Goal: Task Accomplishment & Management: Manage account settings

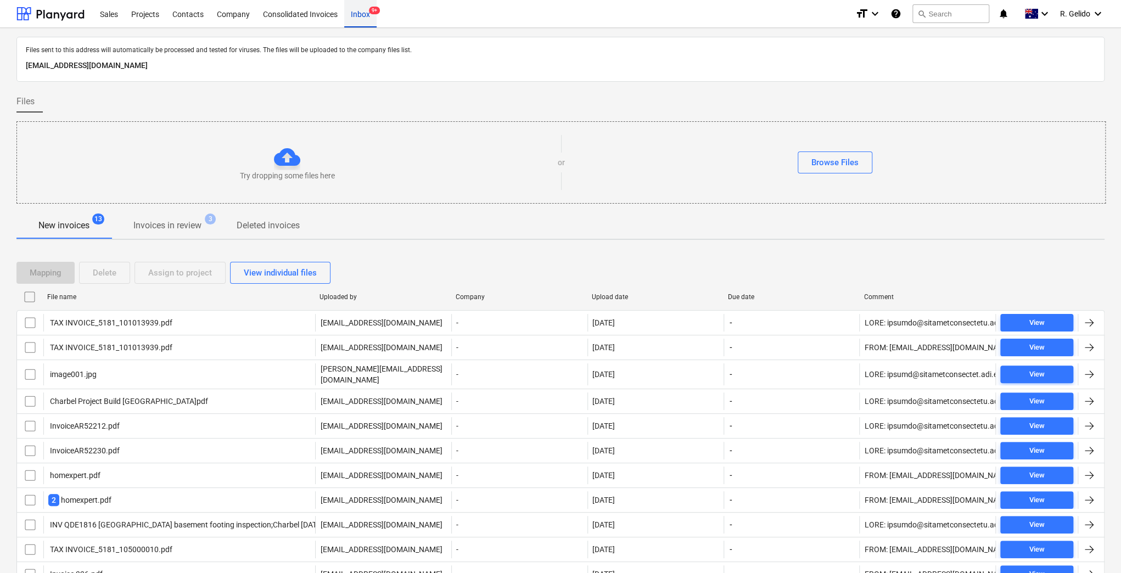
click at [367, 14] on div "Inbox 9+" at bounding box center [360, 13] width 32 height 28
click at [154, 10] on div "Projects" at bounding box center [145, 13] width 41 height 28
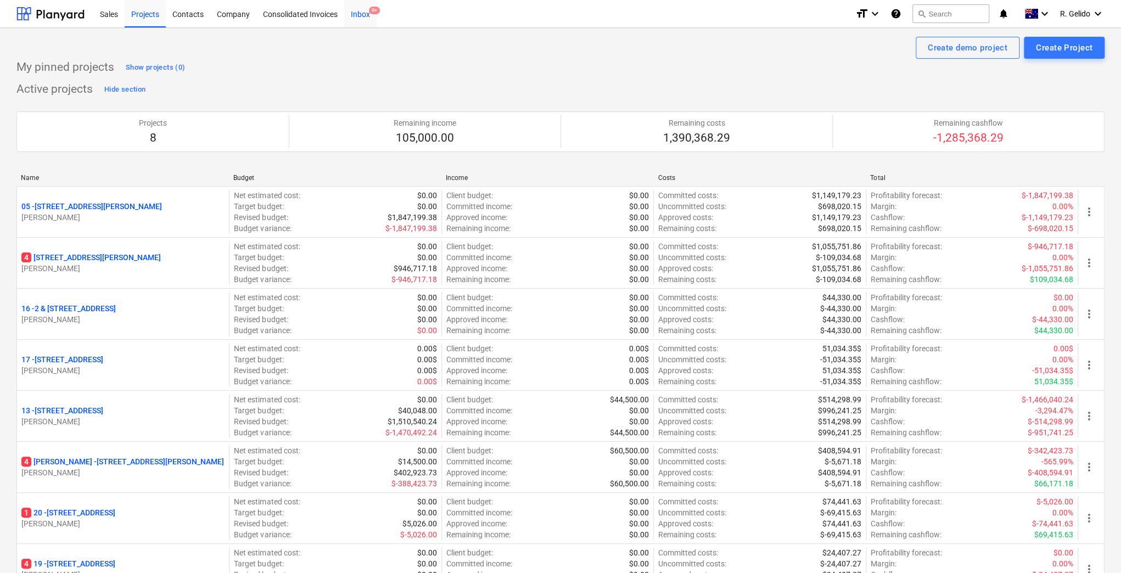
click at [371, 13] on span "9+" at bounding box center [374, 11] width 11 height 8
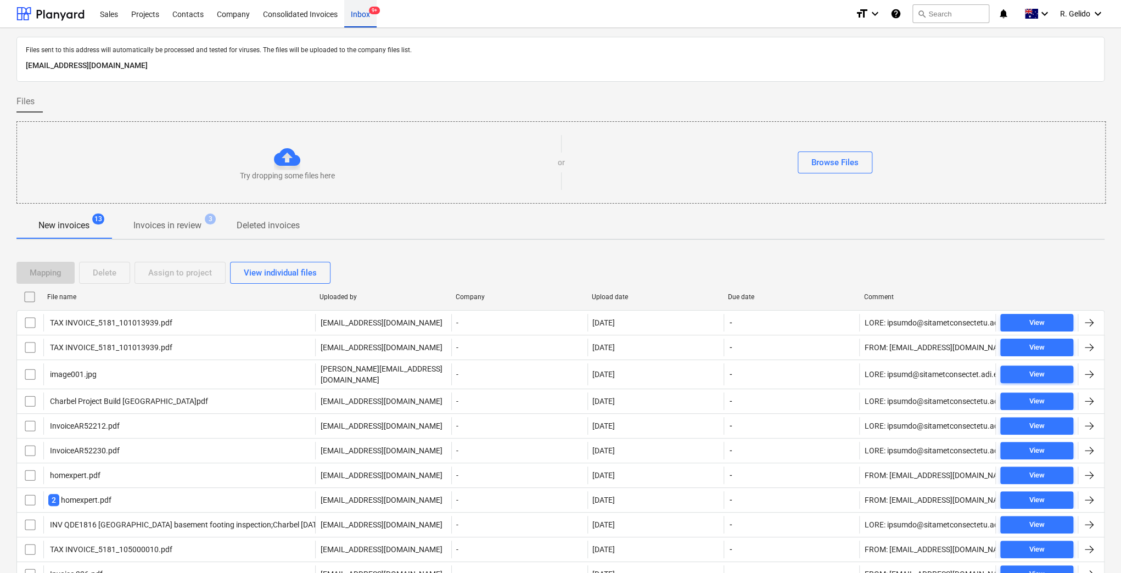
click at [362, 9] on div "Inbox 9+" at bounding box center [360, 13] width 32 height 28
click at [303, 18] on div "Consolidated Invoices" at bounding box center [300, 13] width 88 height 28
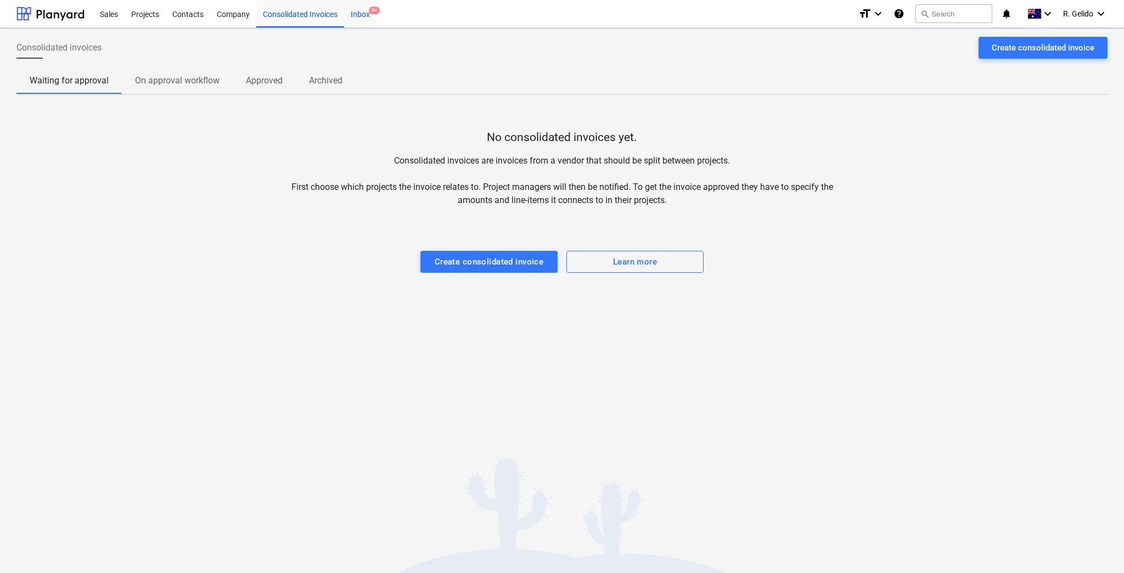
click at [364, 15] on div "Inbox 9+" at bounding box center [360, 13] width 32 height 28
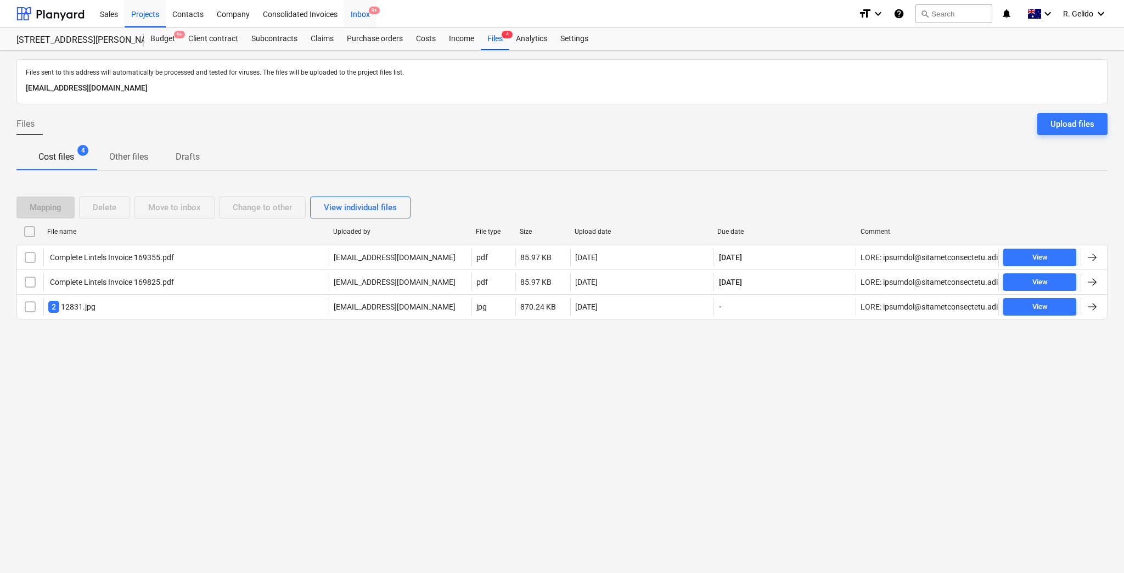
click at [355, 15] on div "Inbox 9+" at bounding box center [360, 13] width 32 height 28
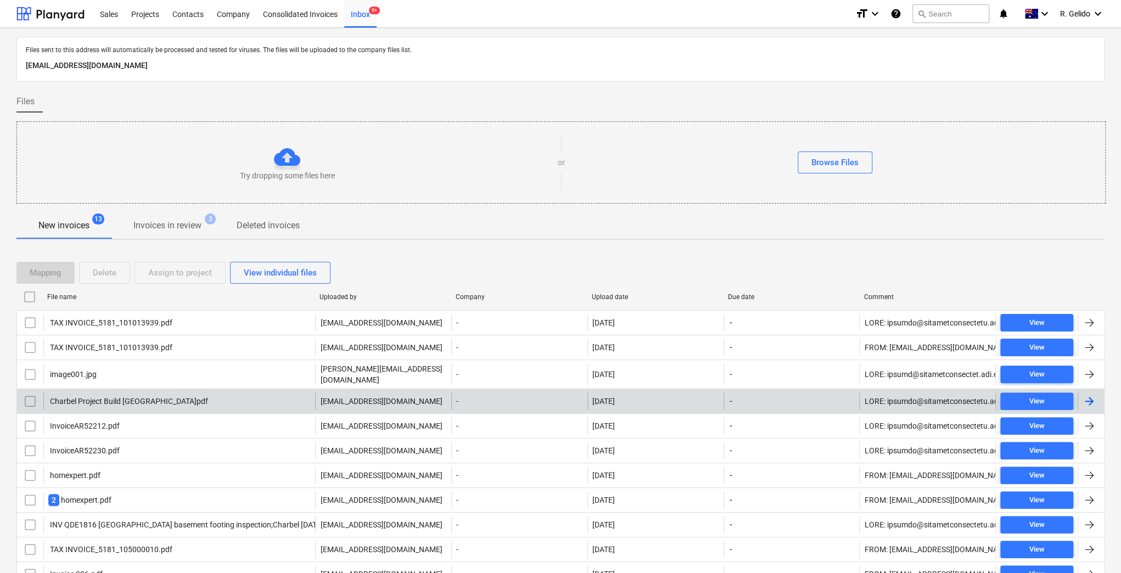
scroll to position [71, 0]
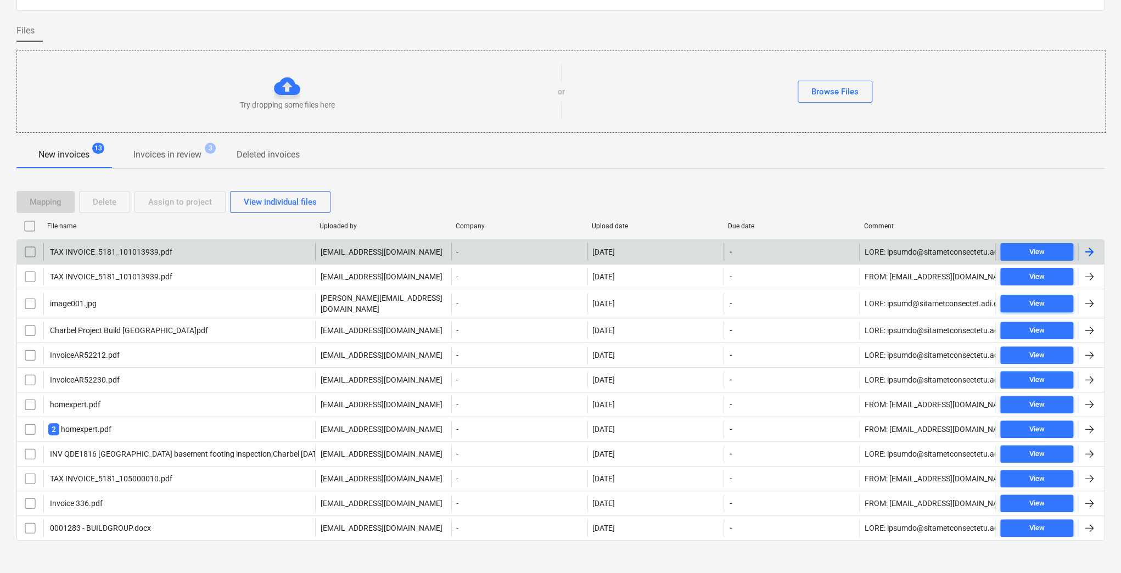
click at [117, 250] on div "TAX INVOICE_5181_101013939.pdf" at bounding box center [110, 251] width 124 height 9
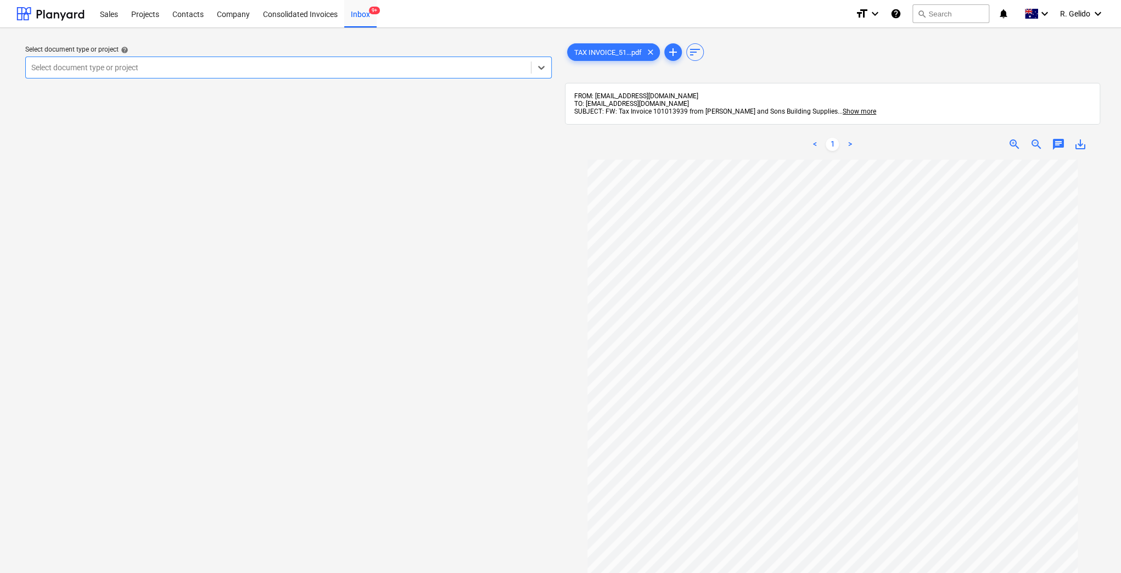
scroll to position [146, 0]
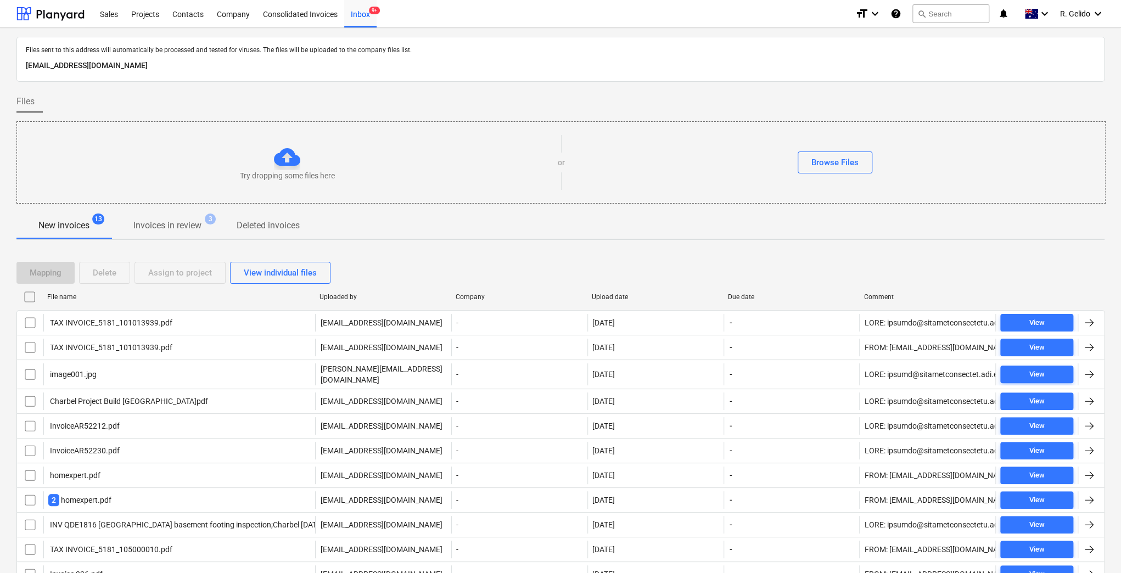
scroll to position [71, 0]
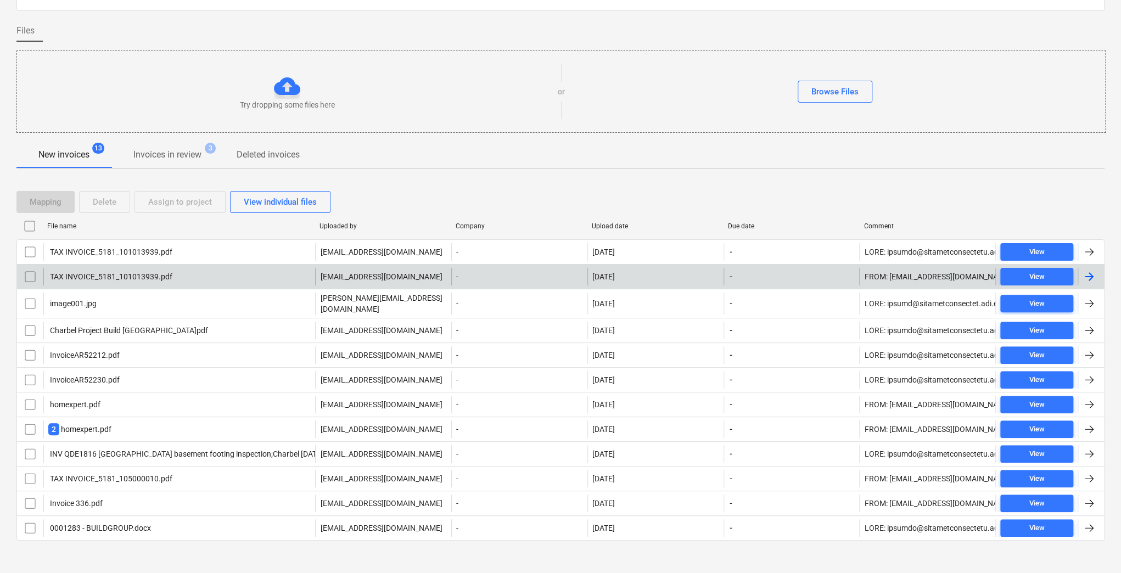
click at [189, 273] on div "TAX INVOICE_5181_101013939.pdf" at bounding box center [179, 277] width 272 height 18
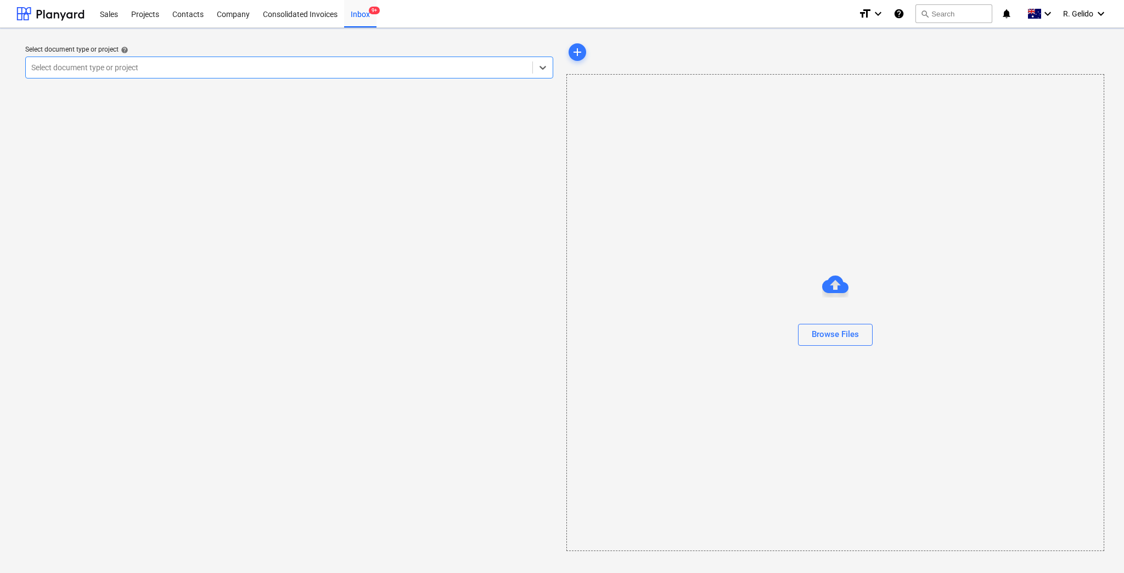
click at [189, 273] on div "Select document type or project help option , selected. Select is focused ,type…" at bounding box center [288, 296] width 545 height 519
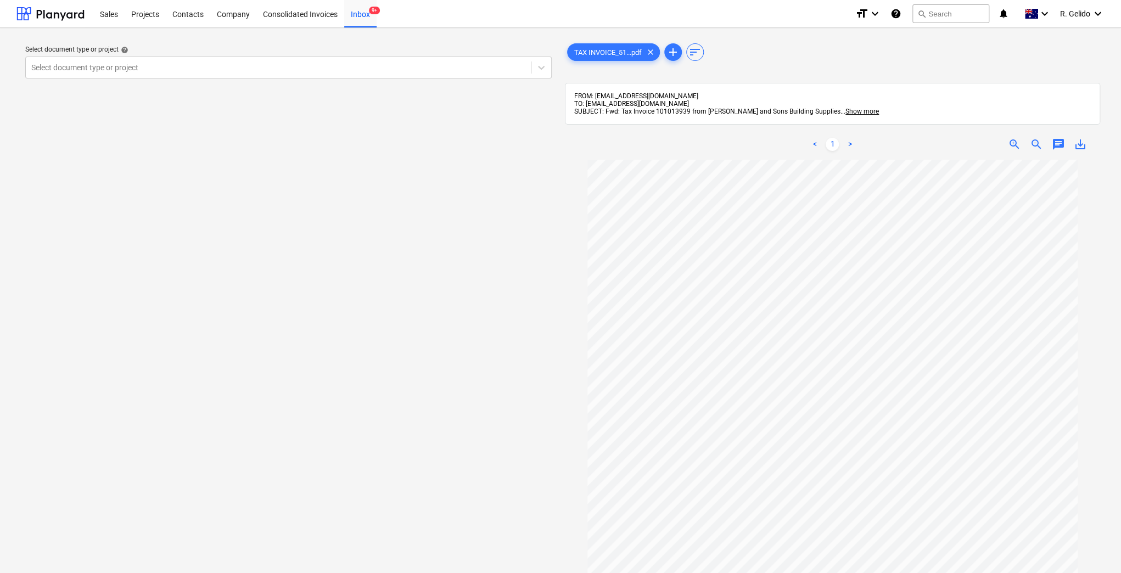
scroll to position [73, 0]
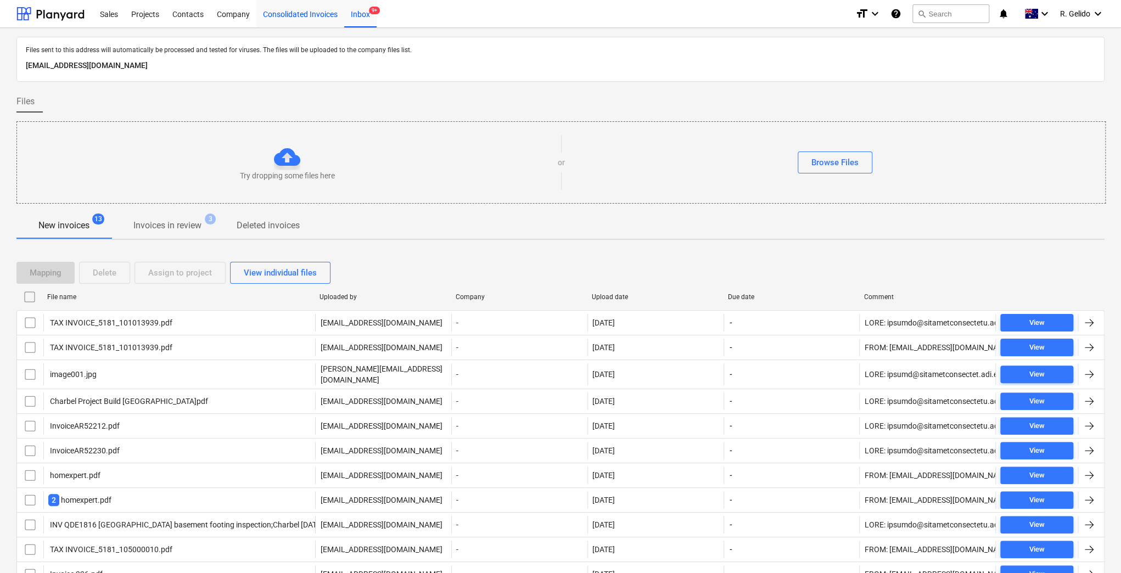
click at [305, 18] on div "Consolidated Invoices" at bounding box center [300, 13] width 88 height 28
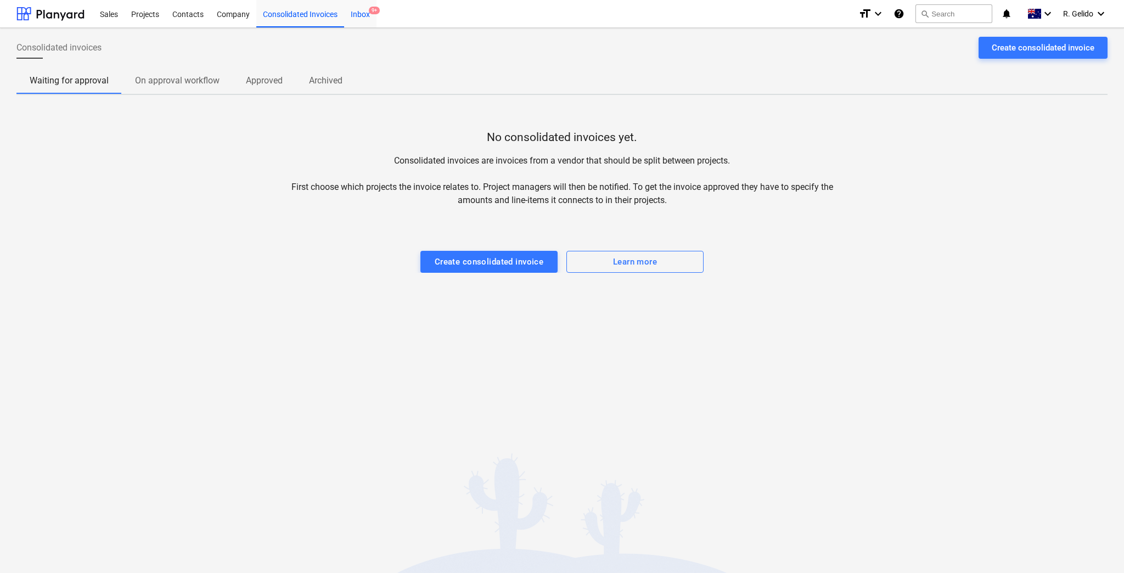
click at [359, 11] on div "Inbox 9+" at bounding box center [360, 13] width 32 height 28
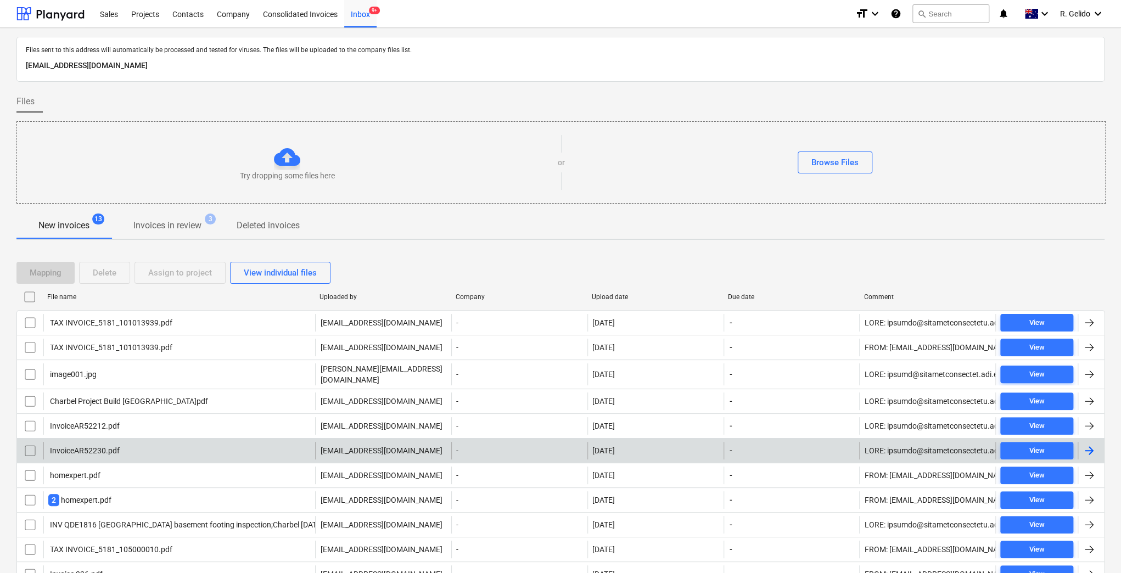
scroll to position [71, 0]
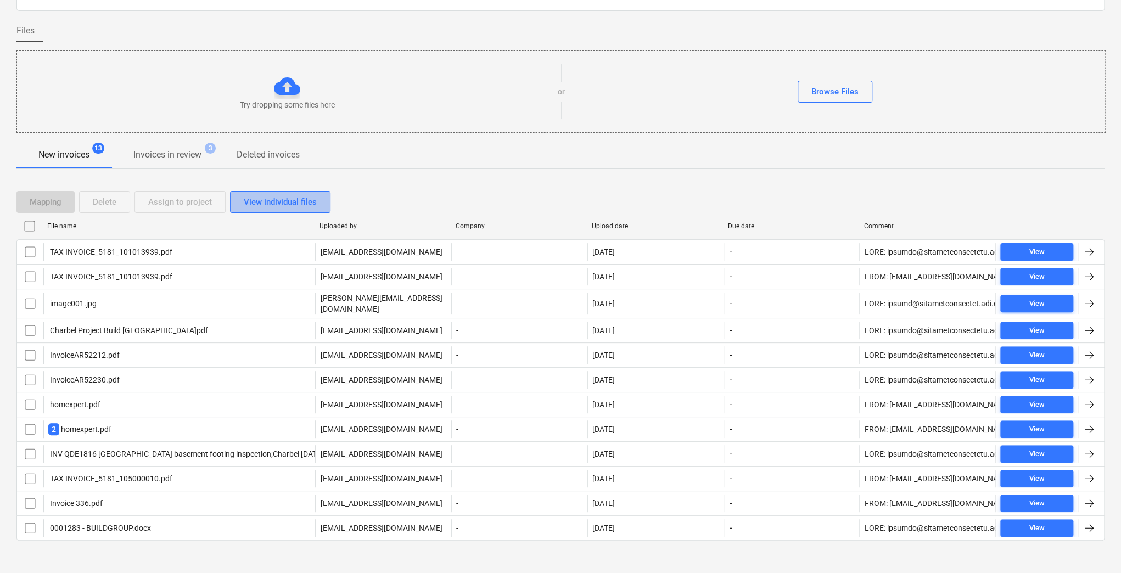
click at [249, 207] on div "View individual files" at bounding box center [280, 202] width 73 height 14
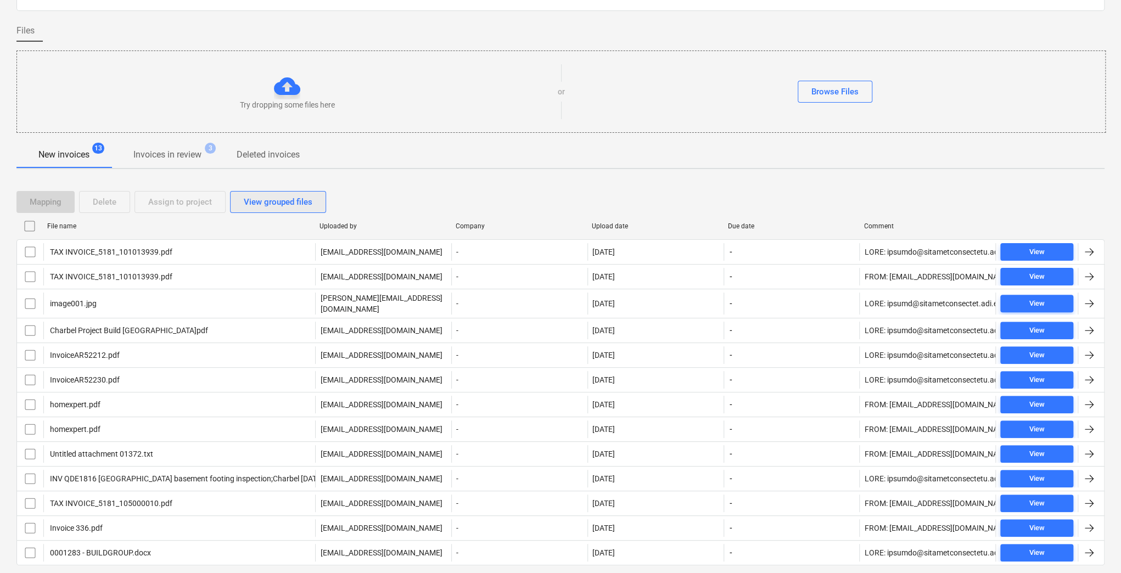
click at [262, 201] on div "View grouped files" at bounding box center [278, 202] width 69 height 14
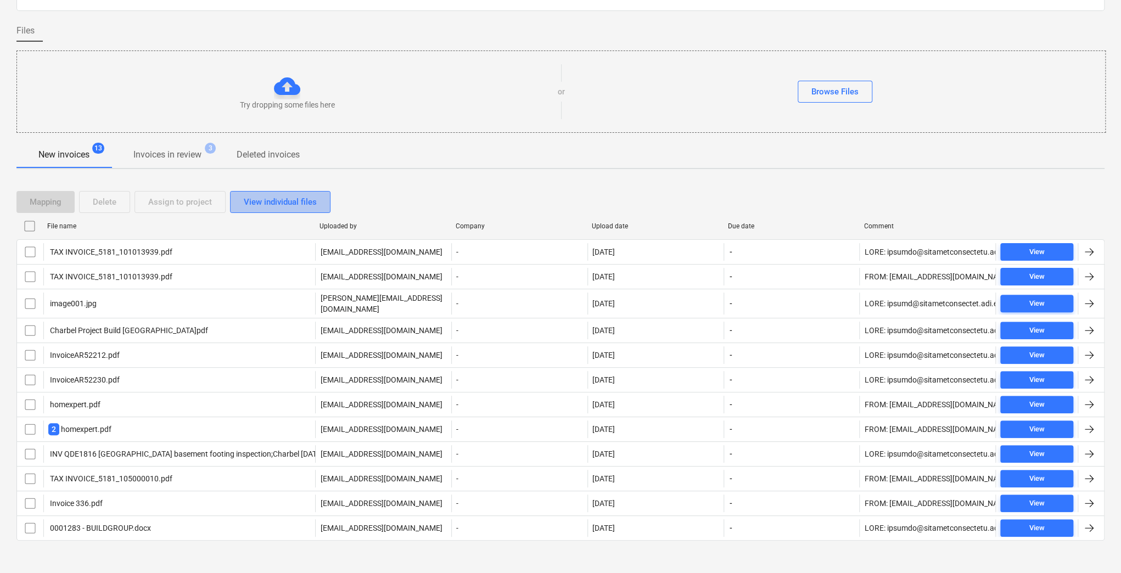
click at [262, 201] on div "View individual files" at bounding box center [280, 202] width 73 height 14
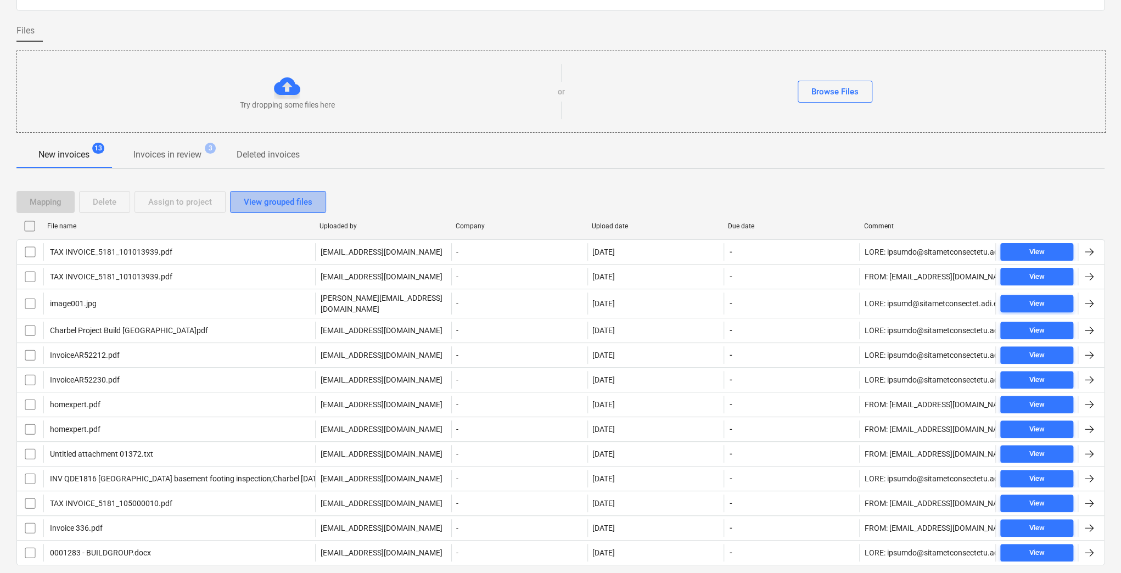
click at [271, 195] on div "View grouped files" at bounding box center [278, 202] width 69 height 14
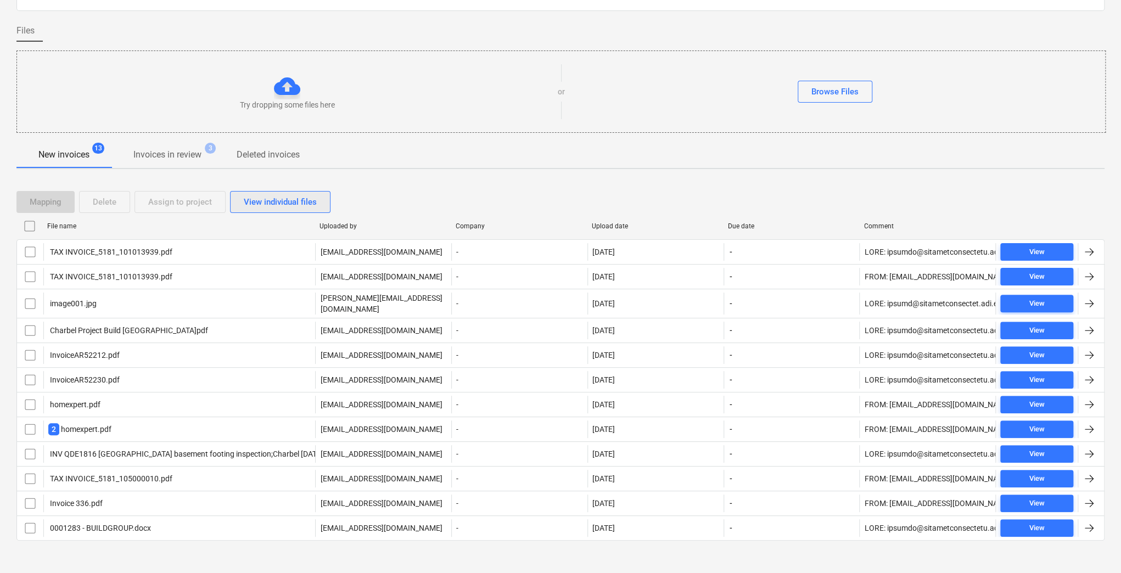
click at [271, 195] on div "View individual files" at bounding box center [280, 202] width 73 height 14
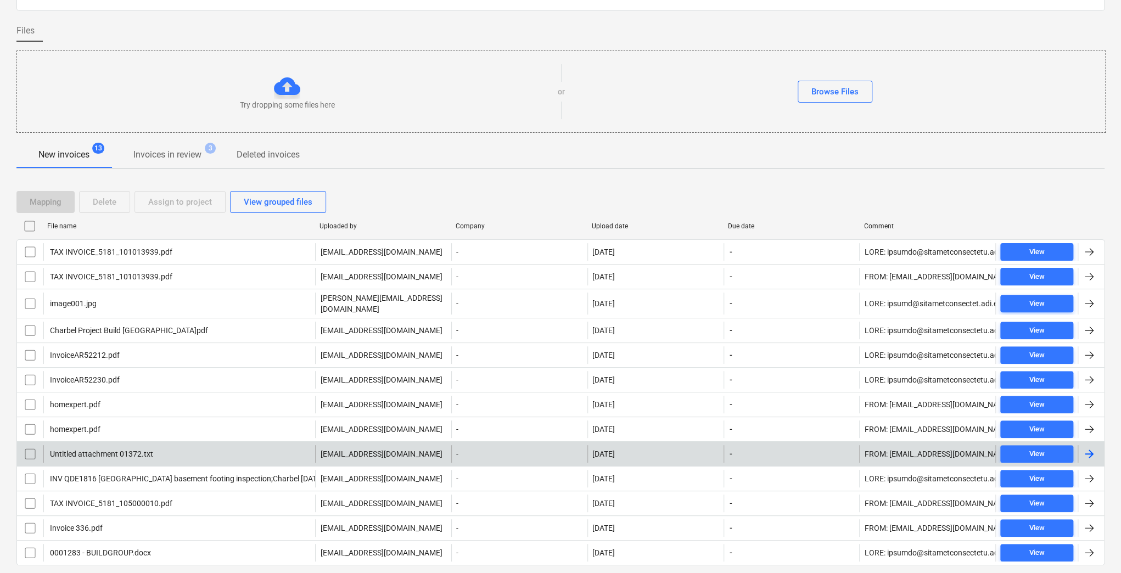
click at [125, 449] on div "Untitled attachment 01372.txt" at bounding box center [100, 453] width 105 height 9
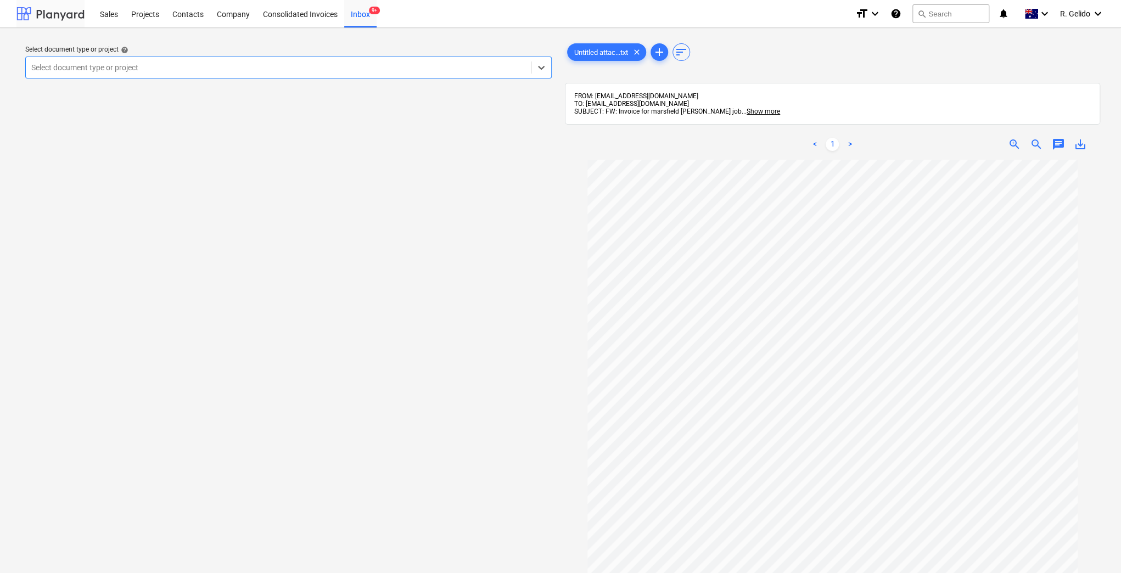
scroll to position [71, 0]
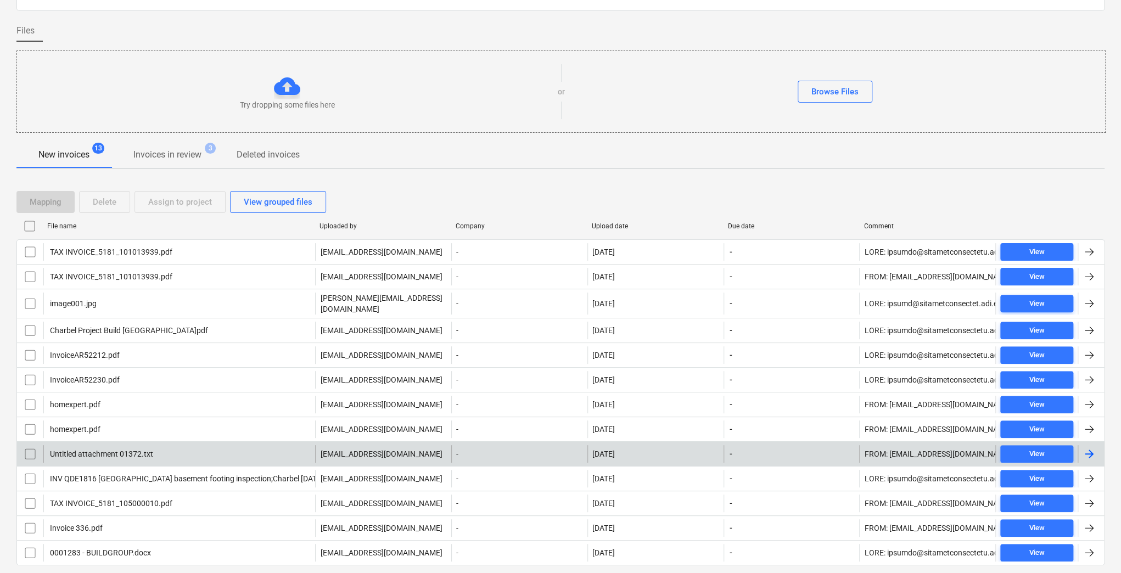
click at [25, 446] on input "checkbox" at bounding box center [30, 454] width 18 height 18
click at [88, 193] on button "Delete" at bounding box center [104, 202] width 51 height 22
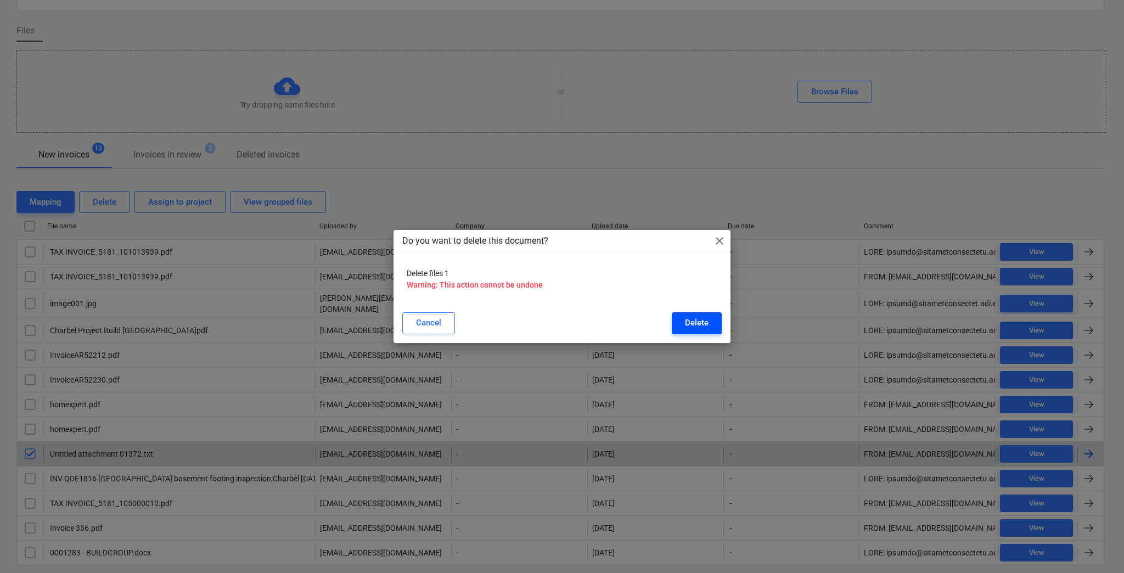
click at [686, 319] on div "Delete" at bounding box center [697, 323] width 24 height 14
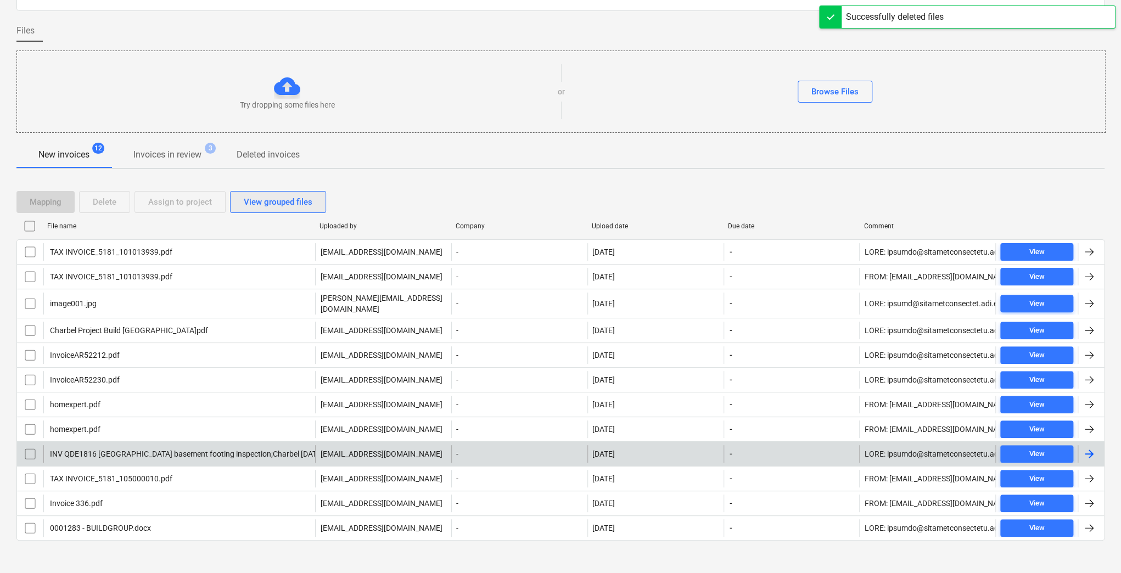
click at [276, 198] on div "View grouped files" at bounding box center [278, 202] width 69 height 14
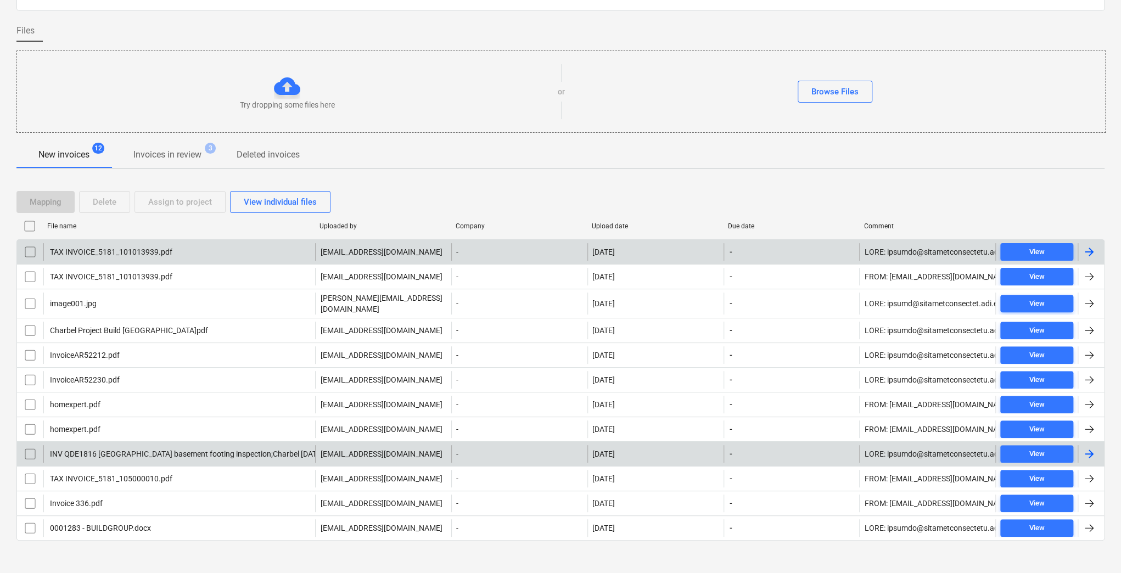
click at [209, 251] on div "TAX INVOICE_5181_101013939.pdf" at bounding box center [179, 252] width 272 height 18
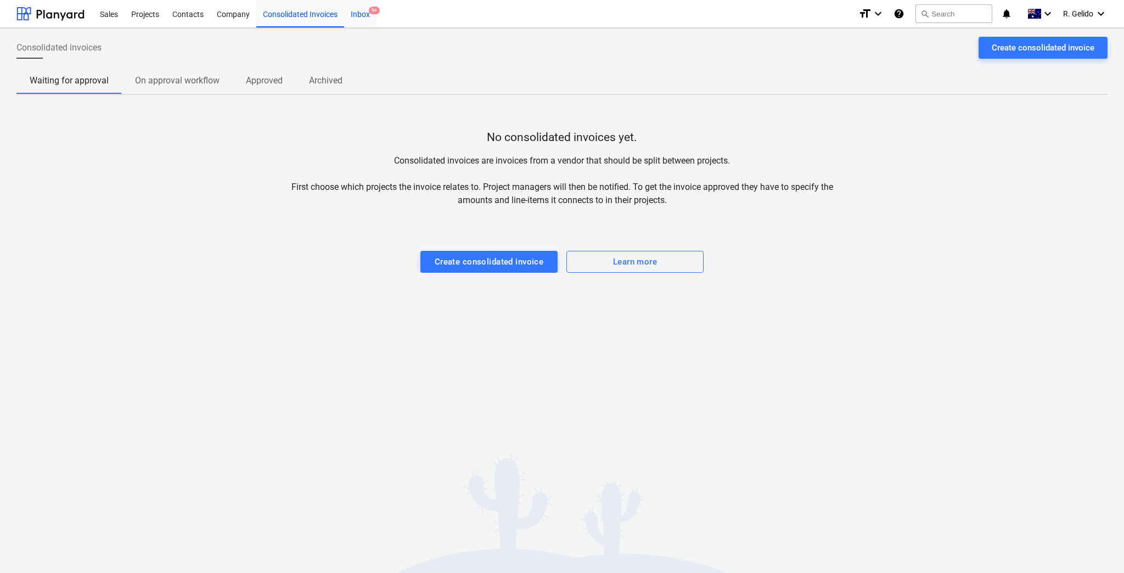
click at [362, 17] on div "Inbox 9+" at bounding box center [360, 13] width 32 height 28
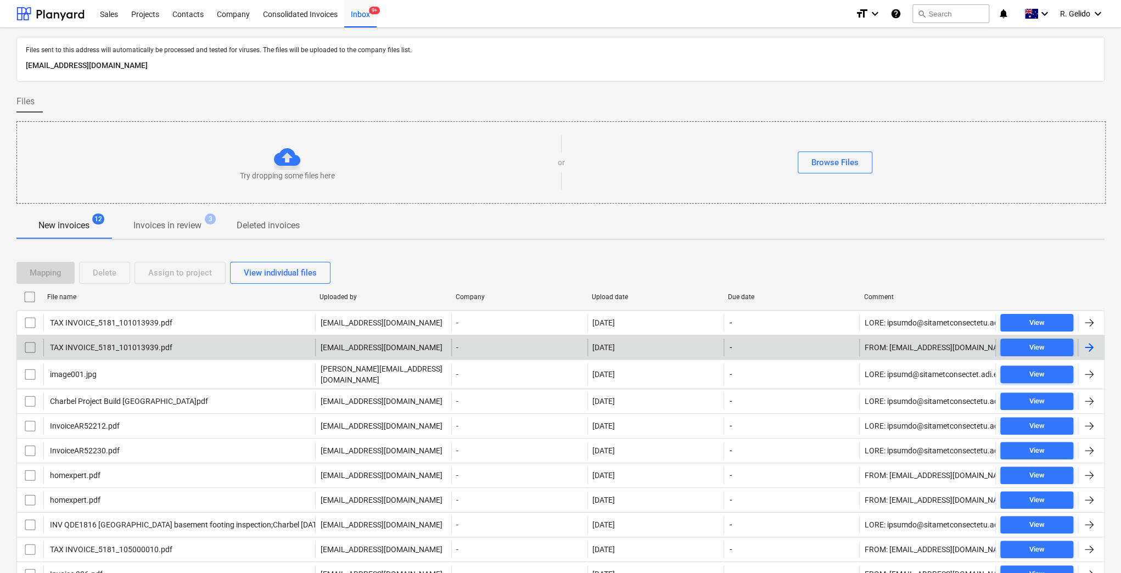
click at [128, 343] on div "TAX INVOICE_5181_101013939.pdf" at bounding box center [110, 347] width 124 height 9
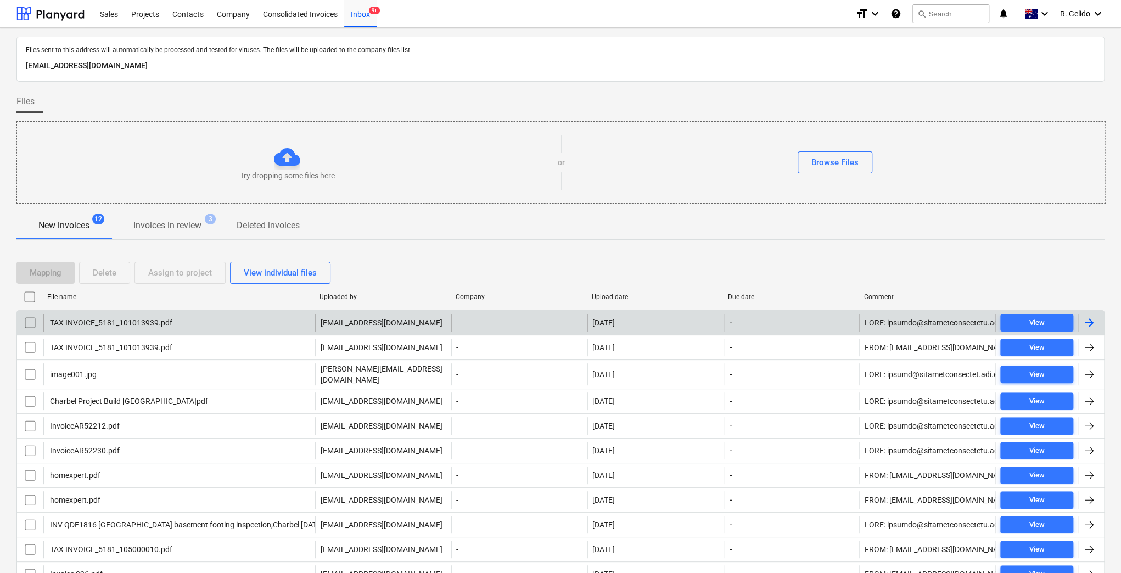
scroll to position [71, 0]
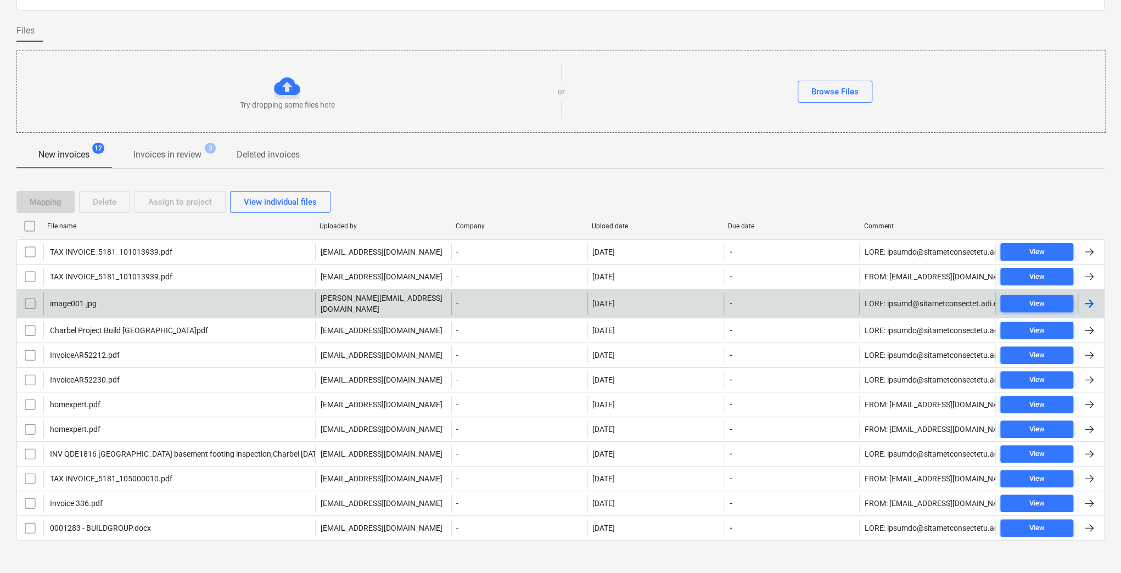
click at [73, 299] on div "image001.jpg" at bounding box center [72, 303] width 48 height 9
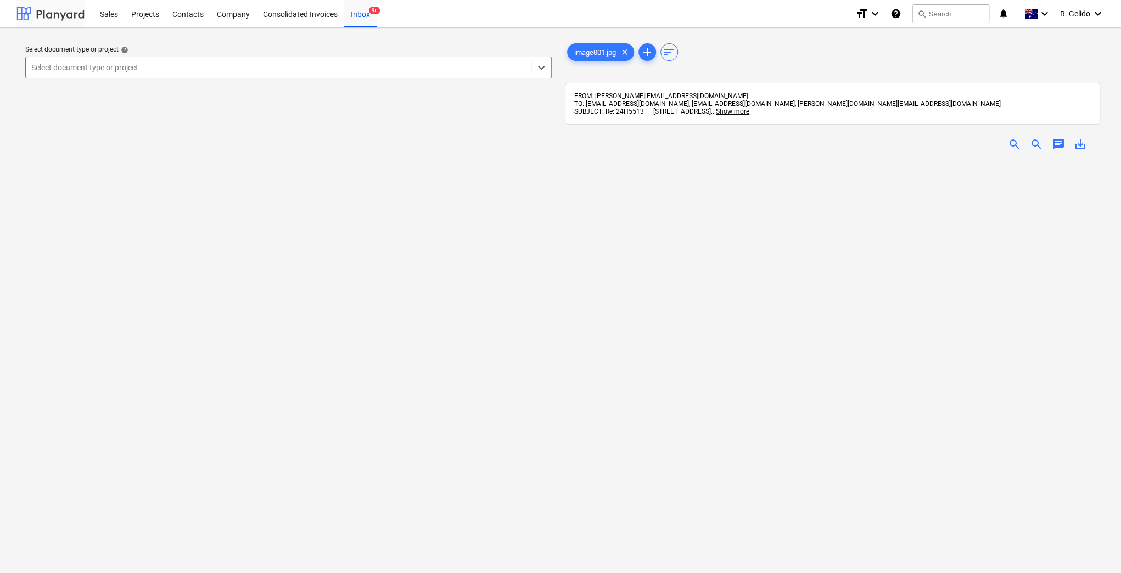
scroll to position [71, 0]
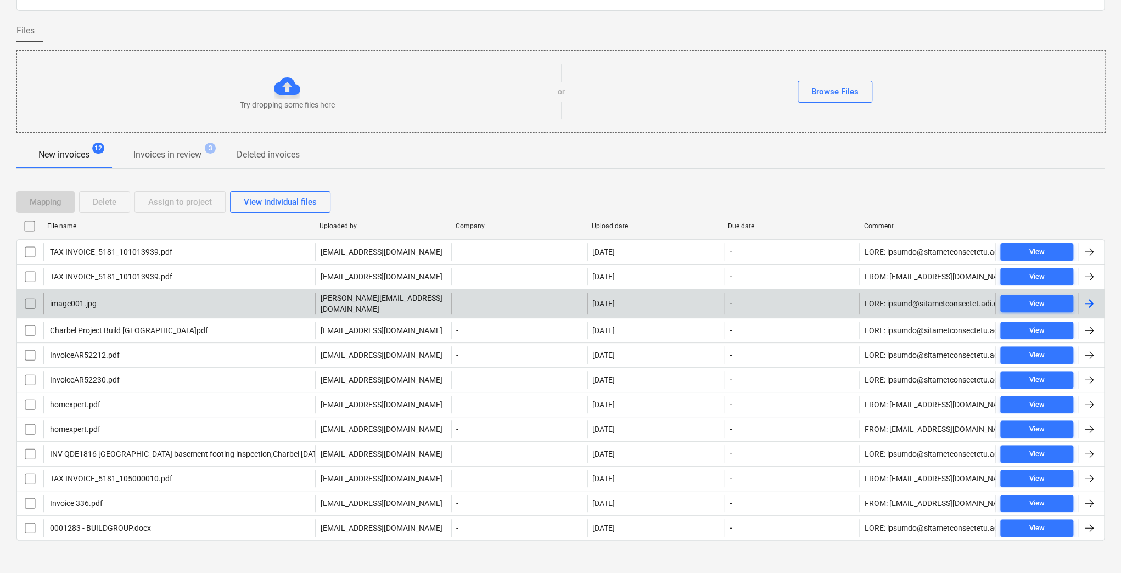
click at [27, 295] on input "checkbox" at bounding box center [30, 304] width 18 height 18
click at [103, 193] on button "Delete" at bounding box center [104, 202] width 51 height 22
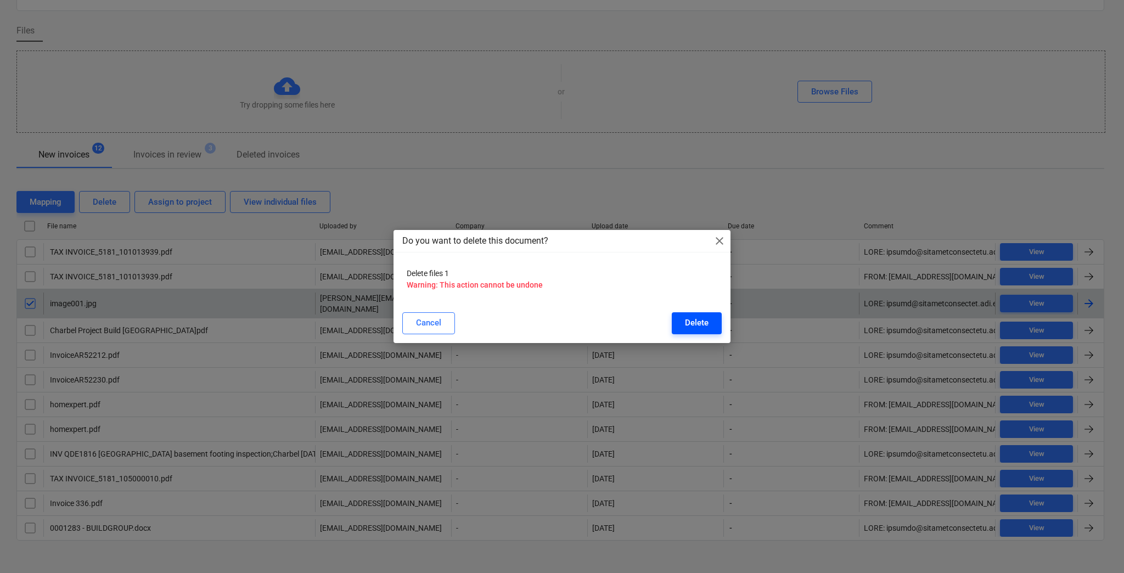
click at [701, 323] on div "Delete" at bounding box center [697, 323] width 24 height 14
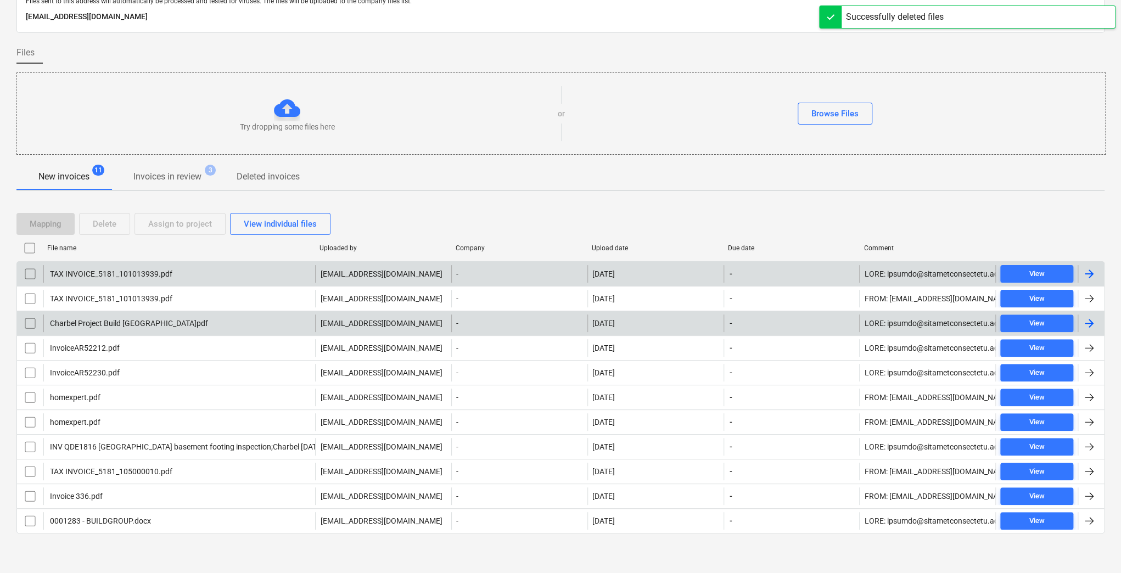
scroll to position [46, 0]
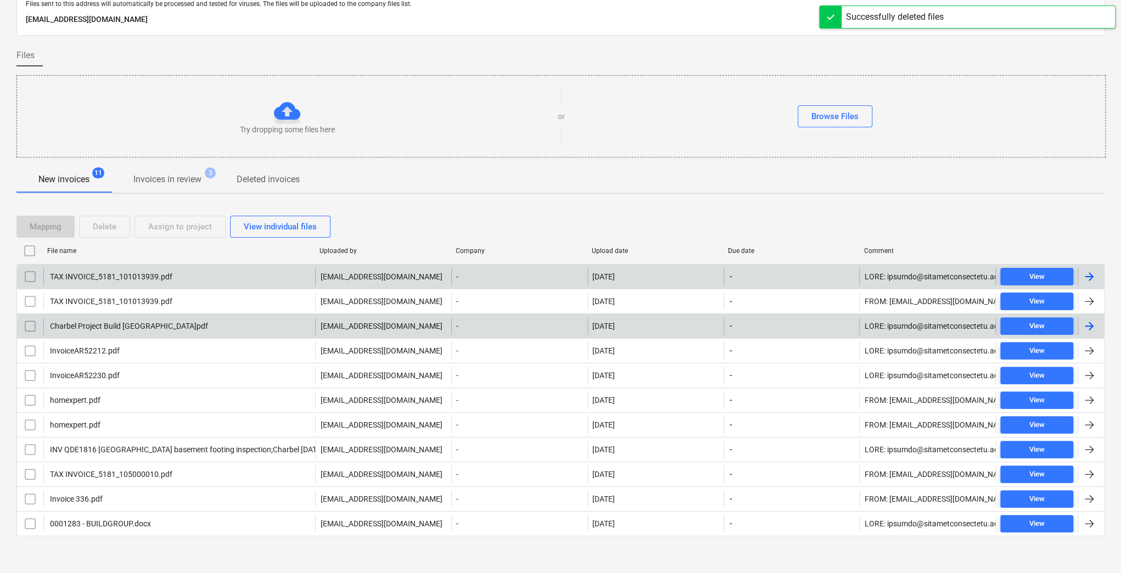
click at [24, 274] on input "checkbox" at bounding box center [30, 277] width 18 height 18
click at [114, 222] on div "Delete" at bounding box center [105, 226] width 24 height 14
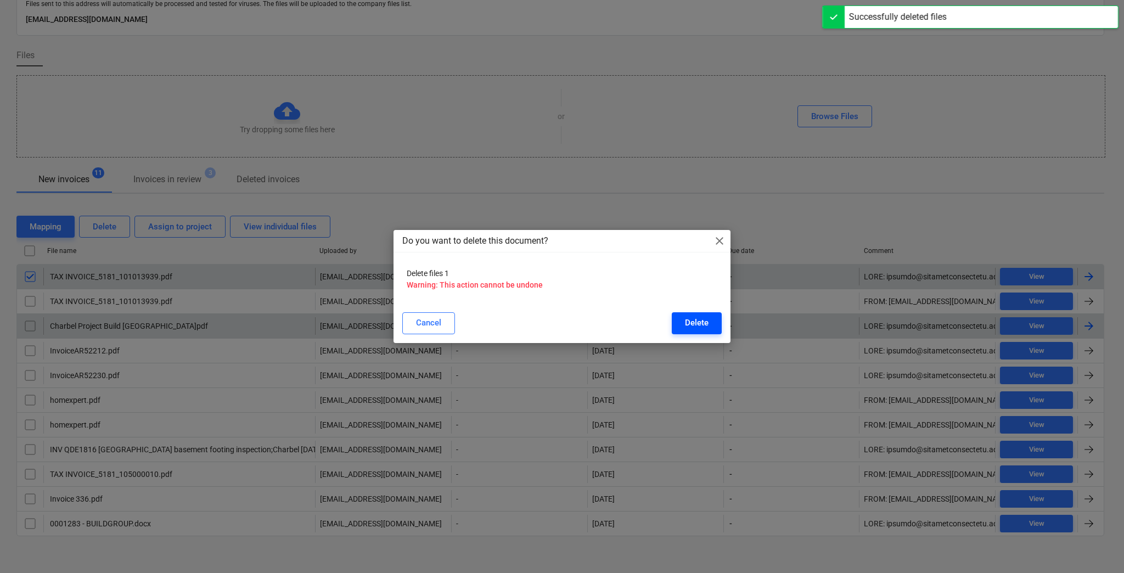
click at [698, 320] on div "Delete" at bounding box center [697, 323] width 24 height 14
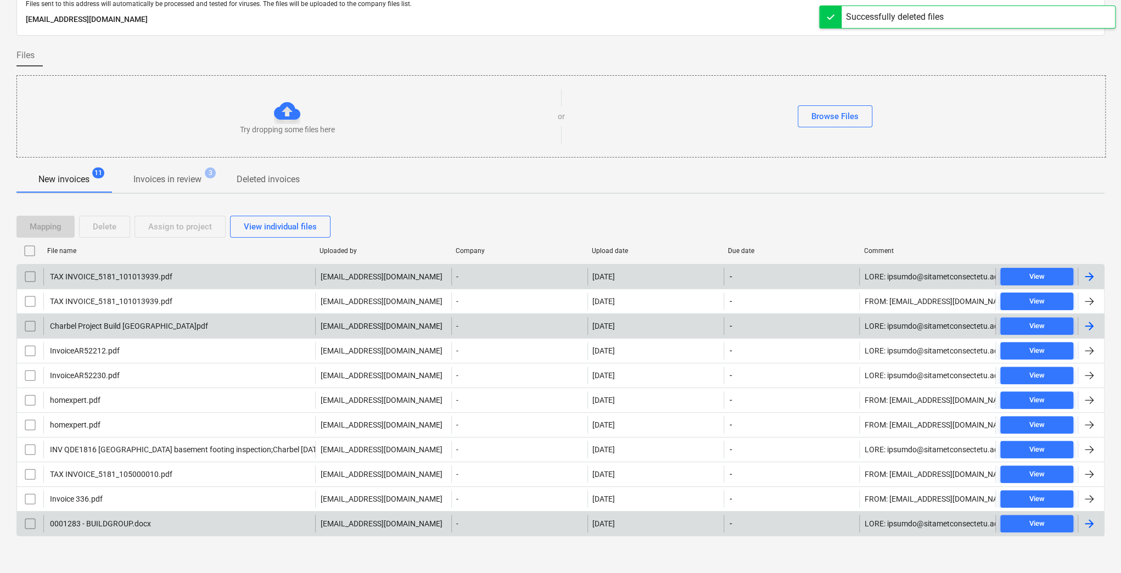
scroll to position [22, 0]
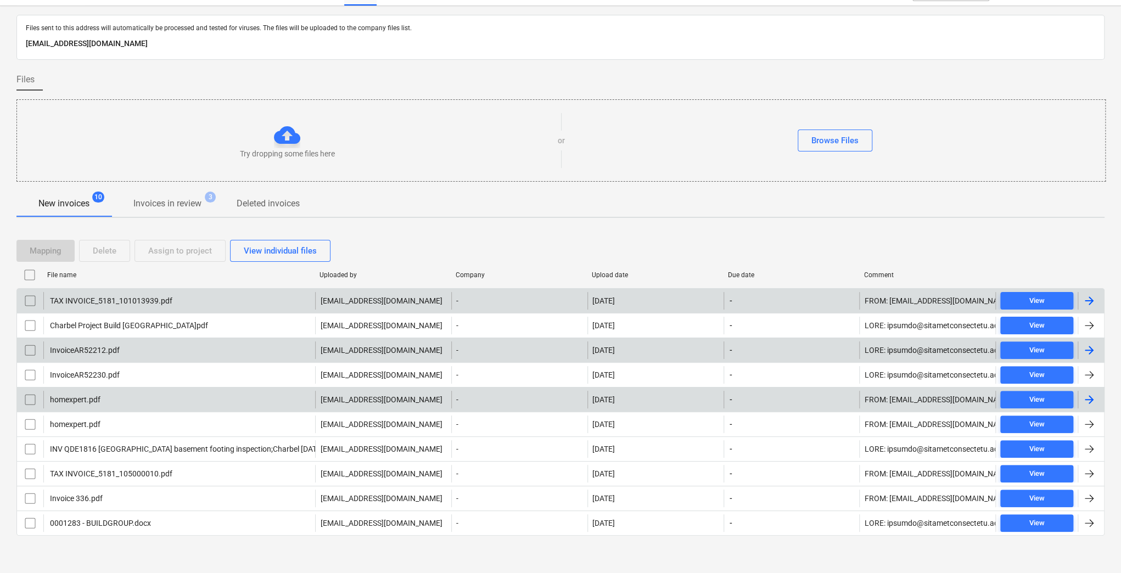
click at [132, 400] on div "homexpert.pdf" at bounding box center [179, 400] width 272 height 18
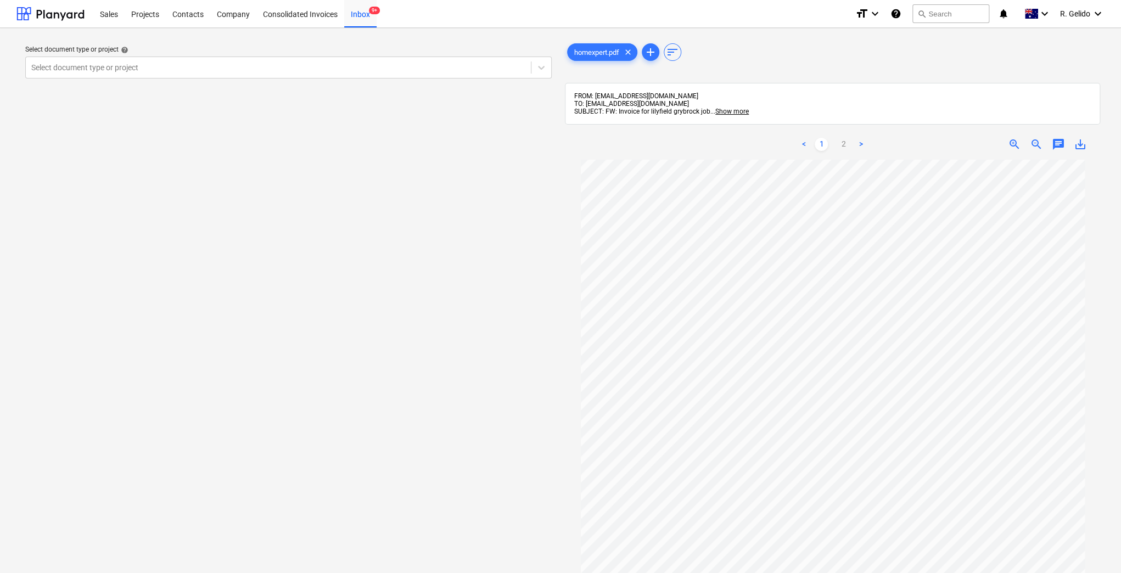
scroll to position [38, 0]
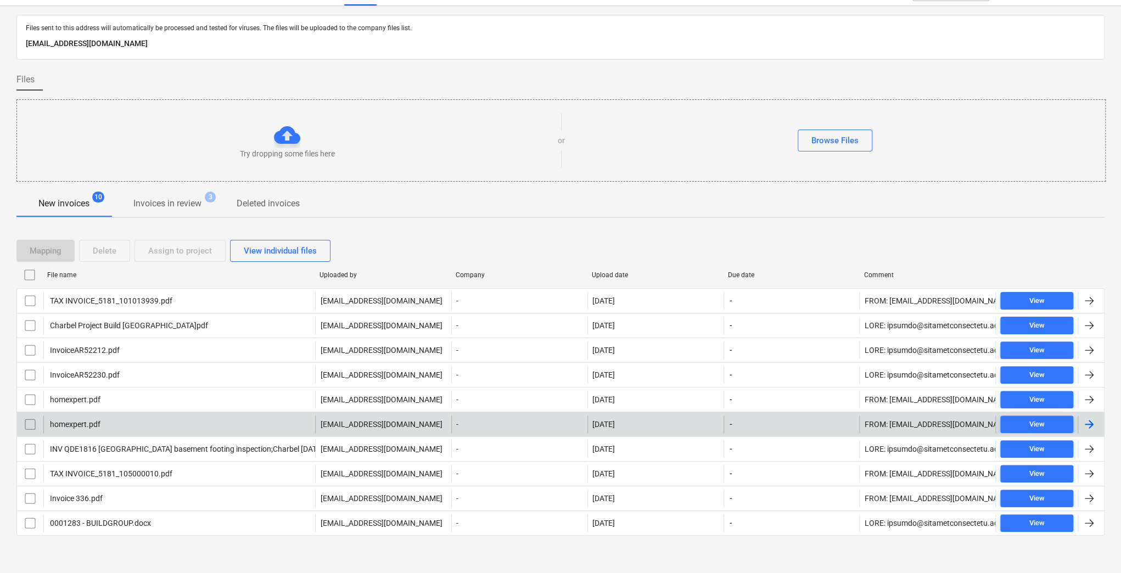
click at [135, 415] on div "homexpert.pdf" at bounding box center [179, 424] width 272 height 18
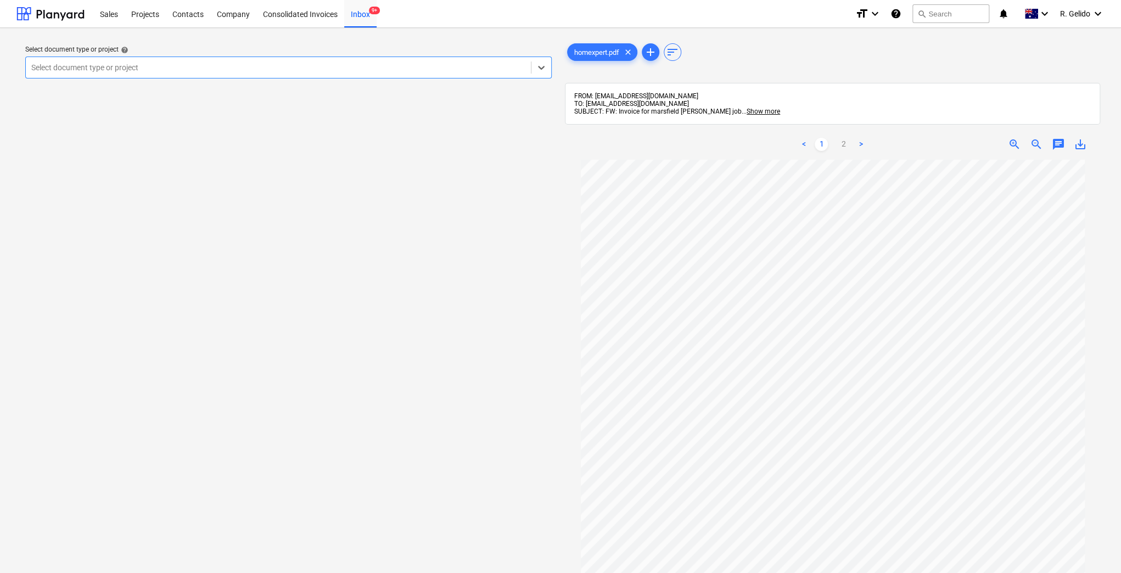
scroll to position [112, 0]
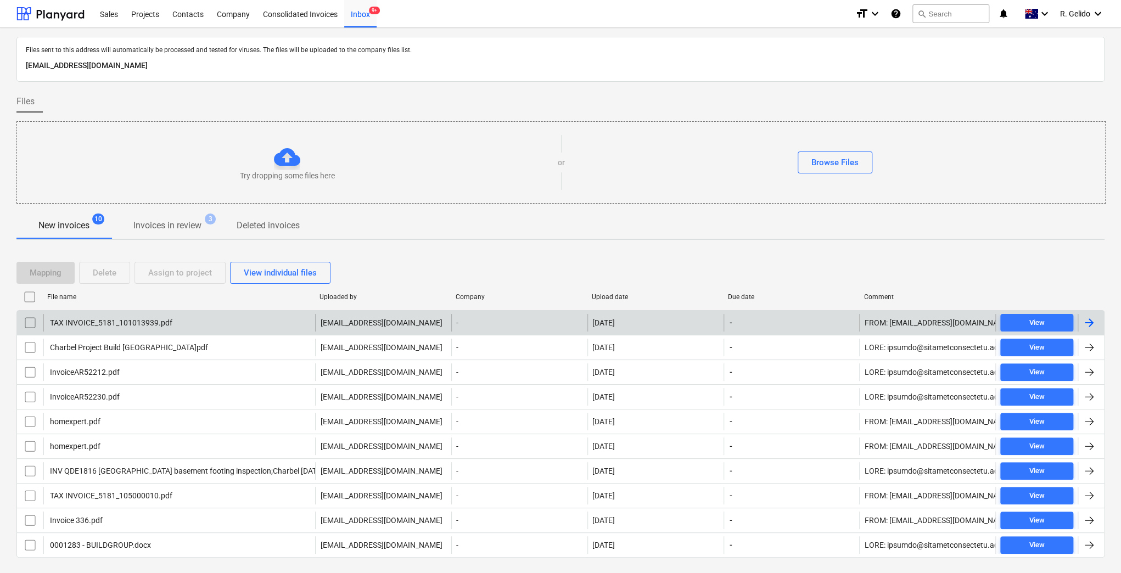
click at [206, 317] on div "TAX INVOICE_5181_101013939.pdf" at bounding box center [179, 323] width 272 height 18
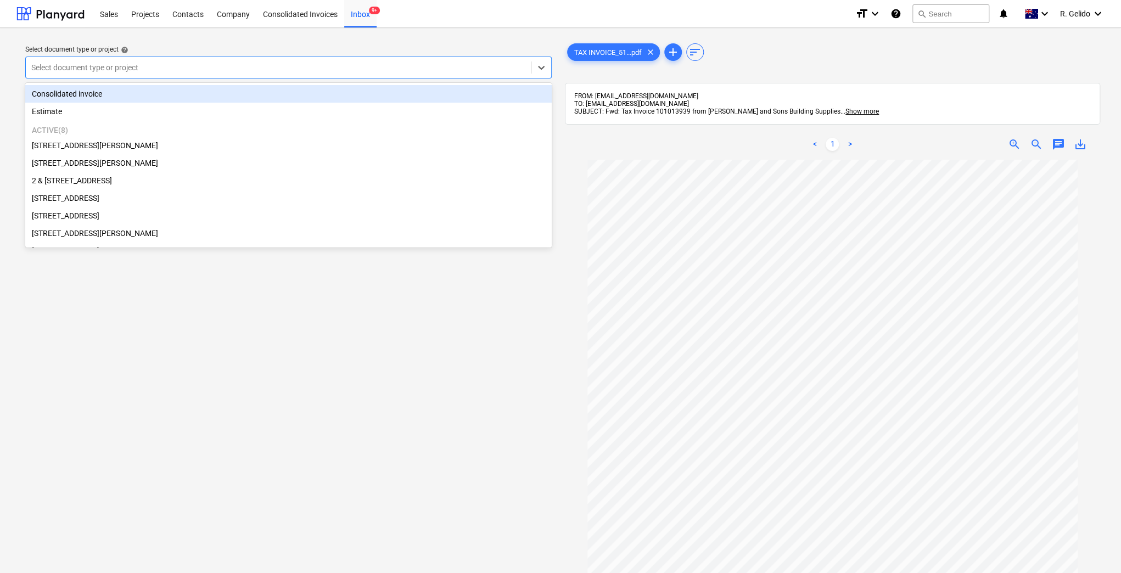
click at [384, 70] on div at bounding box center [278, 67] width 494 height 11
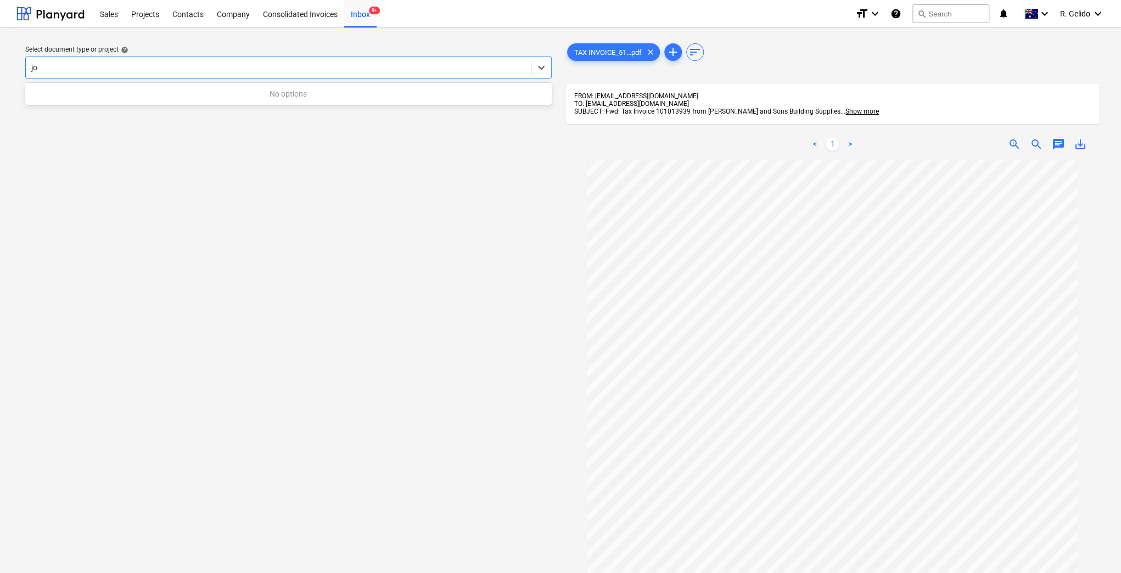
type input "j"
type input "high"
click at [175, 112] on div "127 High Street, Willoughby East" at bounding box center [288, 111] width 526 height 18
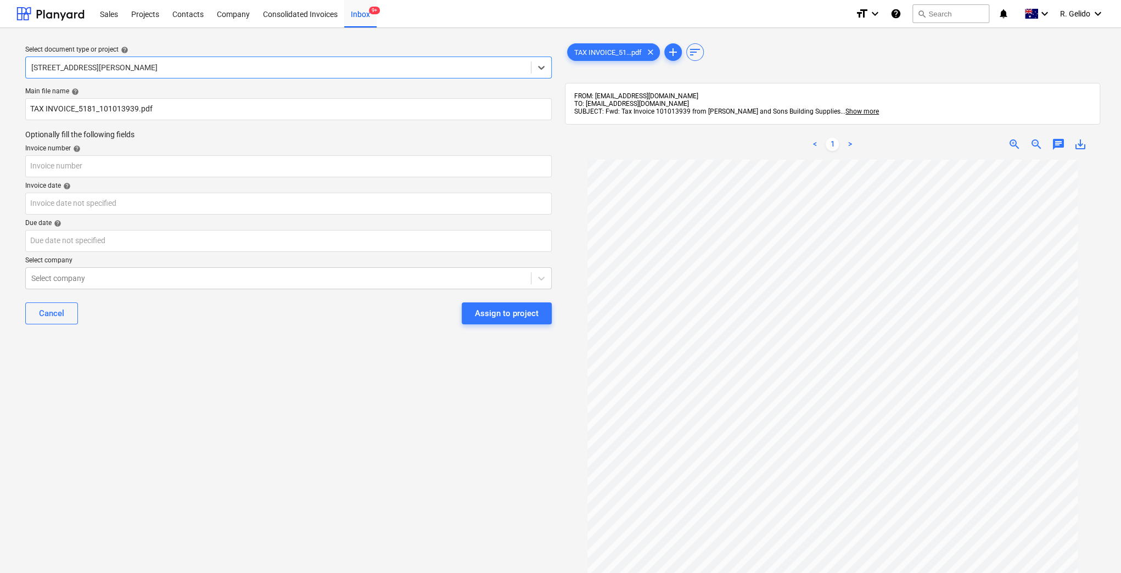
scroll to position [73, 0]
drag, startPoint x: 101, startPoint y: 108, endPoint x: 42, endPoint y: 106, distance: 59.3
click at [42, 106] on input "TAX INVOICE_5181_101013939.pdf" at bounding box center [288, 109] width 526 height 22
click at [105, 112] on input "Joe and Sons Inv 101013939.pdf" at bounding box center [288, 109] width 526 height 22
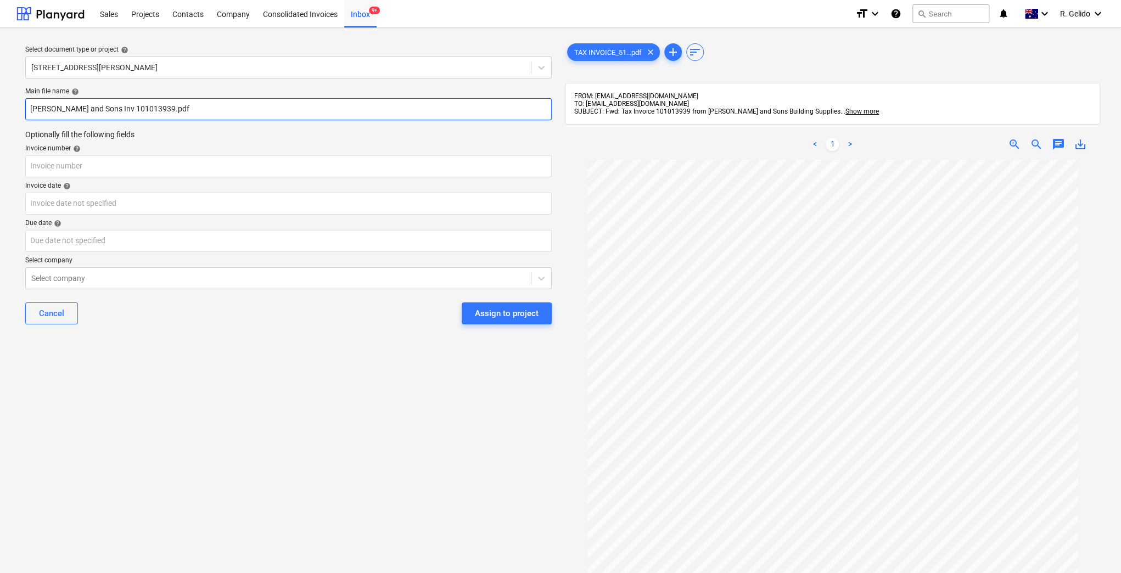
click at [105, 112] on input "Joe and Sons Inv 101013939.pdf" at bounding box center [288, 109] width 526 height 22
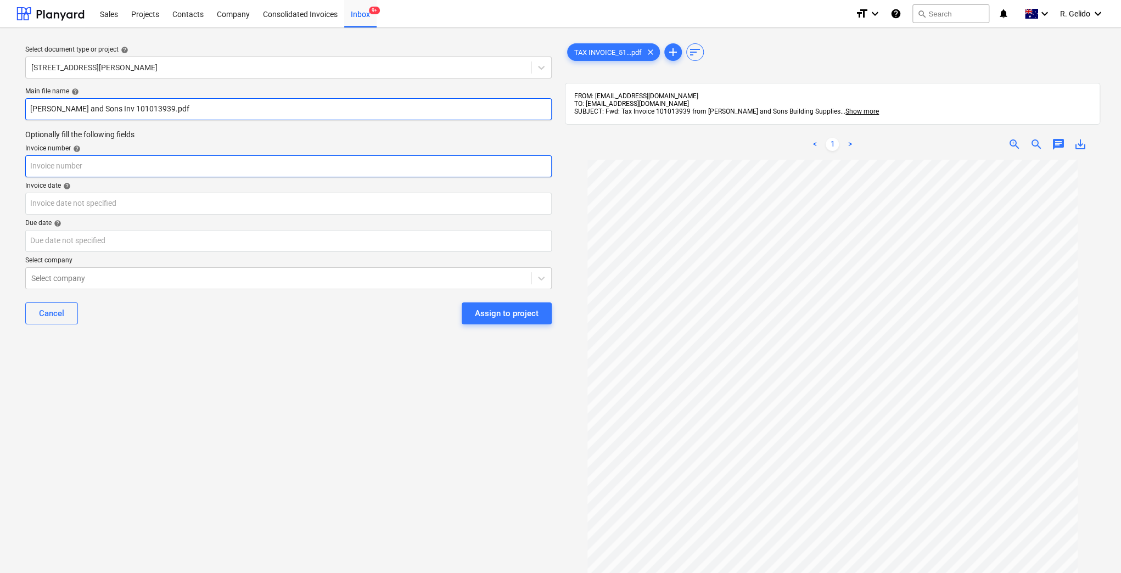
type input "Joe and Sons Inv 101013939.pdf"
click at [57, 167] on input "text" at bounding box center [288, 166] width 526 height 22
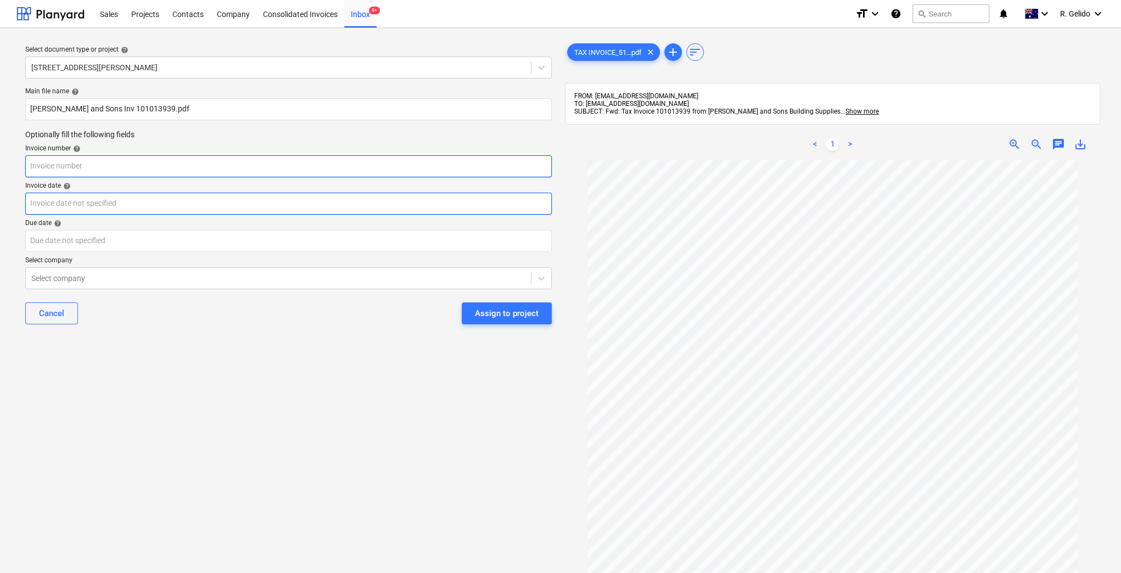
paste input "101013939"
type input "101013939"
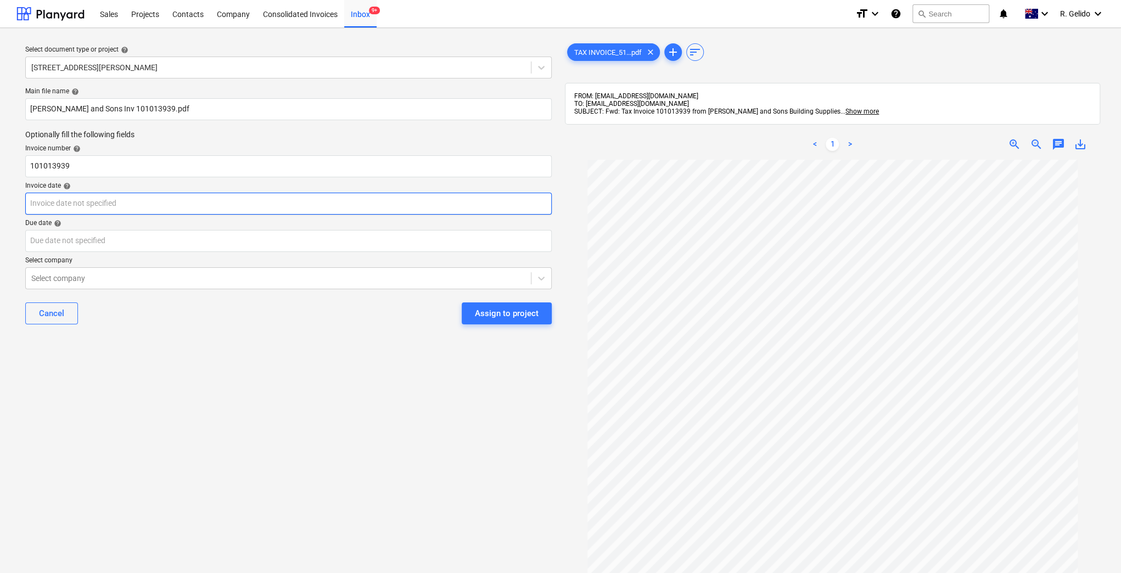
click at [88, 214] on body "Sales Projects Contacts Company Consolidated Invoices Inbox 9+ format_size keyb…" at bounding box center [560, 286] width 1121 height 573
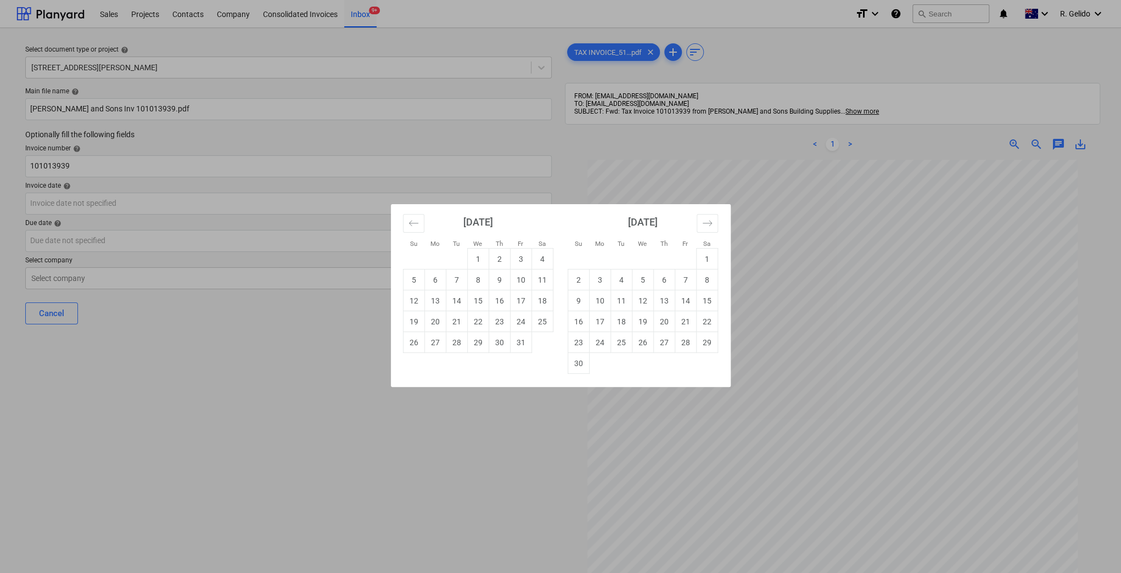
click at [389, 458] on div "Su Mo Tu We Th Fr Sa Su Mo Tu We Th Fr Sa September 2025 1 2 3 4 5 6 7 8 9 10 1…" at bounding box center [560, 286] width 1121 height 573
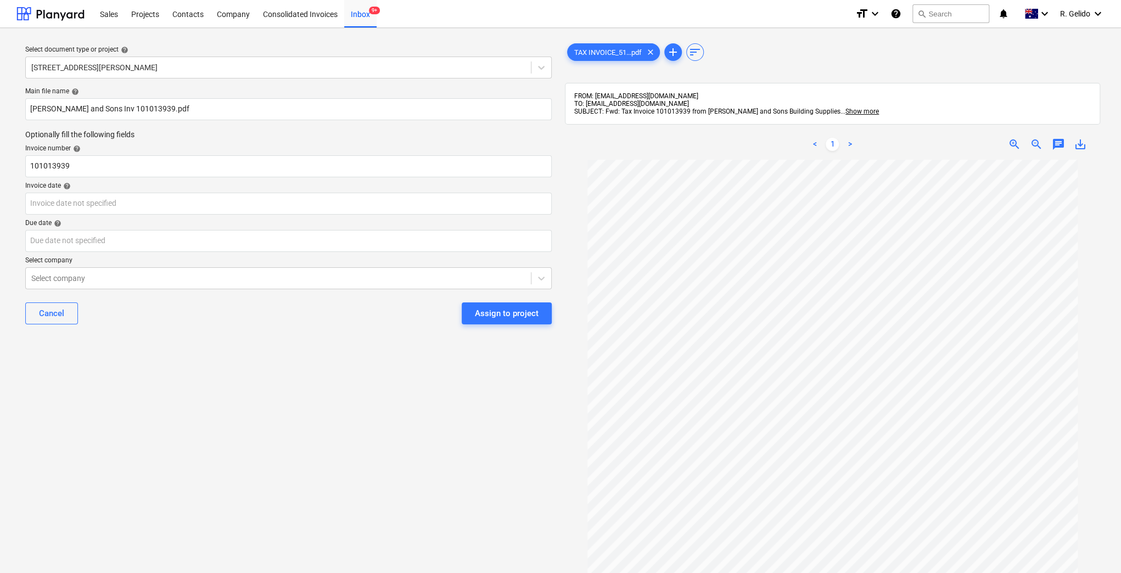
scroll to position [73, 0]
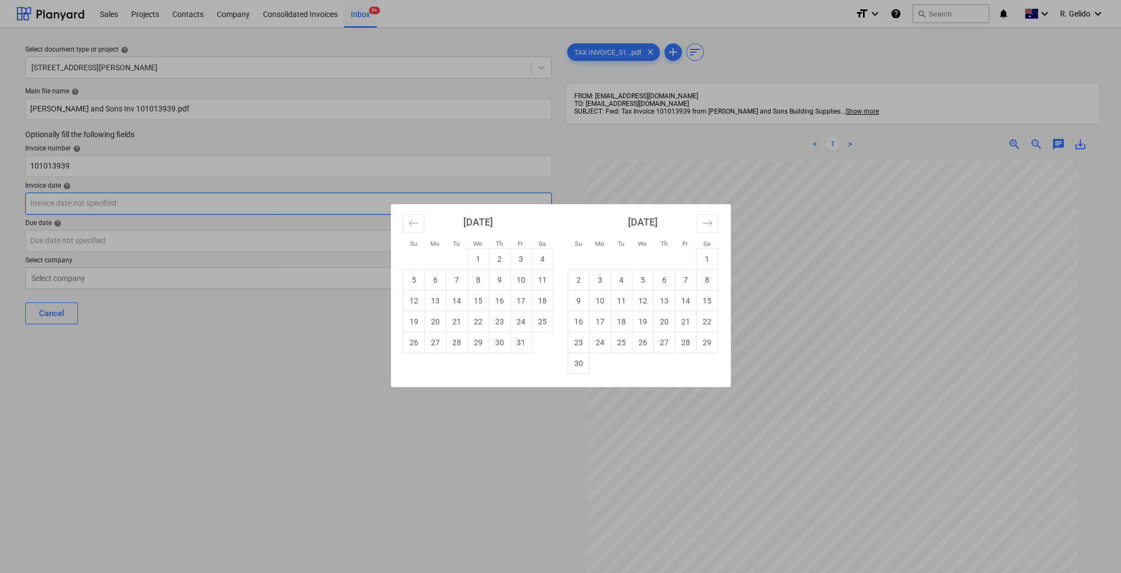
click at [65, 210] on body "Sales Projects Contacts Company Consolidated Invoices Inbox 9+ format_size keyb…" at bounding box center [560, 286] width 1121 height 573
click at [199, 356] on div "Su Mo Tu We Th Fr Sa Su Mo Tu We Th Fr Sa September 2025 1 2 3 4 5 6 7 8 9 10 1…" at bounding box center [560, 286] width 1121 height 573
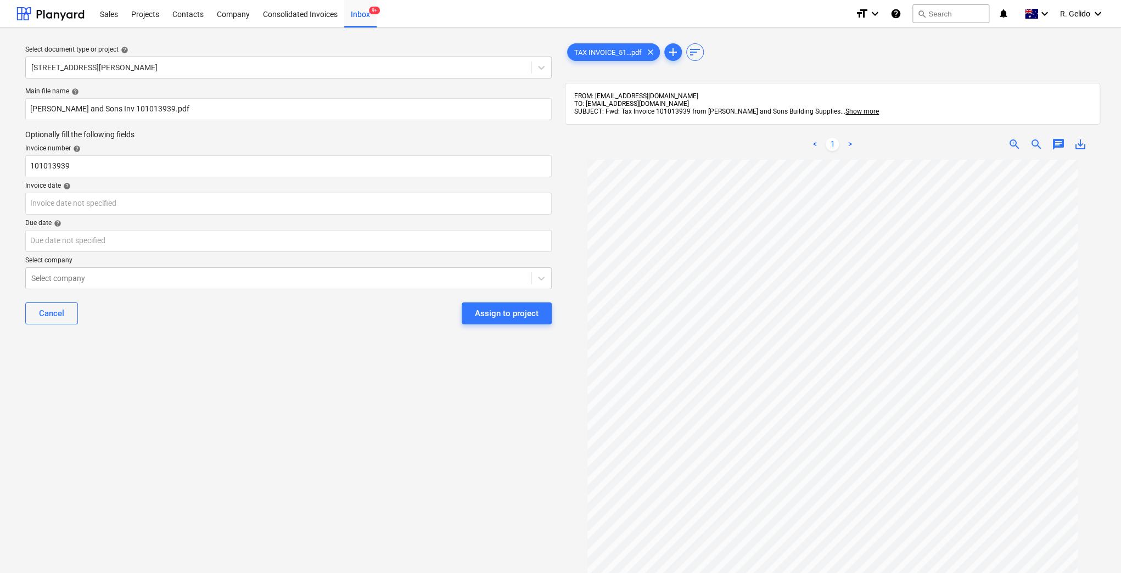
scroll to position [0, 0]
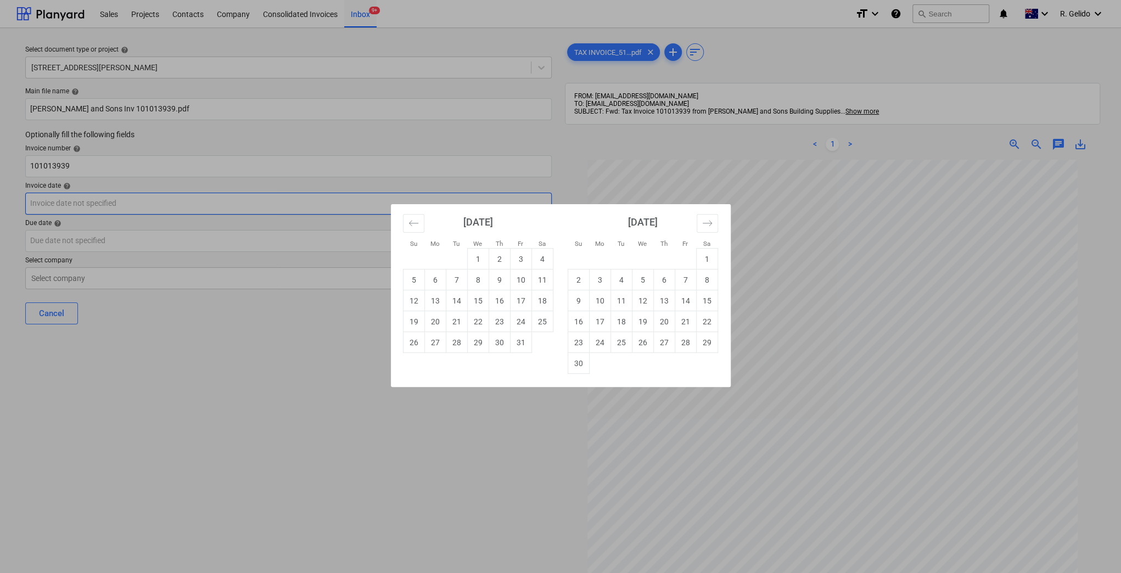
click at [69, 195] on body "Sales Projects Contacts Company Consolidated Invoices Inbox 9+ format_size keyb…" at bounding box center [560, 286] width 1121 height 573
click at [515, 281] on td "10" at bounding box center [520, 279] width 21 height 21
type input "10 Oct 2025"
click at [97, 245] on body "Sales Projects Contacts Company Consolidated Invoices Inbox 9+ format_size keyb…" at bounding box center [560, 286] width 1121 height 573
click at [581, 364] on td "30" at bounding box center [577, 363] width 21 height 21
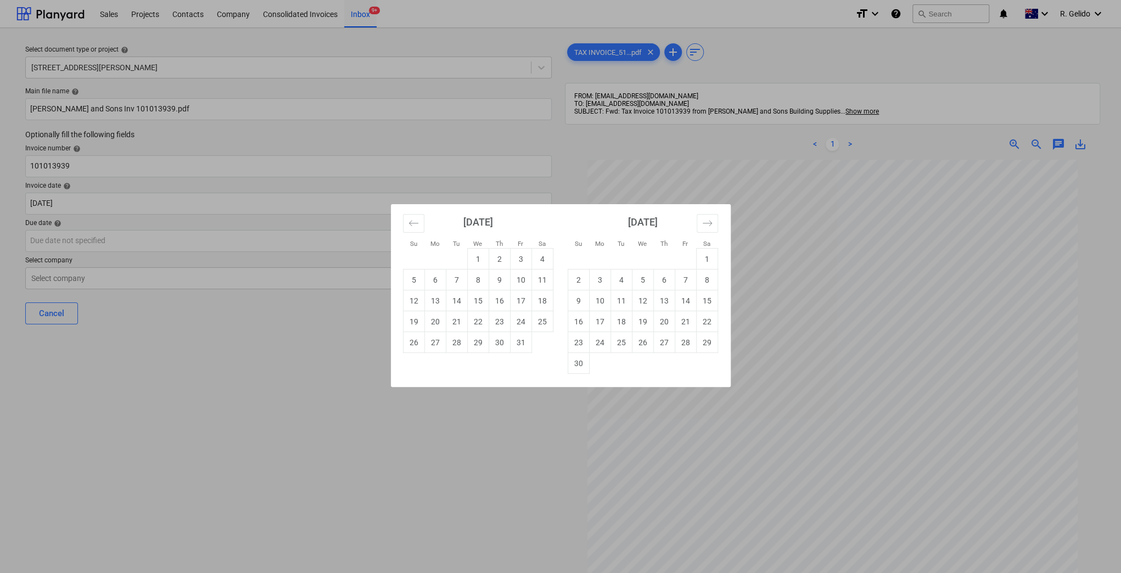
type input "30 Nov 2025"
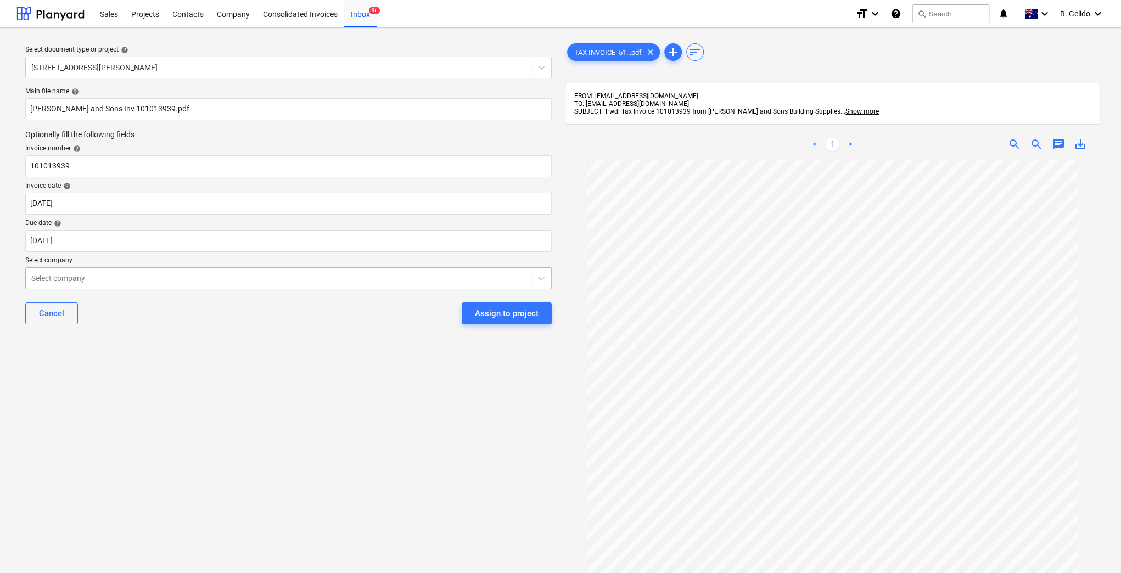
click at [188, 281] on div at bounding box center [278, 278] width 494 height 11
type input "joe"
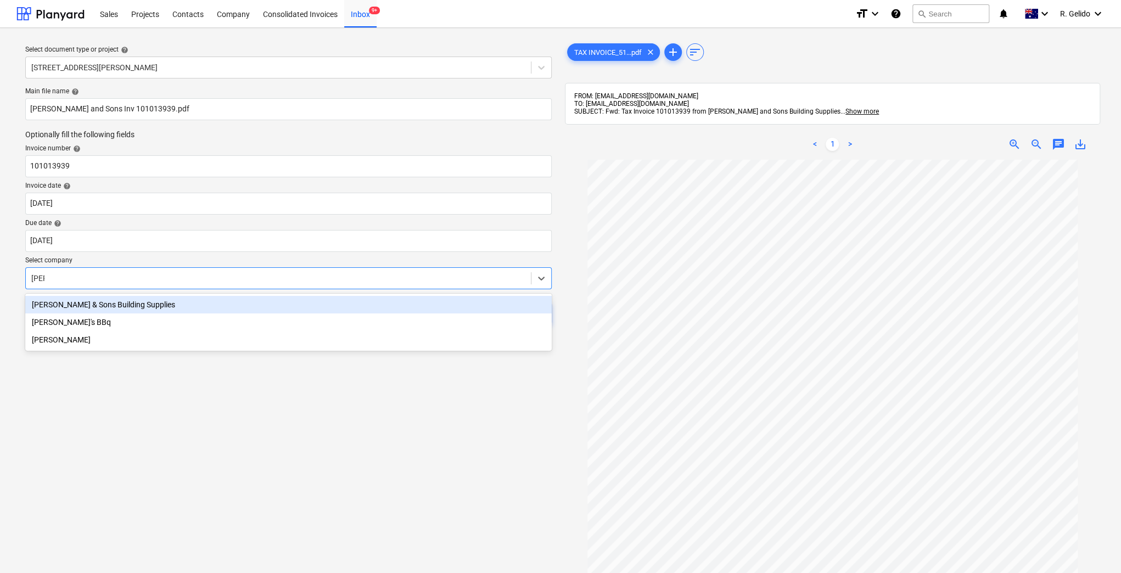
click at [161, 303] on div "Joe & Sons Building Supplies" at bounding box center [288, 305] width 526 height 18
click at [161, 303] on div "Cancel Assign to project" at bounding box center [288, 314] width 526 height 40
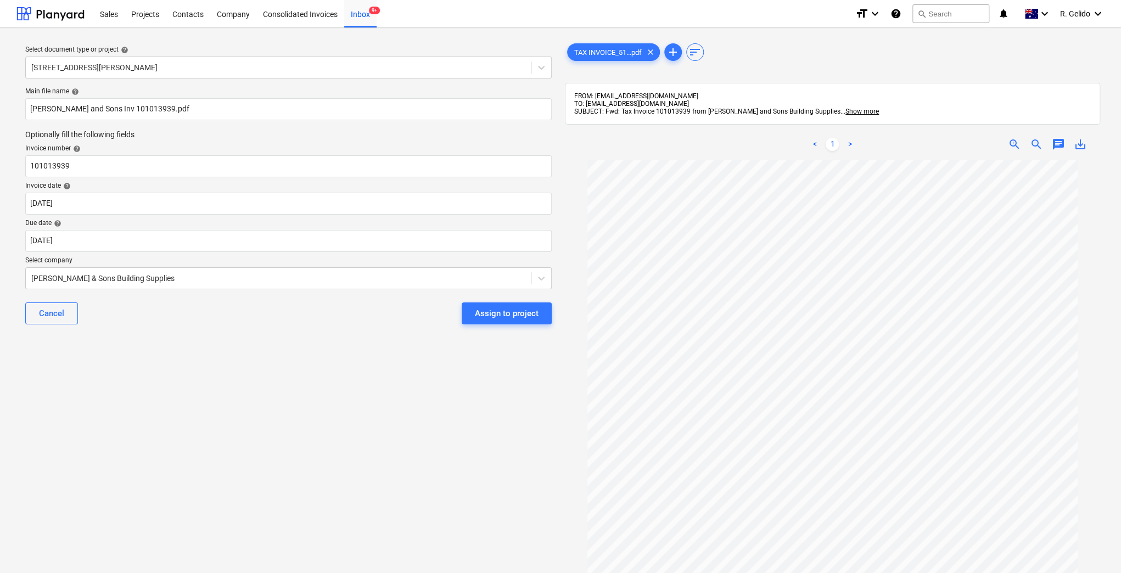
click at [219, 371] on div "Select document type or project help 127 High Street, Willoughby East Main file…" at bounding box center [288, 371] width 544 height 669
click at [489, 319] on div "Assign to project" at bounding box center [507, 313] width 64 height 14
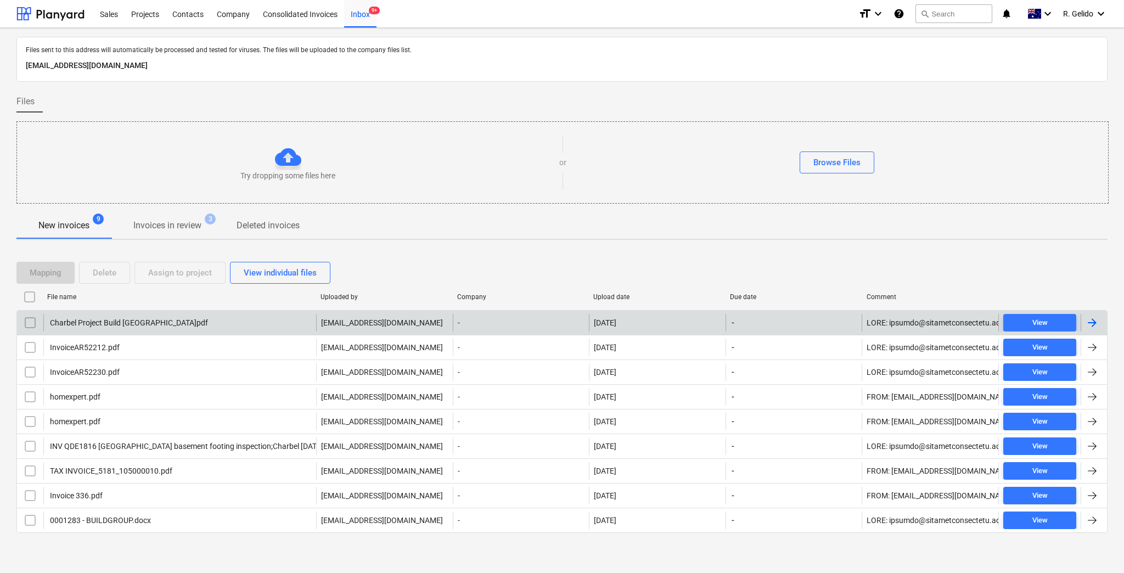
click at [125, 324] on div "Charbel Project Build Gladesville.pdf" at bounding box center [128, 322] width 160 height 9
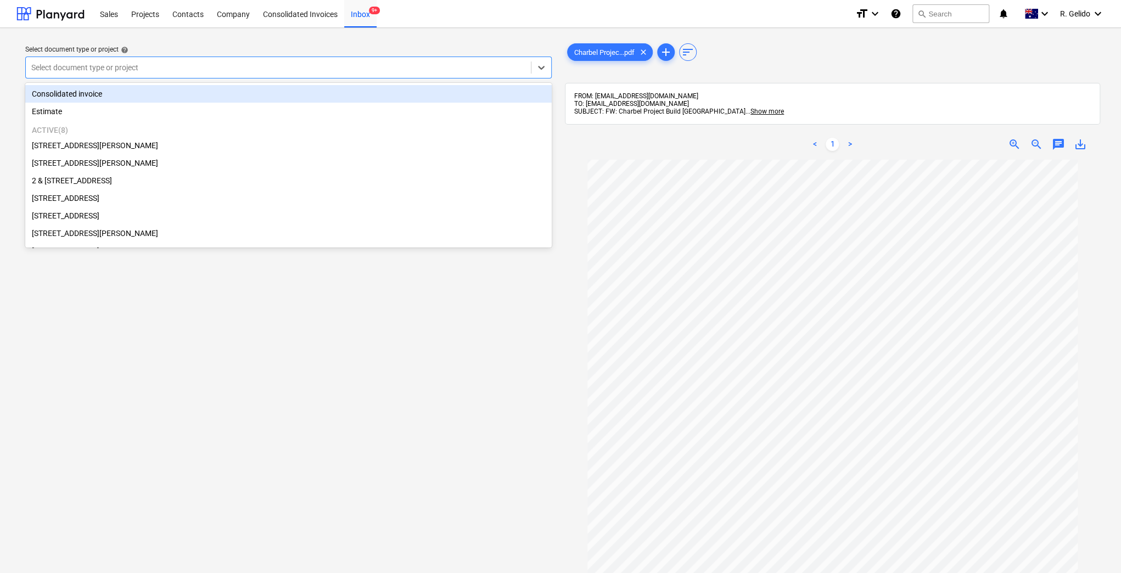
click at [360, 67] on div at bounding box center [278, 67] width 494 height 11
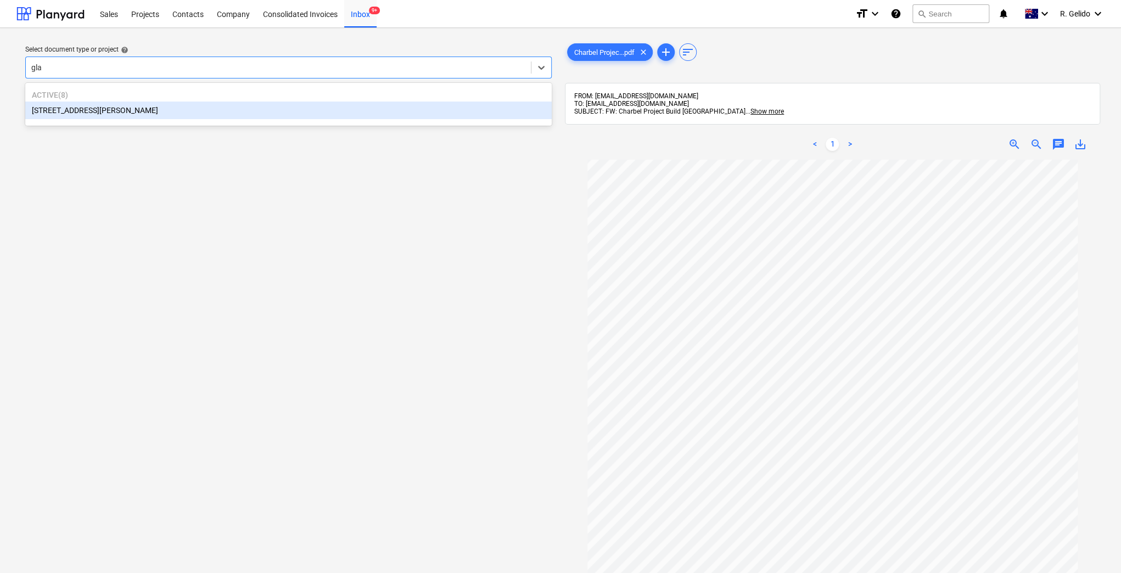
type input "glad"
click at [314, 105] on div "8 Chapman Street, Gladesville" at bounding box center [288, 111] width 526 height 18
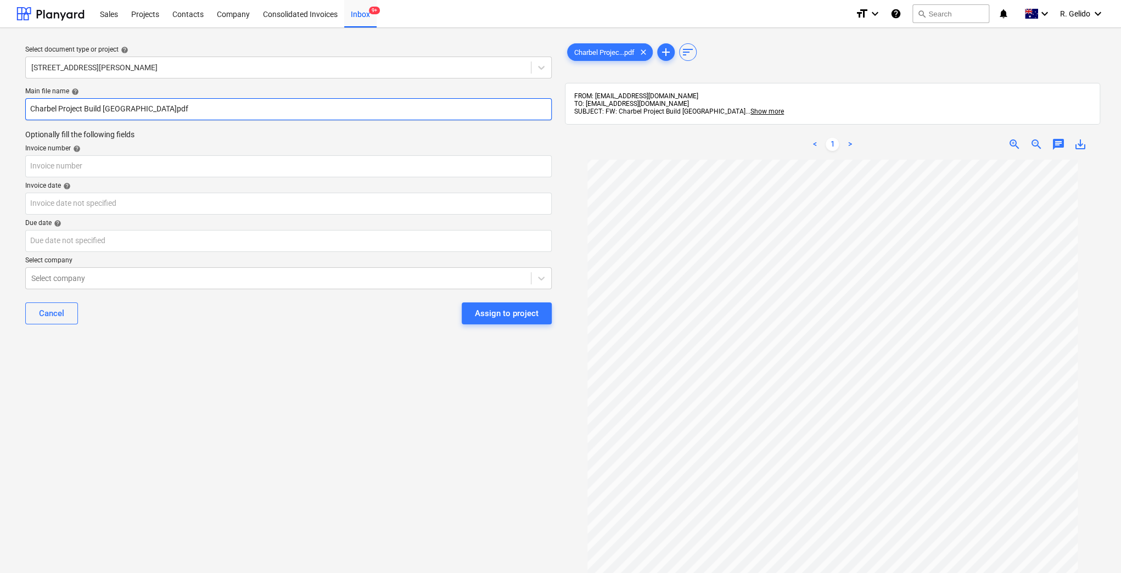
drag, startPoint x: 140, startPoint y: 105, endPoint x: 21, endPoint y: 117, distance: 119.7
click at [21, 117] on div "Main file name help Charbel Project Build Gladesville.pdf Optionally fill the f…" at bounding box center [288, 210] width 535 height 255
drag, startPoint x: 139, startPoint y: 105, endPoint x: 13, endPoint y: 102, distance: 126.3
click at [13, 102] on div "Select document type or project help 8 Chapman Street, Gladesville Main file na…" at bounding box center [560, 371] width 1121 height 687
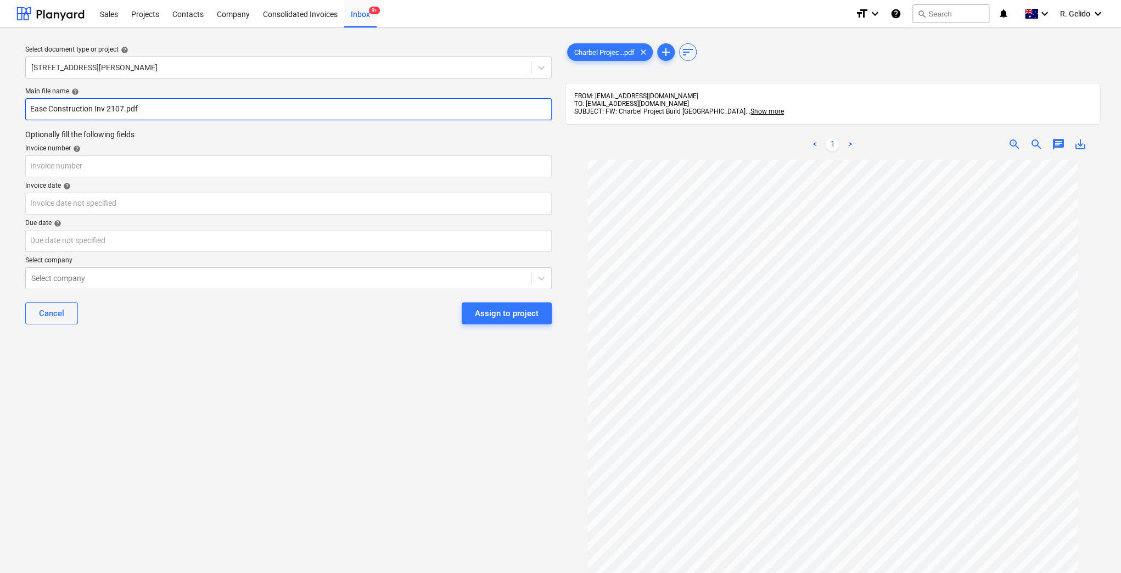
scroll to position [153, 0]
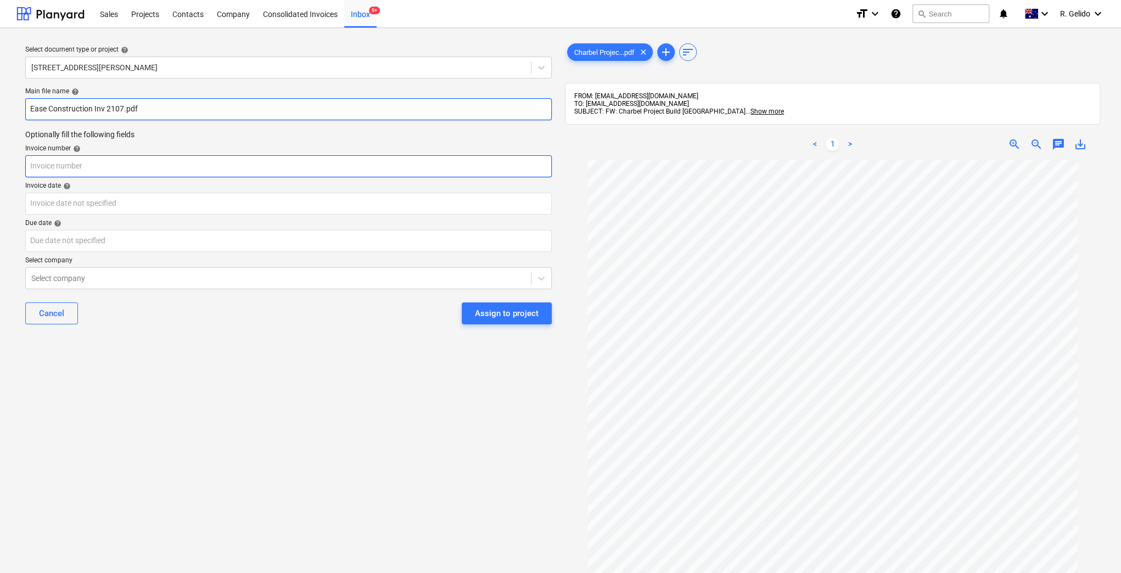
type input "Ease Construction Inv 2107.pdf"
click at [88, 174] on input "text" at bounding box center [288, 166] width 526 height 22
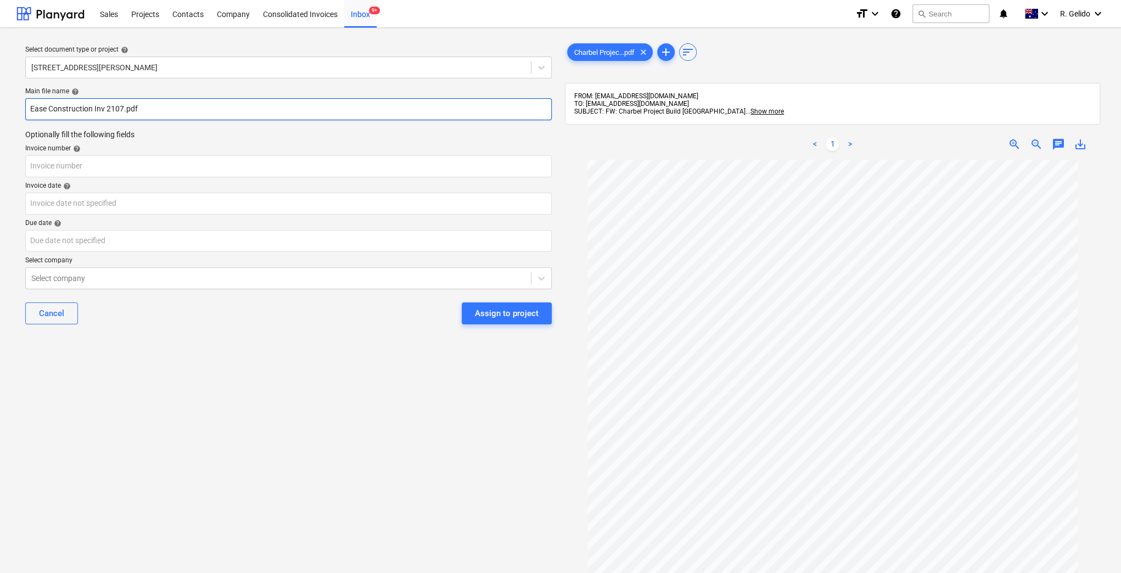
click at [115, 110] on input "Ease Construction Inv 2107.pdf" at bounding box center [288, 109] width 526 height 22
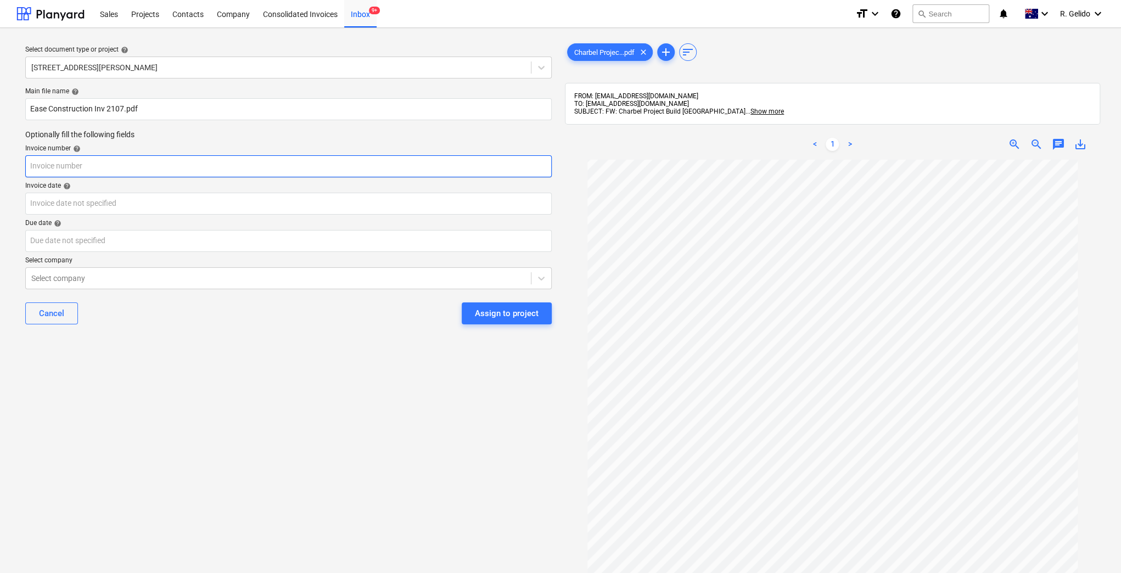
click at [86, 173] on input "text" at bounding box center [288, 166] width 526 height 22
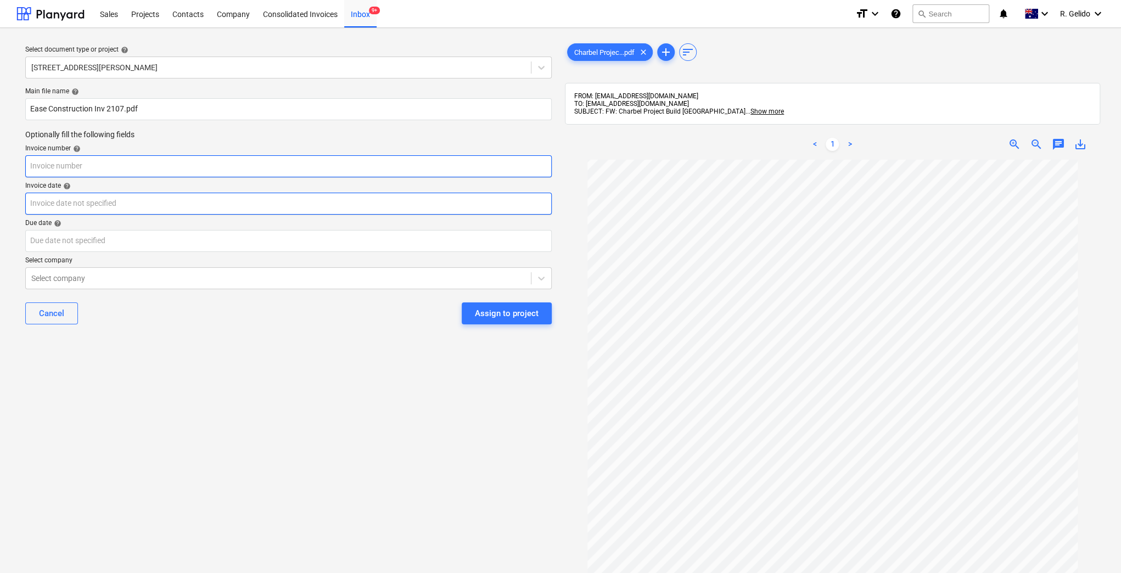
paste input "2107"
type input "2107"
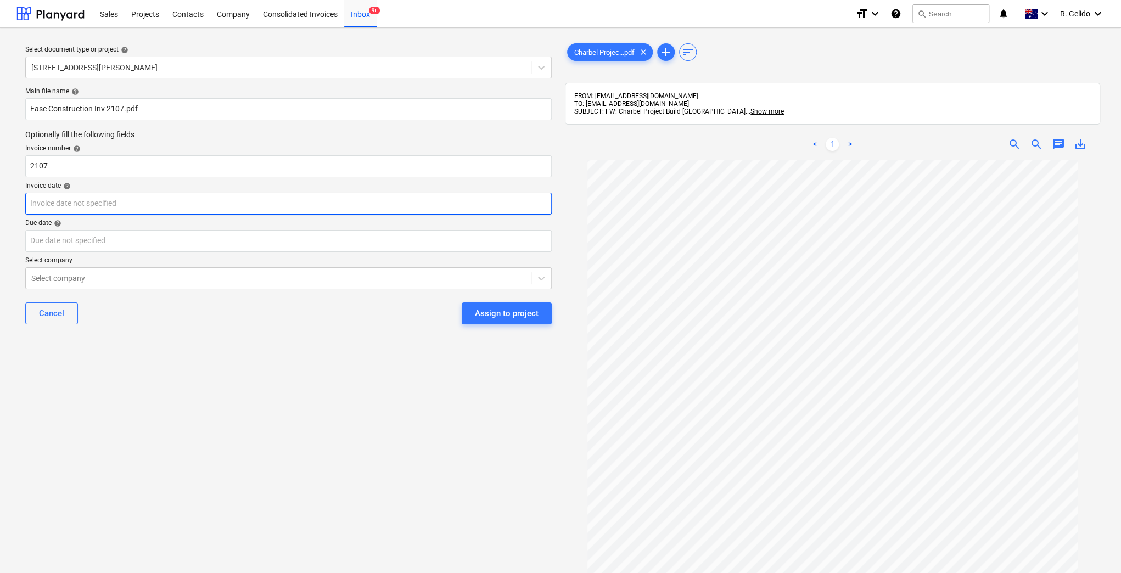
click at [87, 204] on body "Sales Projects Contacts Company Consolidated Invoices Inbox 9+ format_size keyb…" at bounding box center [560, 286] width 1121 height 573
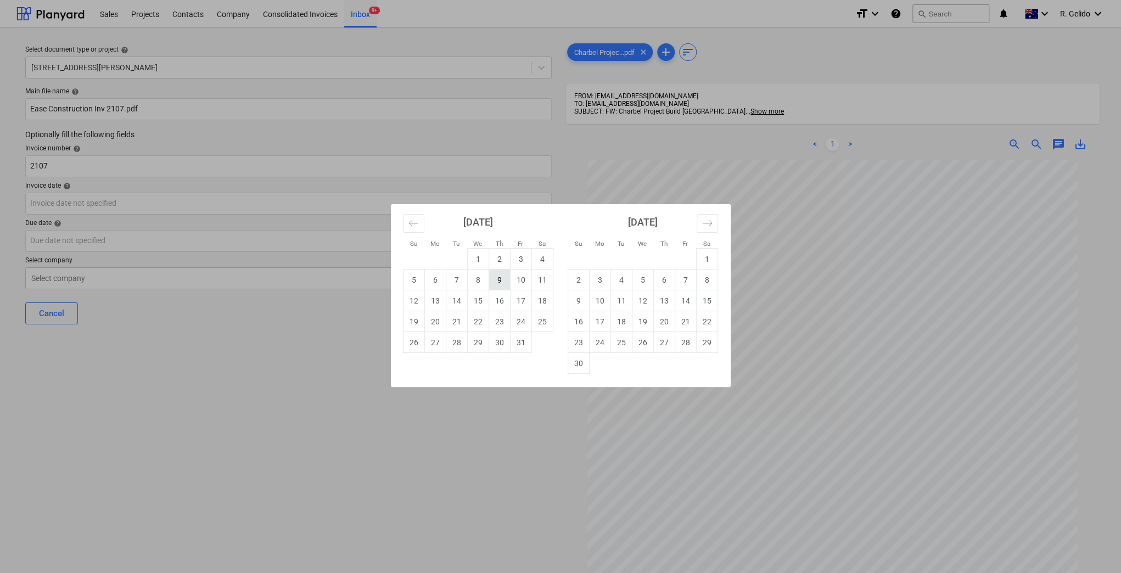
click at [502, 283] on td "9" at bounding box center [498, 279] width 21 height 21
type input "09 Oct 2025"
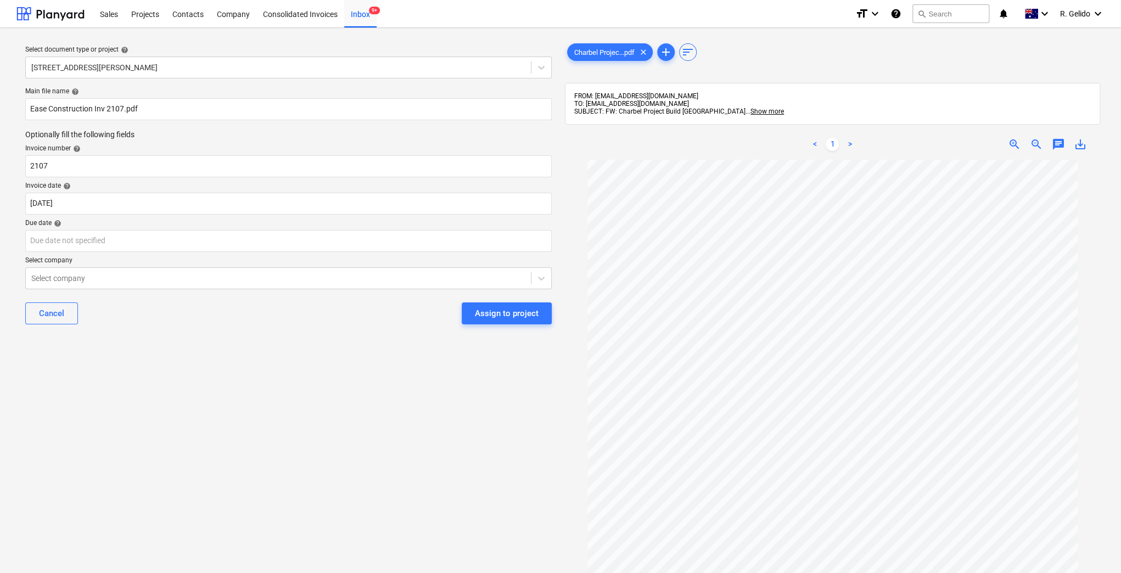
click at [290, 406] on div "Select document type or project help 8 Chapman Street, Gladesville Main file na…" at bounding box center [288, 371] width 544 height 669
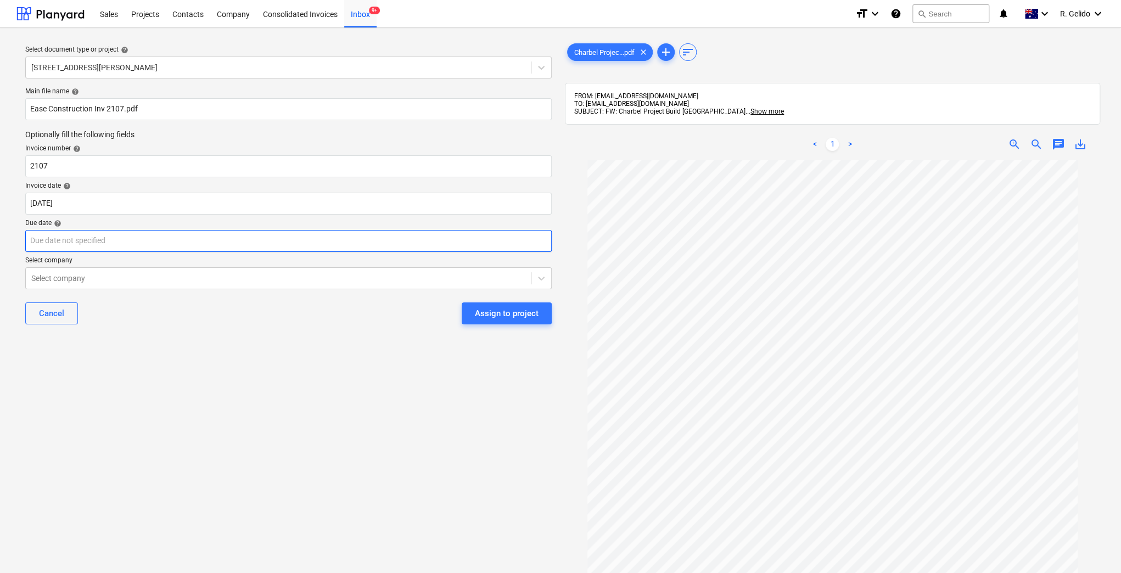
click at [219, 241] on body "Sales Projects Contacts Company Consolidated Invoices Inbox 9+ format_size keyb…" at bounding box center [560, 286] width 1121 height 573
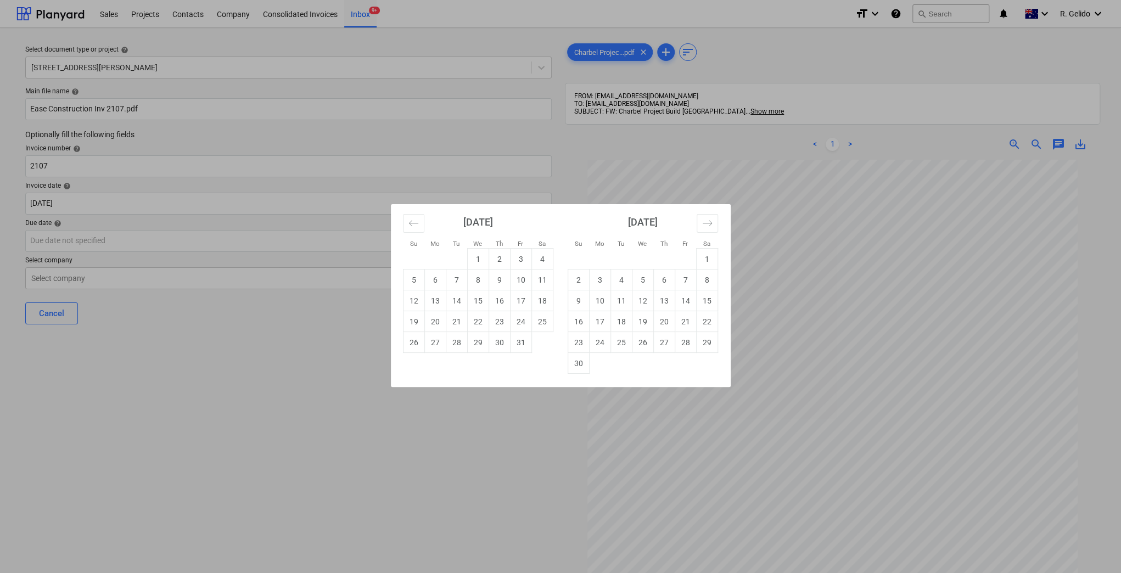
click at [589, 366] on td "Calendar" at bounding box center [599, 363] width 21 height 21
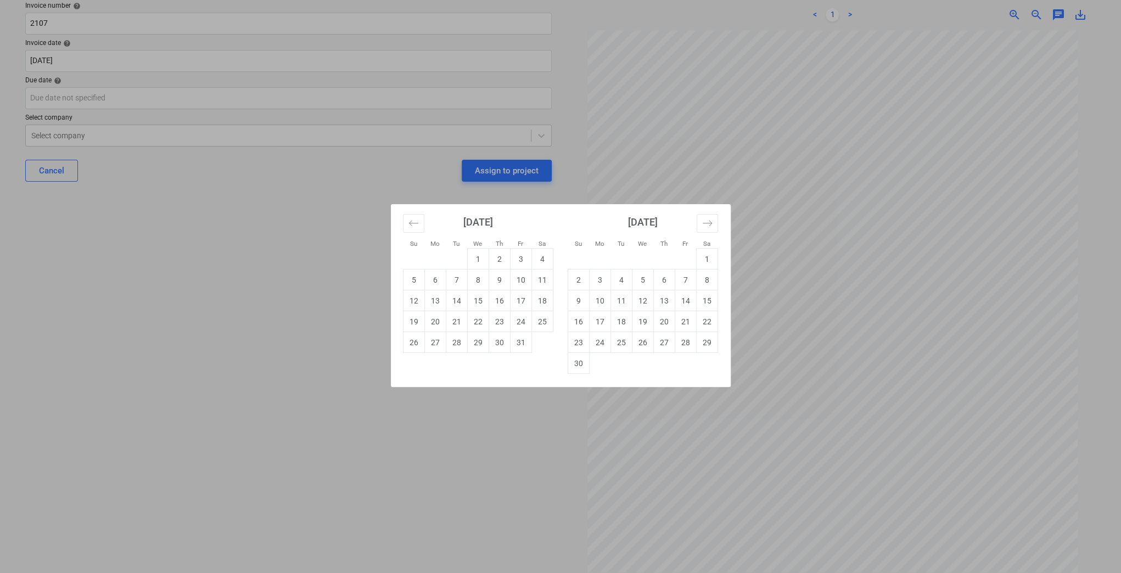
click at [758, 222] on div "Su Mo Tu We Th Fr Sa Su Mo Tu We Th Fr Sa September 2025 1 2 3 4 5 6 7 8 9 10 1…" at bounding box center [560, 286] width 1121 height 573
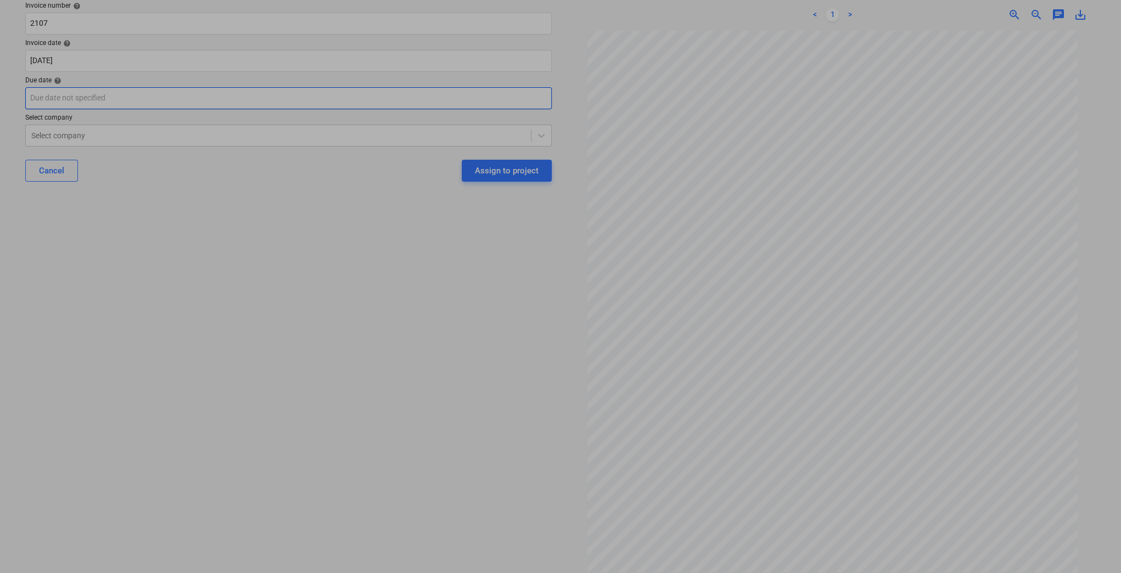
click at [89, 92] on body "Sales Projects Contacts Company Consolidated Invoices Inbox 9+ format_size keyb…" at bounding box center [560, 143] width 1121 height 573
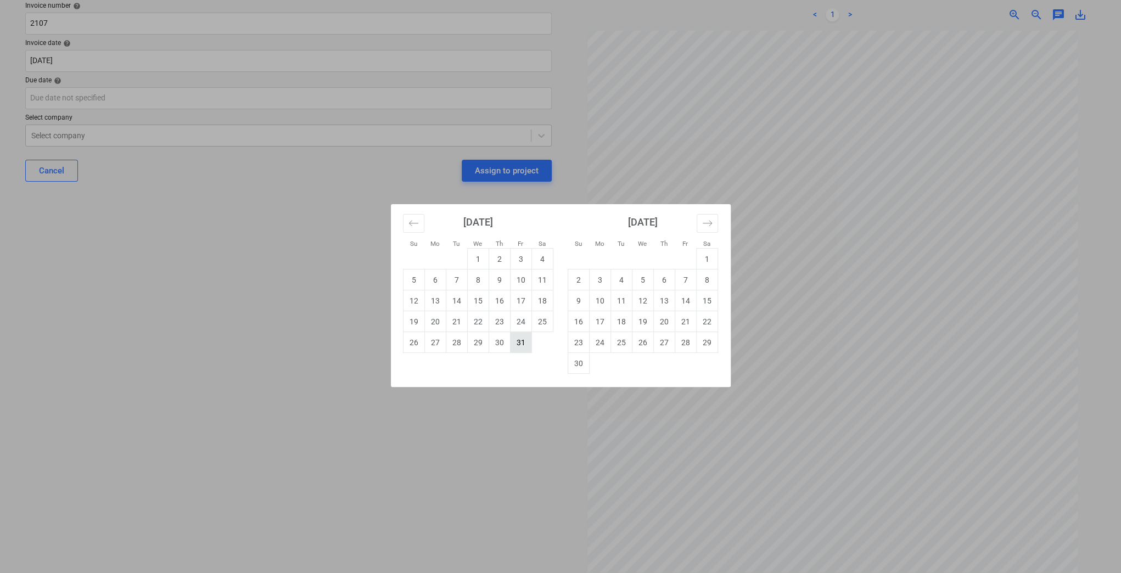
click at [517, 337] on td "31" at bounding box center [520, 342] width 21 height 21
type input "31 Oct 2025"
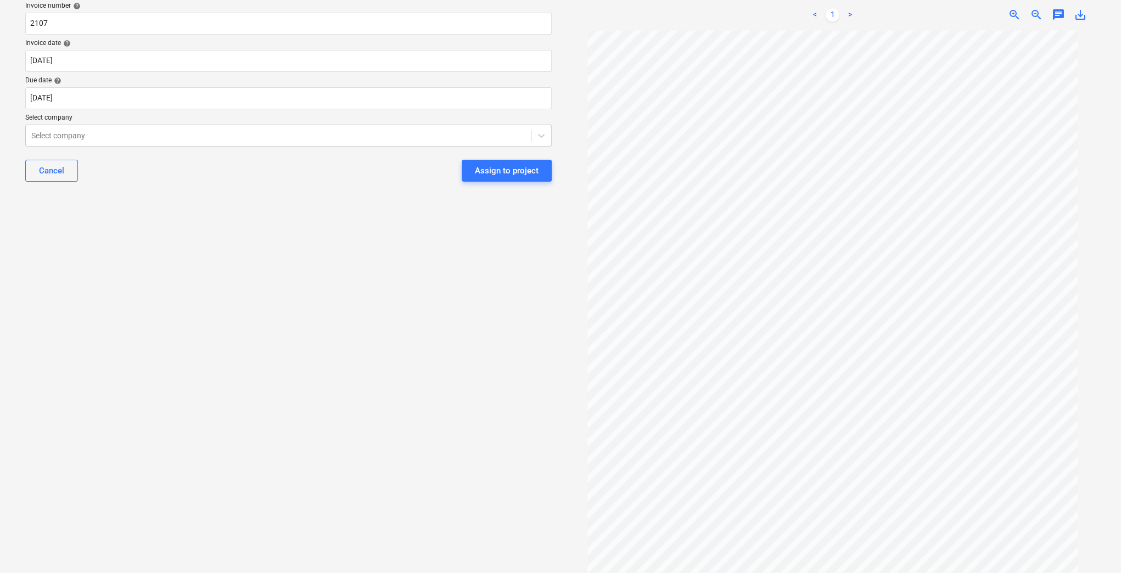
click at [227, 311] on div "Select document type or project help 8 Chapman Street, Gladesville Main file na…" at bounding box center [288, 229] width 544 height 670
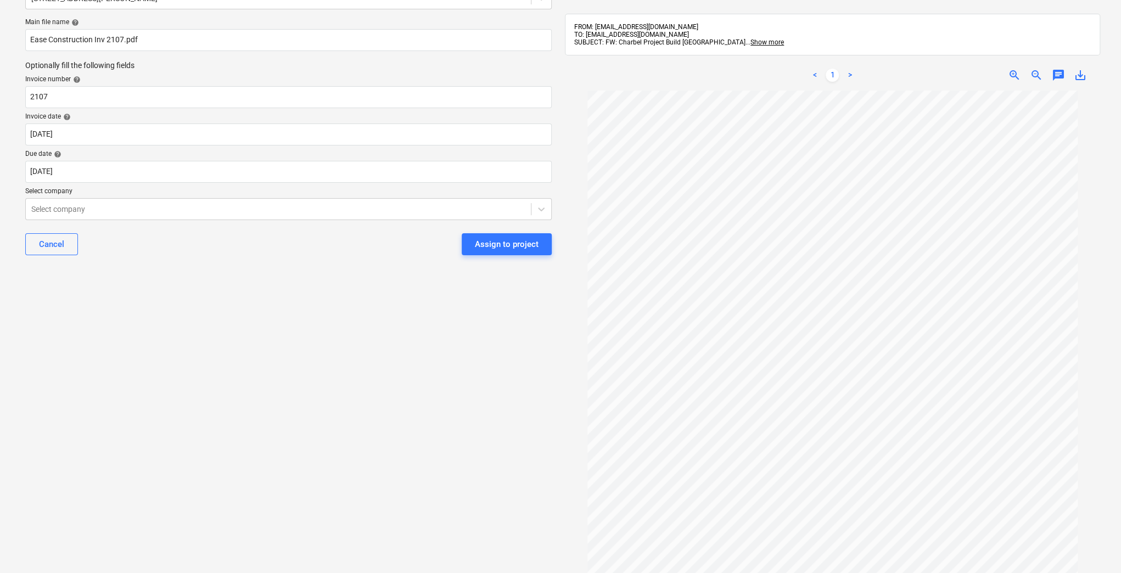
scroll to position [0, 0]
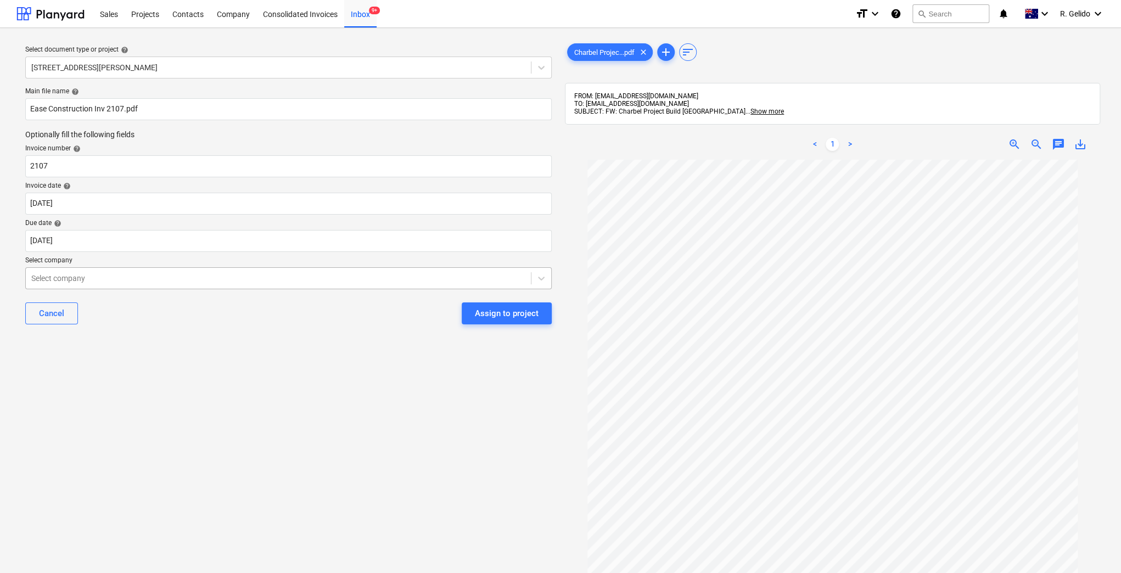
click at [146, 278] on div at bounding box center [278, 278] width 494 height 11
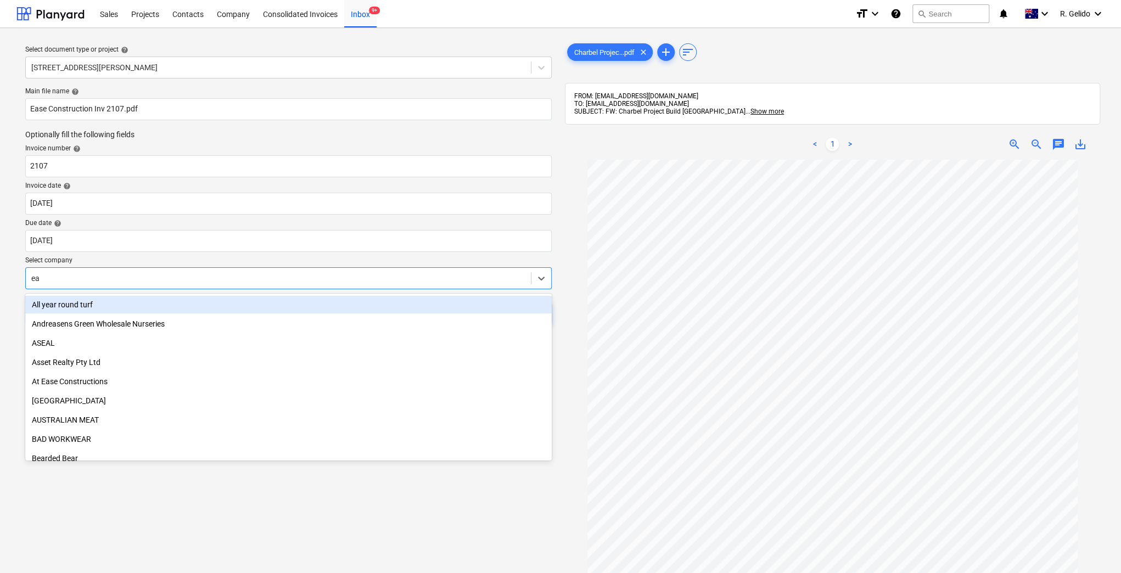
type input "eas"
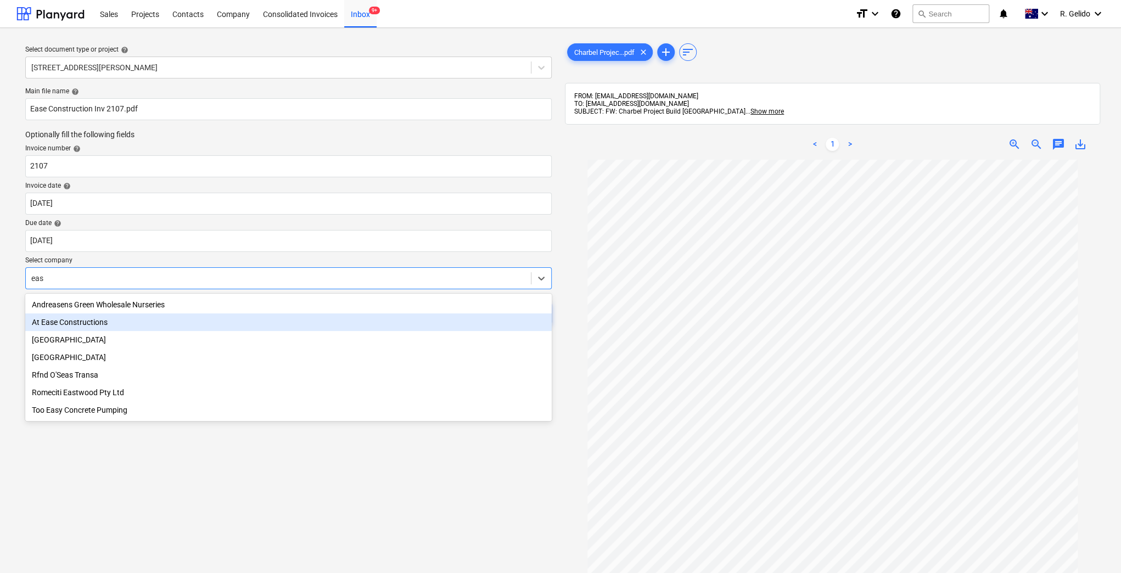
click at [115, 329] on div "At Ease Constructions" at bounding box center [288, 322] width 526 height 18
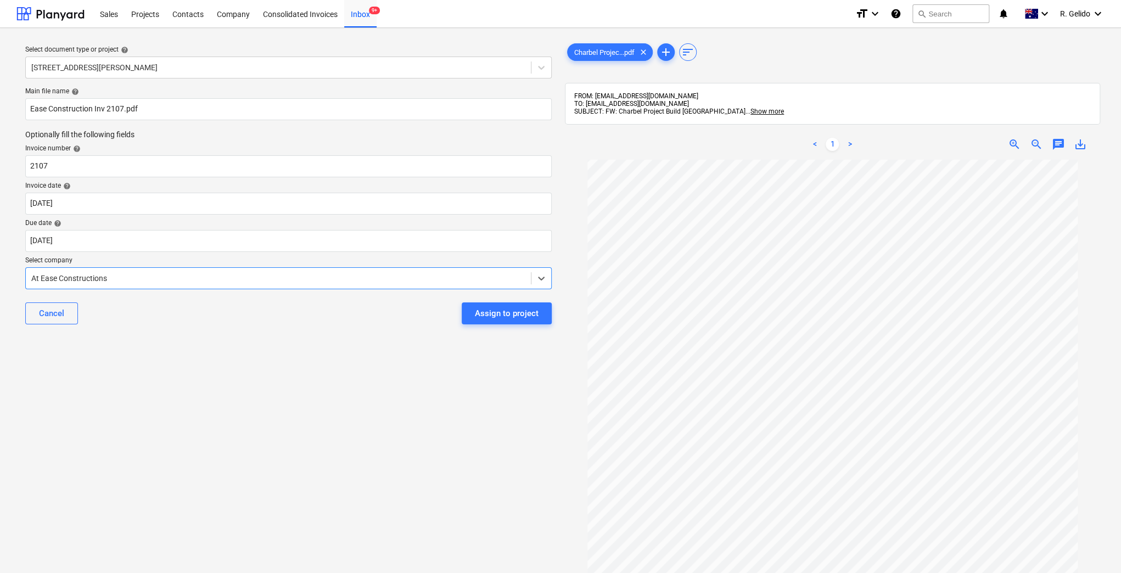
scroll to position [7, 0]
click at [503, 320] on div "Assign to project" at bounding box center [507, 313] width 64 height 14
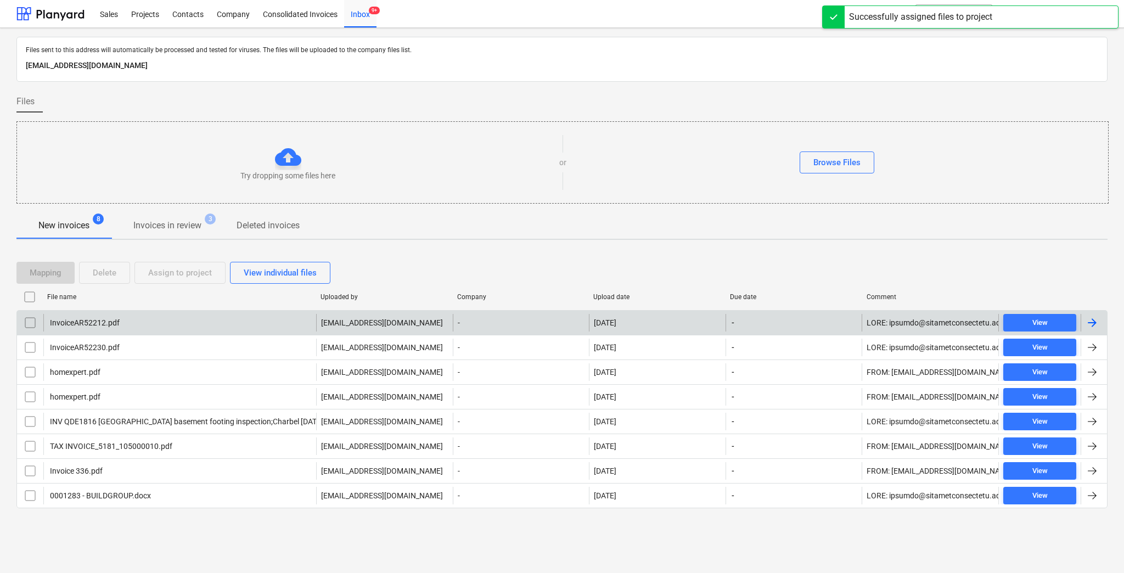
click at [122, 320] on div "InvoiceAR52212.pdf" at bounding box center [179, 323] width 273 height 18
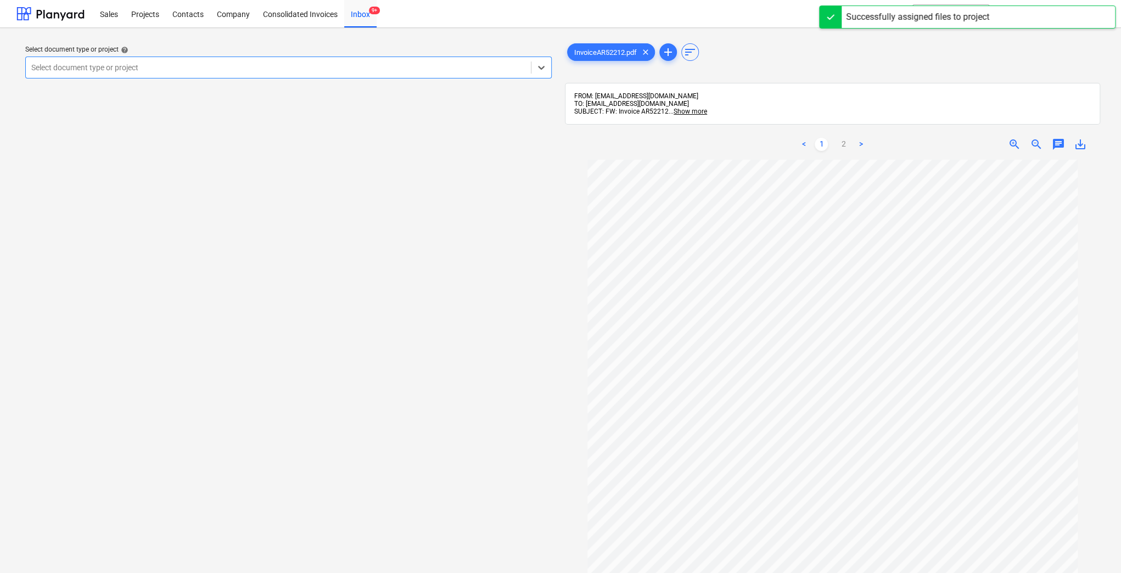
click at [263, 74] on div "Select document type or project" at bounding box center [278, 67] width 505 height 15
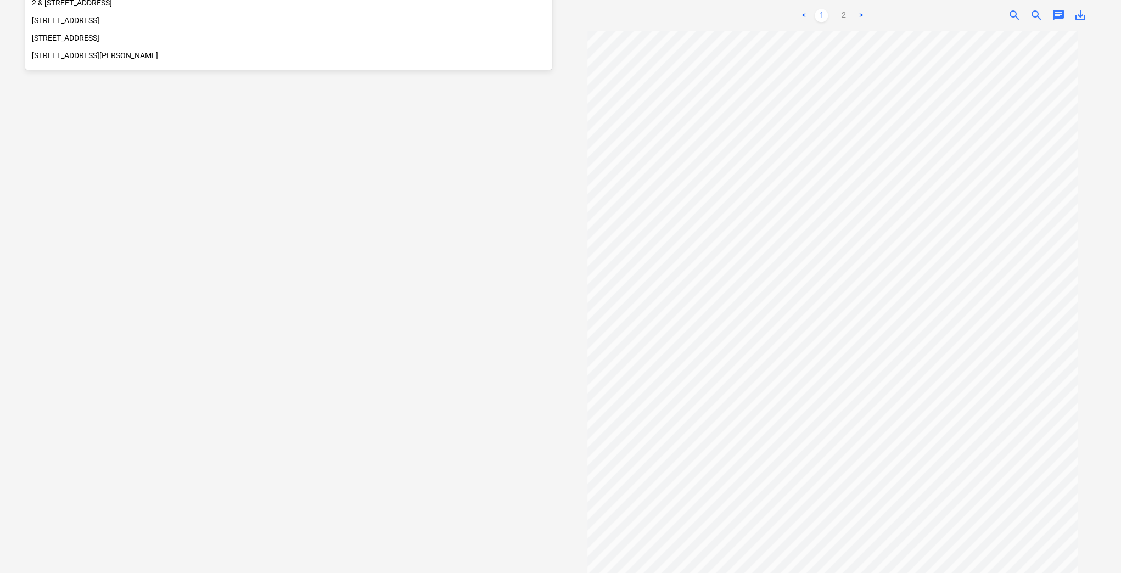
scroll to position [105, 0]
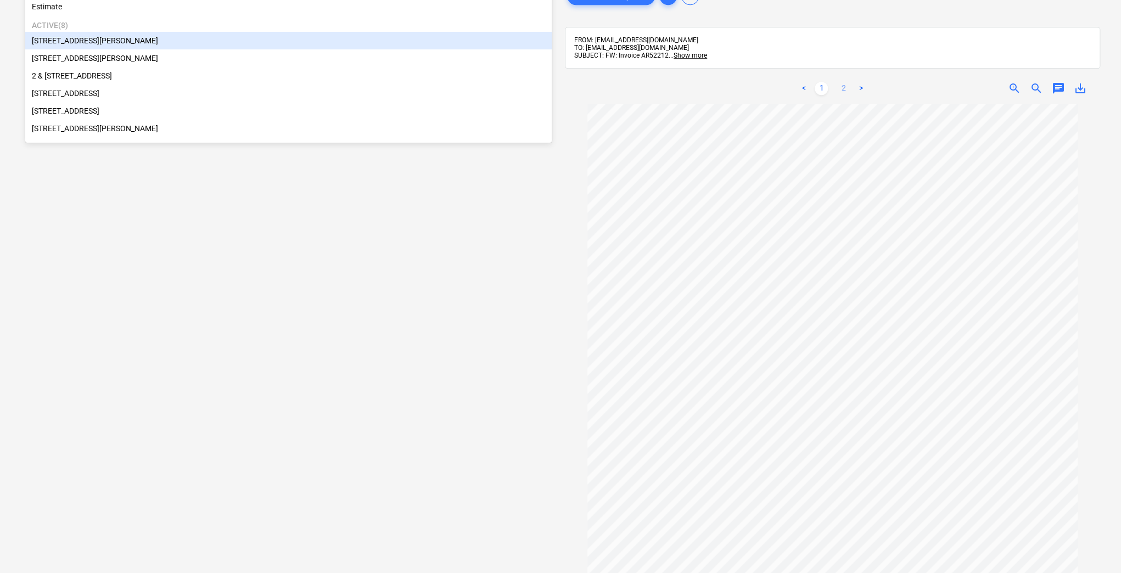
click at [840, 94] on link "2" at bounding box center [842, 88] width 13 height 13
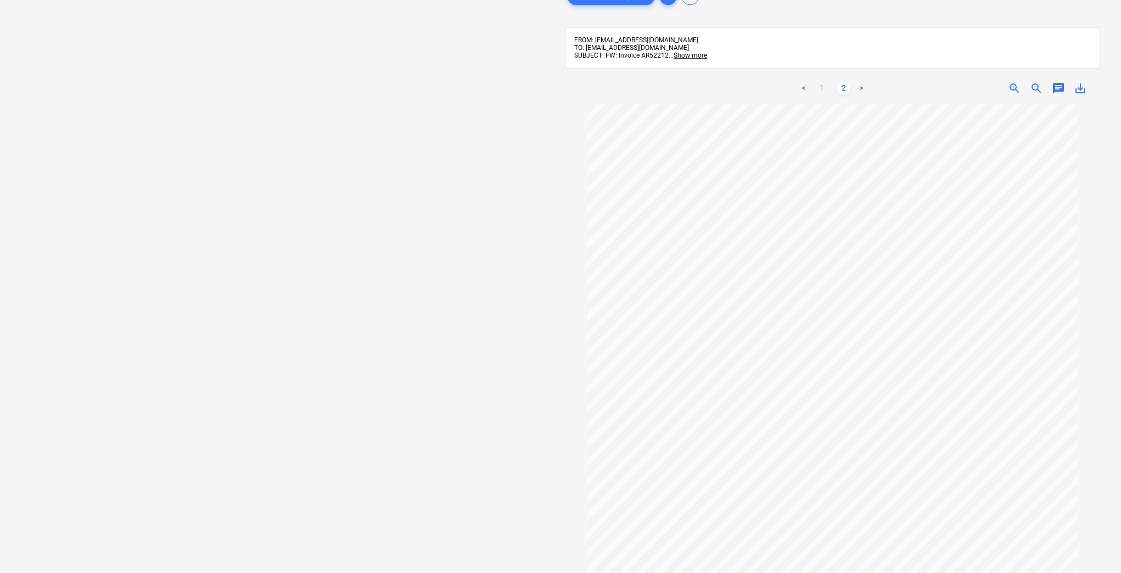
scroll to position [0, 0]
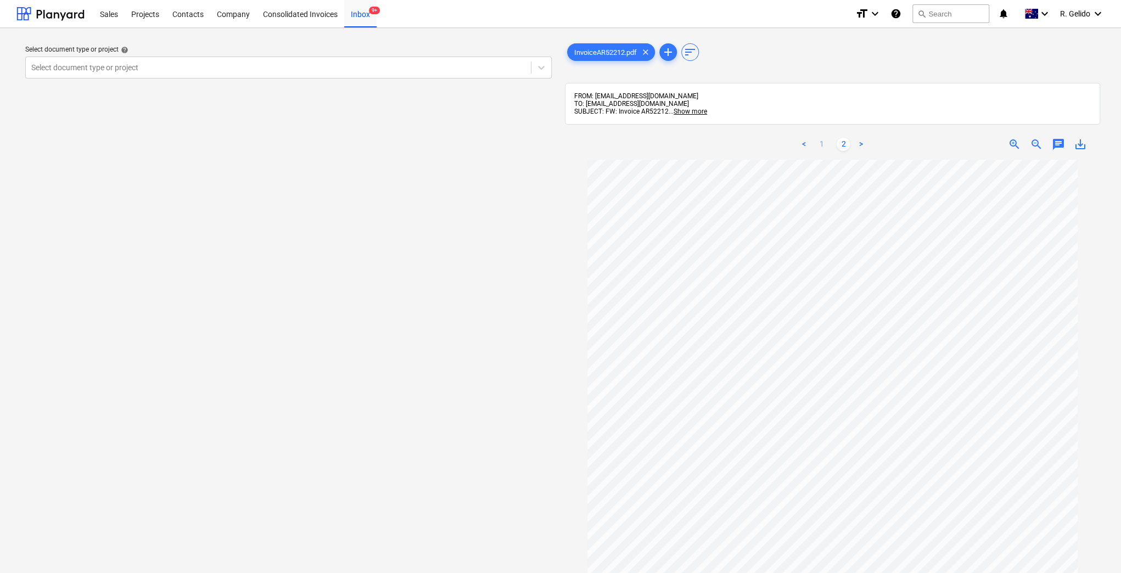
click at [819, 147] on link "1" at bounding box center [820, 144] width 13 height 13
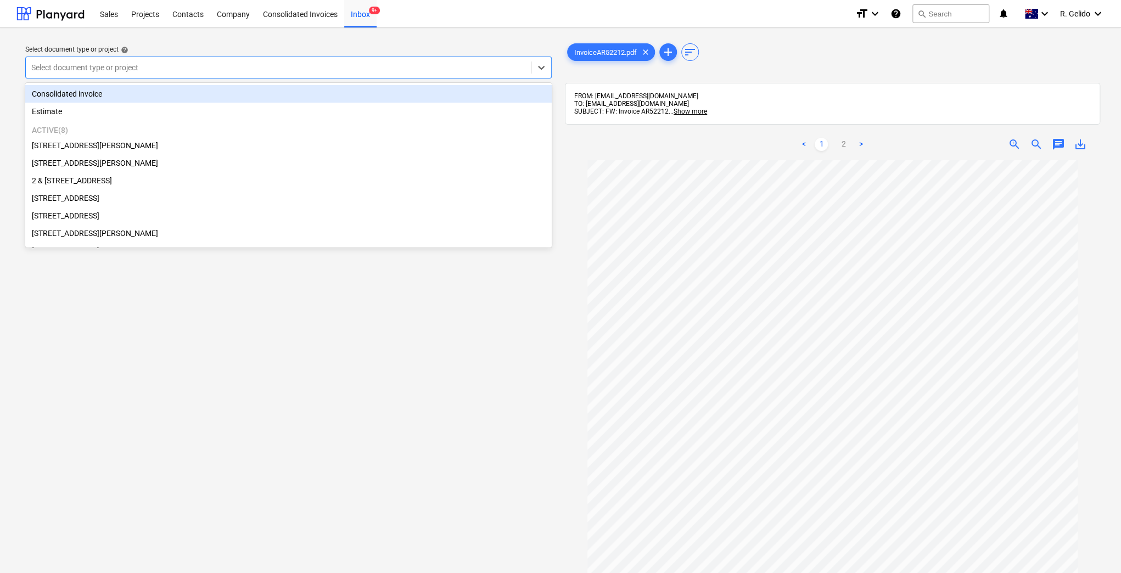
click at [278, 70] on div at bounding box center [278, 67] width 494 height 11
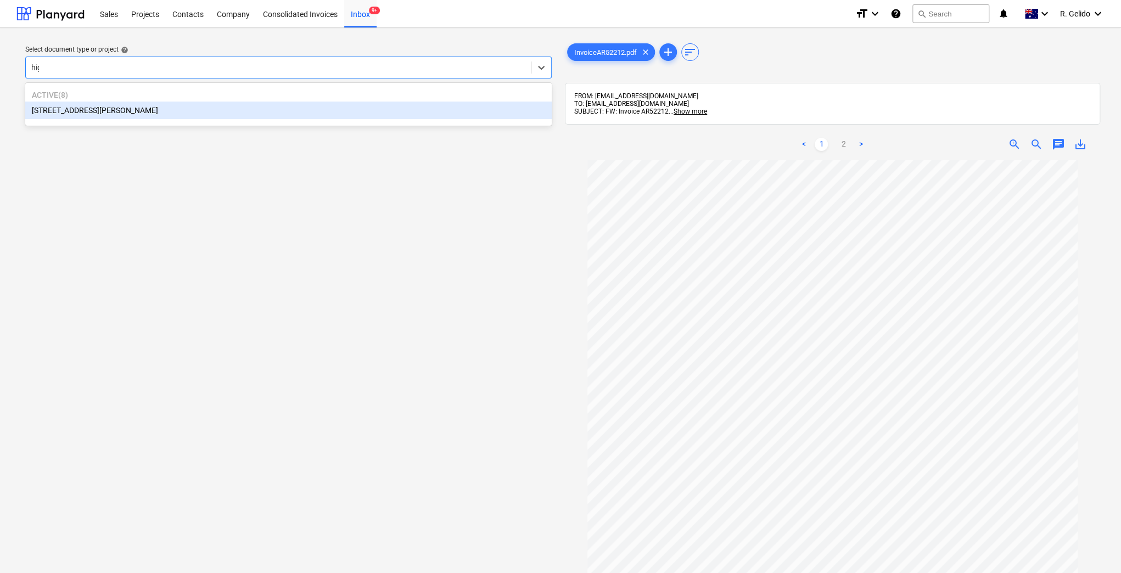
type input "high"
click at [196, 116] on div "127 High Street, Willoughby East" at bounding box center [288, 111] width 526 height 18
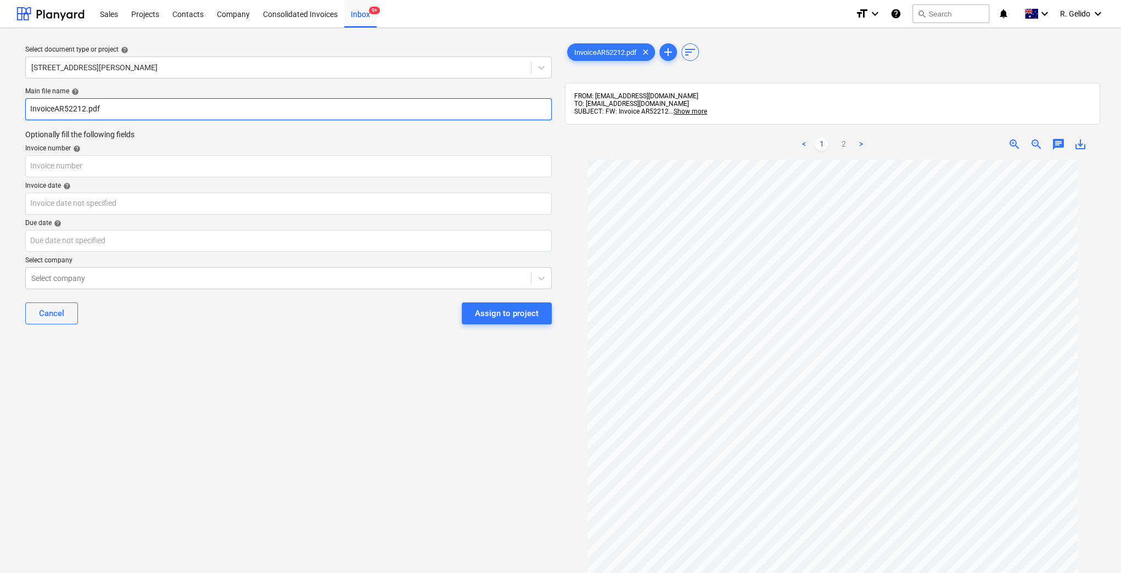
click at [29, 108] on input "InvoiceAR52212.pdf" at bounding box center [288, 109] width 526 height 22
click at [101, 104] on input "Aussie Skips InvoiceAR52212.pdf" at bounding box center [288, 109] width 526 height 22
click at [110, 105] on input "Aussie Skips Invoice AR52212.pdf" at bounding box center [288, 109] width 526 height 22
click at [110, 106] on input "Aussie Skips Invoice AR52212.pdf" at bounding box center [288, 109] width 526 height 22
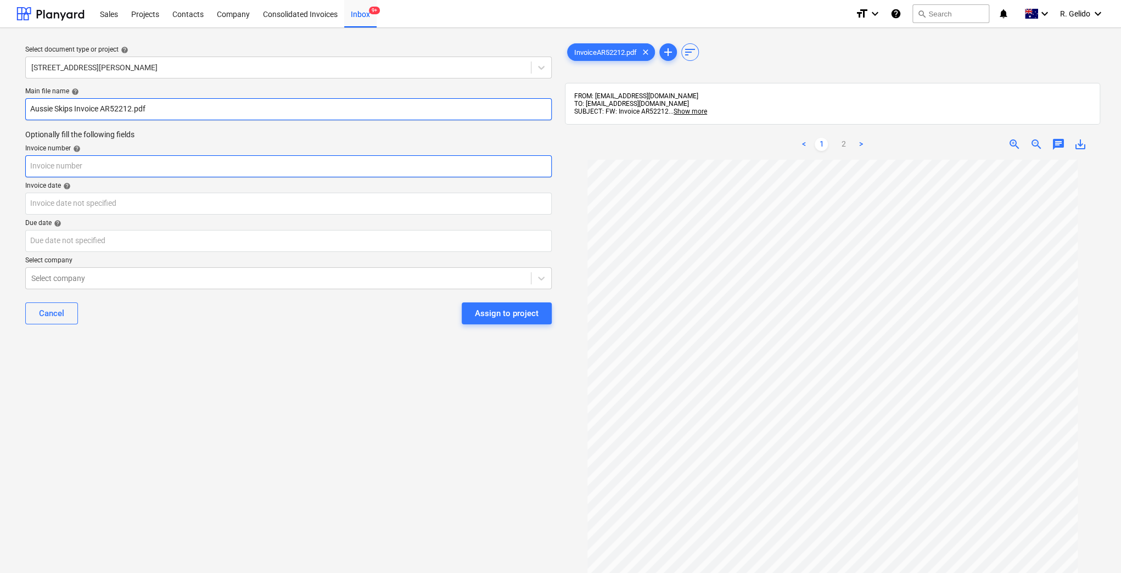
type input "Aussie Skips Invoice AR52212.pdf"
click at [59, 162] on input "text" at bounding box center [288, 166] width 526 height 22
paste input "AR52212"
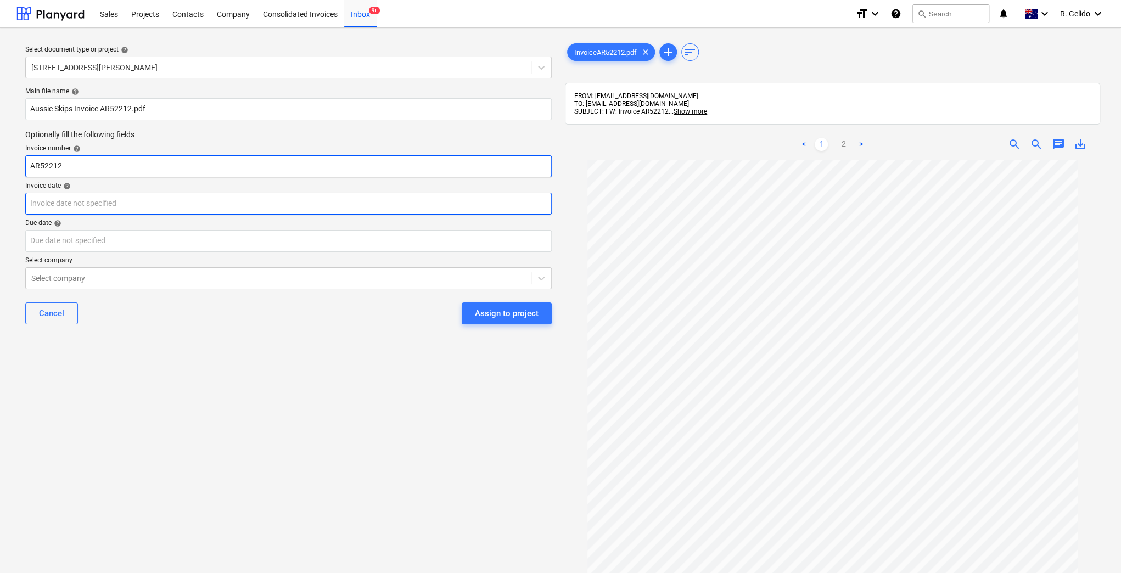
type input "AR52212"
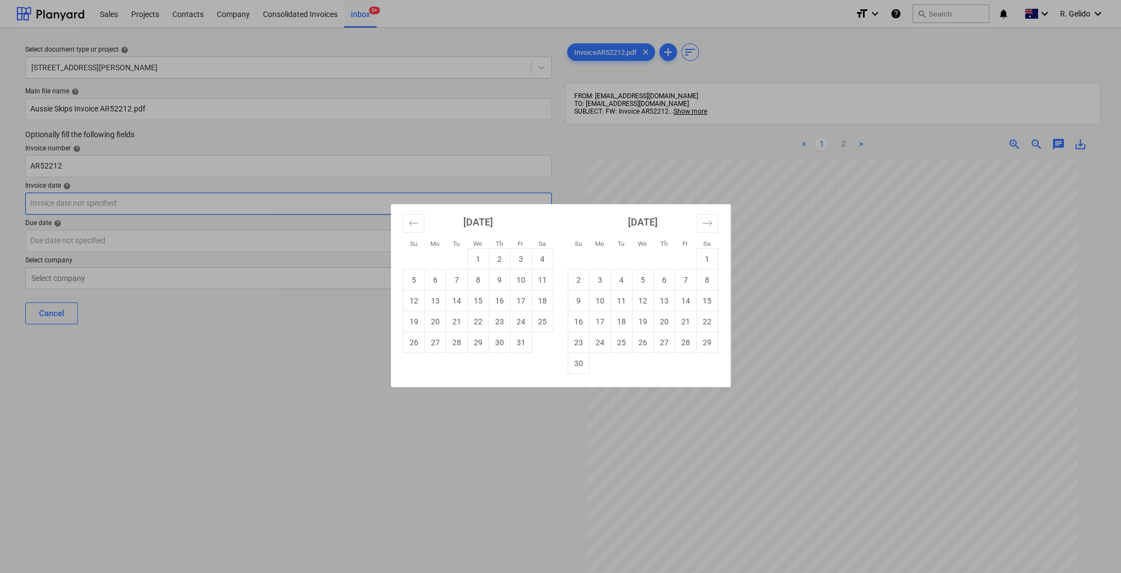
click at [92, 201] on body "Sales Projects Contacts Company Consolidated Invoices Inbox 9+ format_size keyb…" at bounding box center [560, 286] width 1121 height 573
click at [464, 276] on td "7" at bounding box center [456, 279] width 21 height 21
type input "07 Oct 2025"
click at [119, 239] on body "Sales Projects Contacts Company Consolidated Invoices Inbox 9+ format_size keyb…" at bounding box center [560, 286] width 1121 height 573
click at [570, 364] on td "30" at bounding box center [577, 363] width 21 height 21
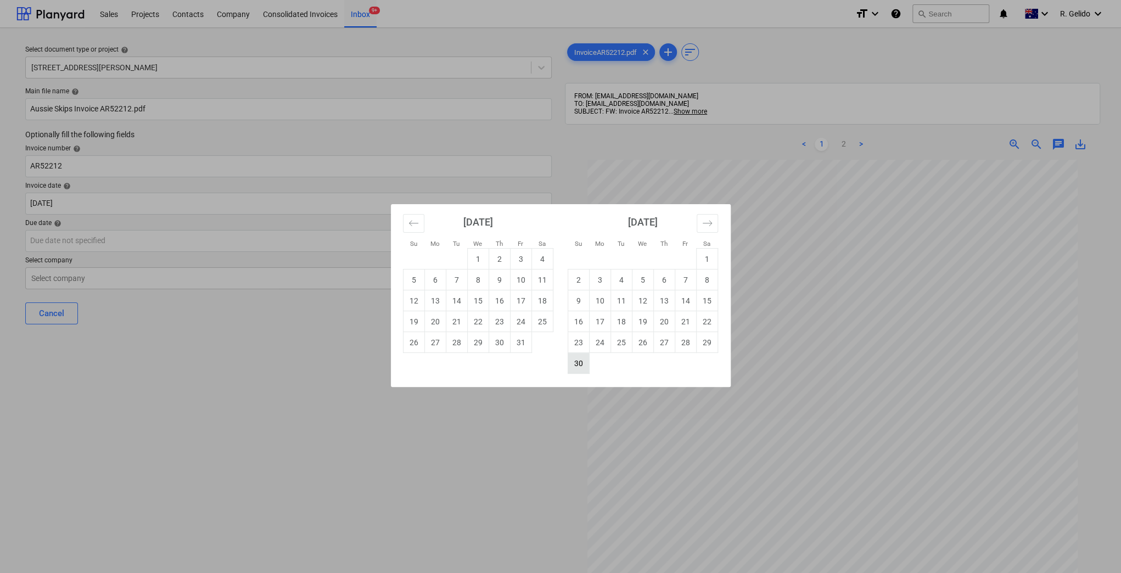
type input "30 Nov 2025"
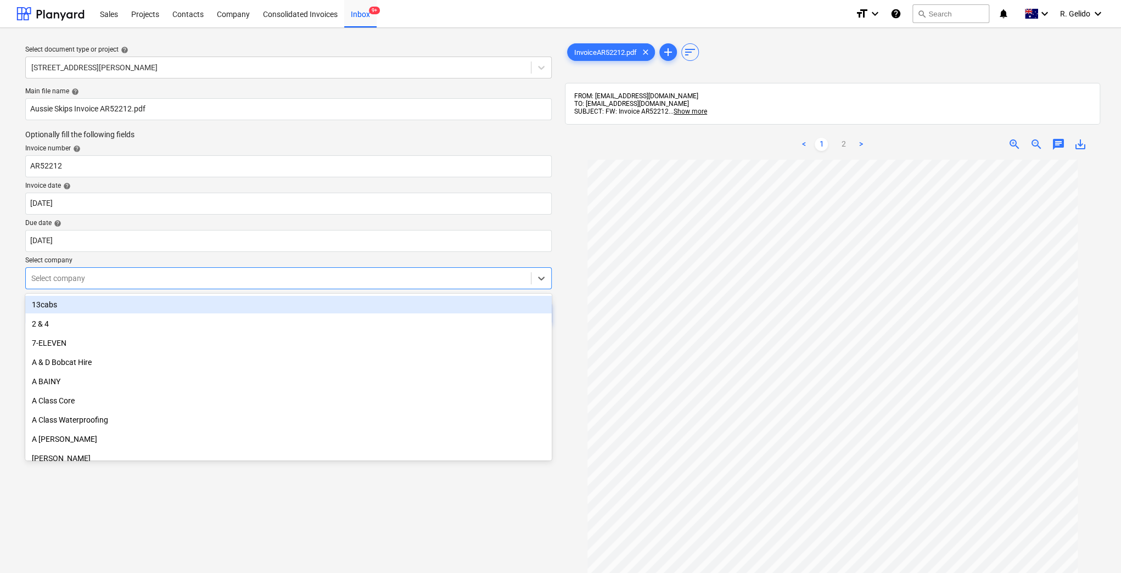
click at [220, 281] on div at bounding box center [278, 278] width 494 height 11
type input "aussi"
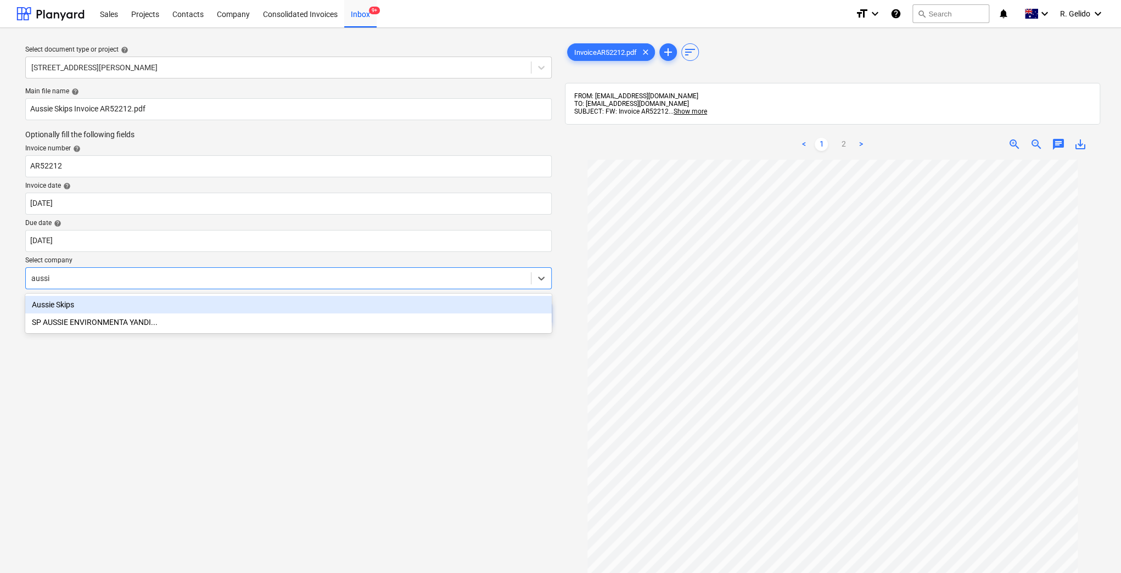
click at [241, 307] on div "Aussie Skips" at bounding box center [288, 305] width 526 height 18
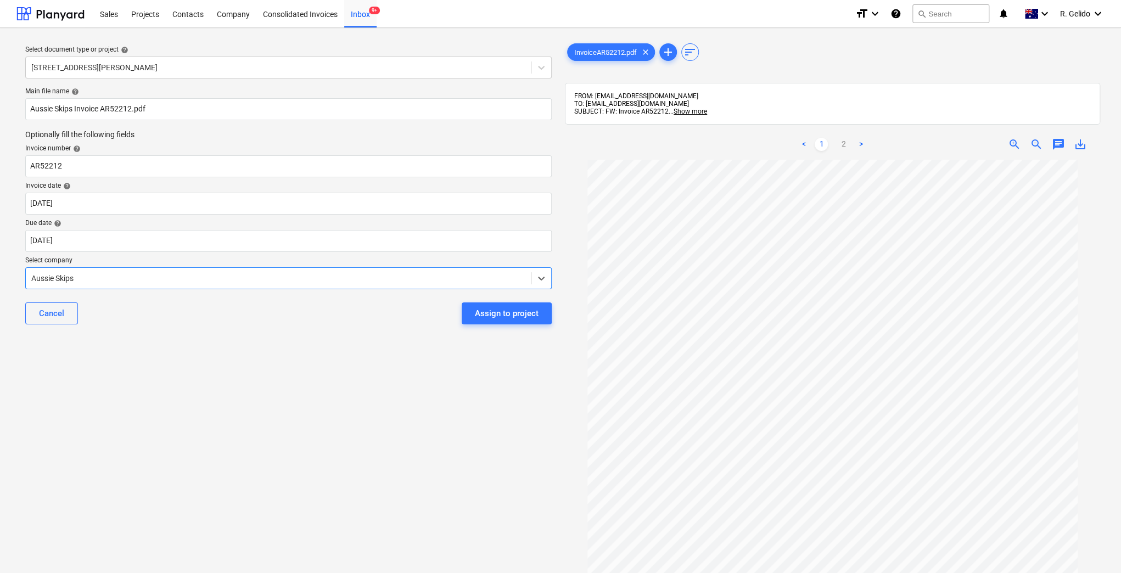
click at [285, 370] on div "Select document type or project help 127 High Street, Willoughby East Main file…" at bounding box center [288, 371] width 544 height 669
click at [483, 315] on div "Assign to project" at bounding box center [507, 313] width 64 height 14
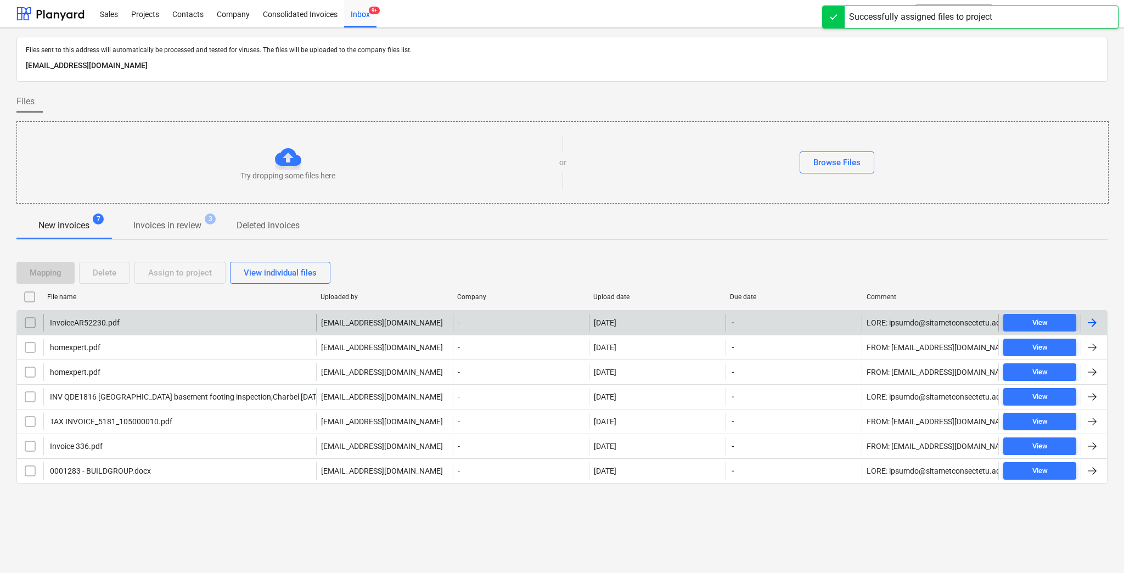
click at [182, 320] on div "InvoiceAR52230.pdf" at bounding box center [179, 323] width 273 height 18
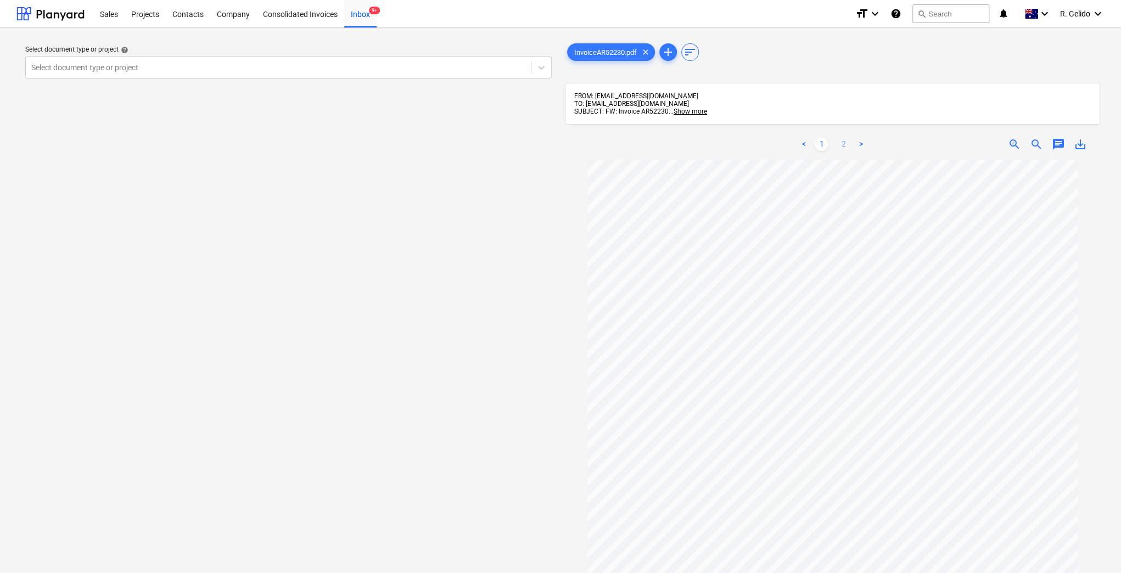
click at [847, 149] on link "2" at bounding box center [842, 144] width 13 height 13
click at [823, 148] on link "1" at bounding box center [820, 144] width 13 height 13
click at [264, 65] on div at bounding box center [278, 67] width 494 height 11
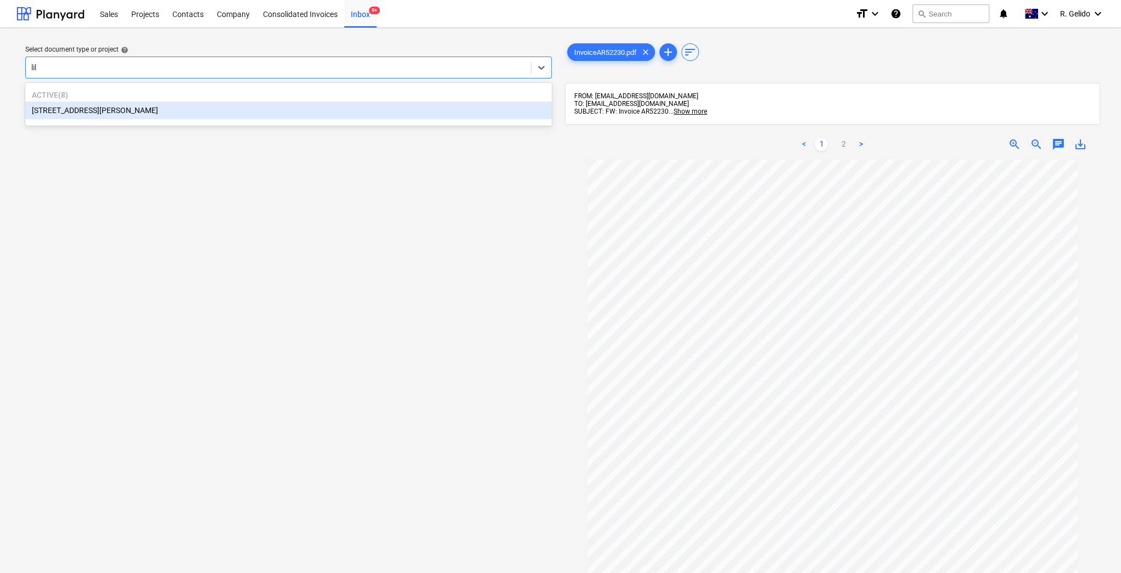
type input "lily"
click at [235, 122] on div "Active ( 8 ) 3 Emmerick Street, Lilyfield" at bounding box center [288, 104] width 526 height 39
click at [209, 108] on div "3 Emmerick Street, Lilyfield" at bounding box center [288, 111] width 526 height 18
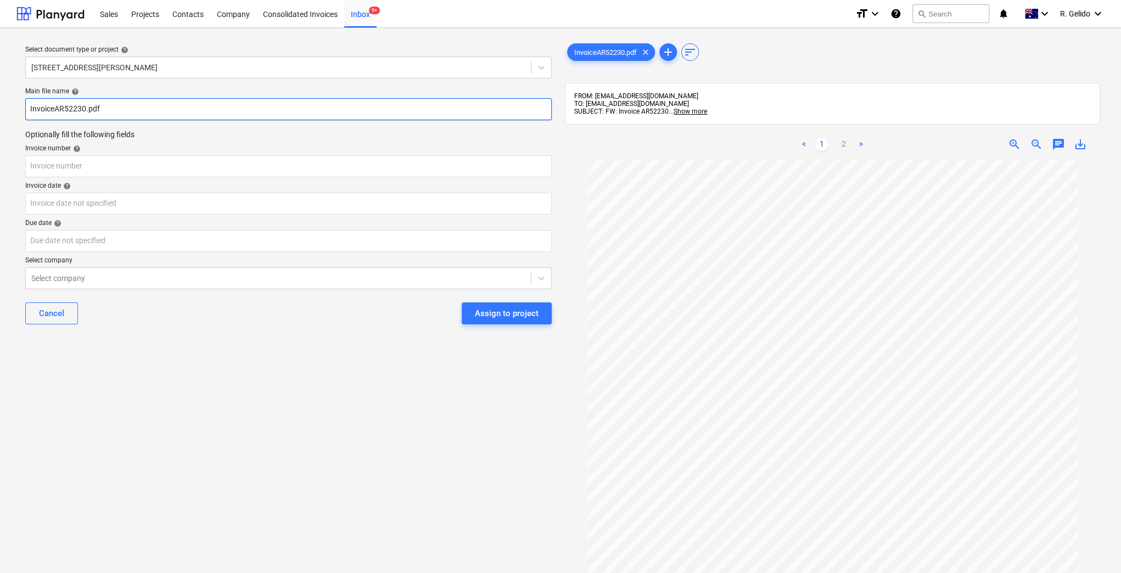
click at [31, 104] on input "InvoiceAR52230.pdf" at bounding box center [288, 109] width 526 height 22
click at [95, 106] on input "Aussie Skips InvoiceAR52230.pdf" at bounding box center [288, 109] width 526 height 22
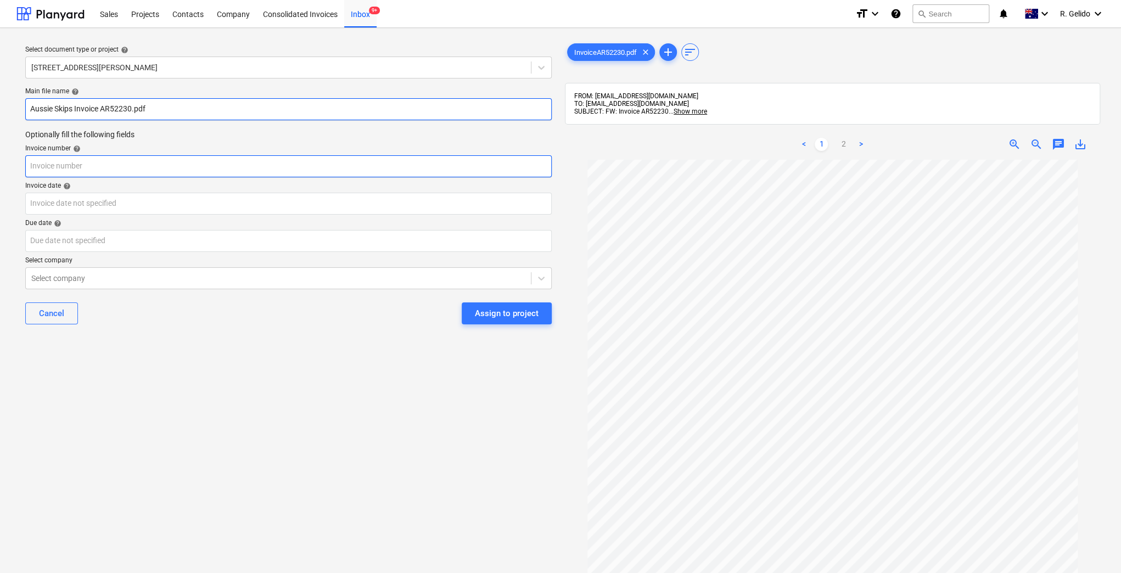
type input "Aussie Skips Invoice AR52230.pdf"
click at [82, 159] on input "text" at bounding box center [288, 166] width 526 height 22
paste input "AR52212"
type input "AR52212"
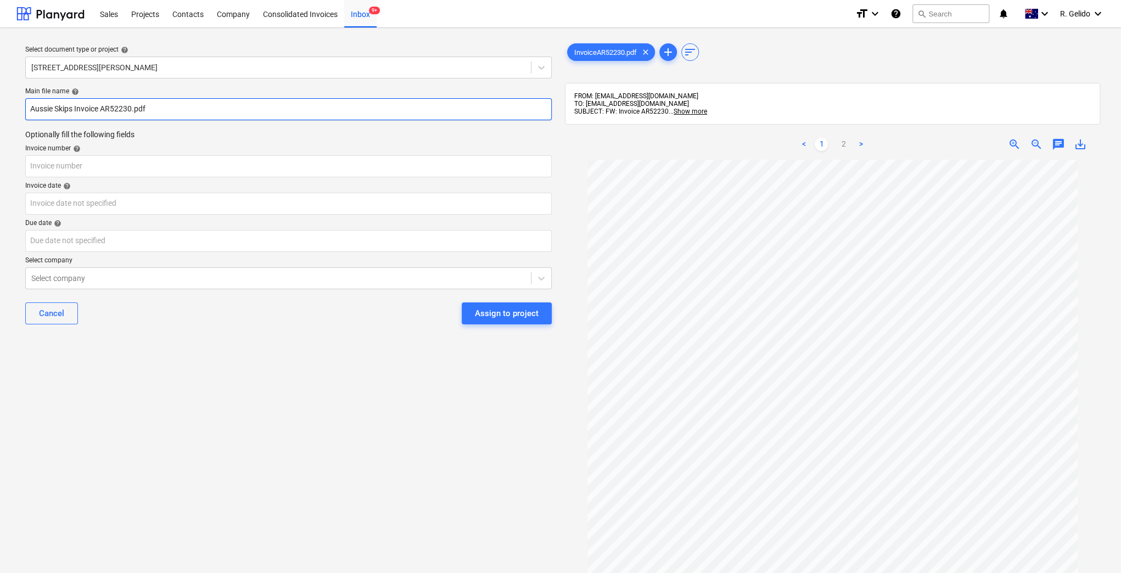
click at [123, 110] on input "Aussie Skips Invoice AR52230.pdf" at bounding box center [288, 109] width 526 height 22
click at [122, 109] on input "Aussie Skips Invoice AR52230.pdf" at bounding box center [288, 109] width 526 height 22
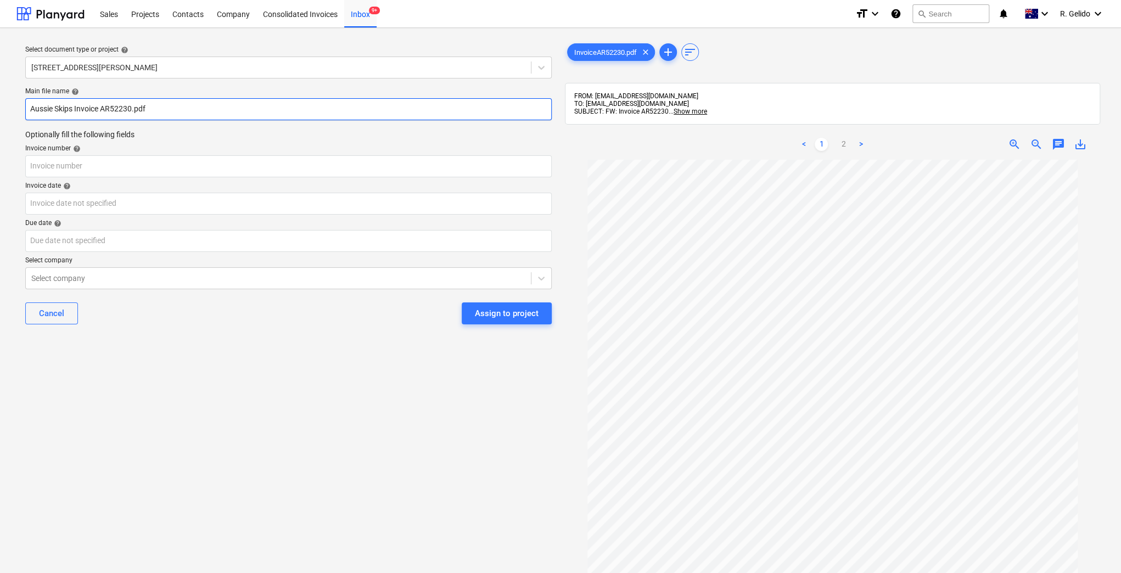
click at [122, 109] on input "Aussie Skips Invoice AR52230.pdf" at bounding box center [288, 109] width 526 height 22
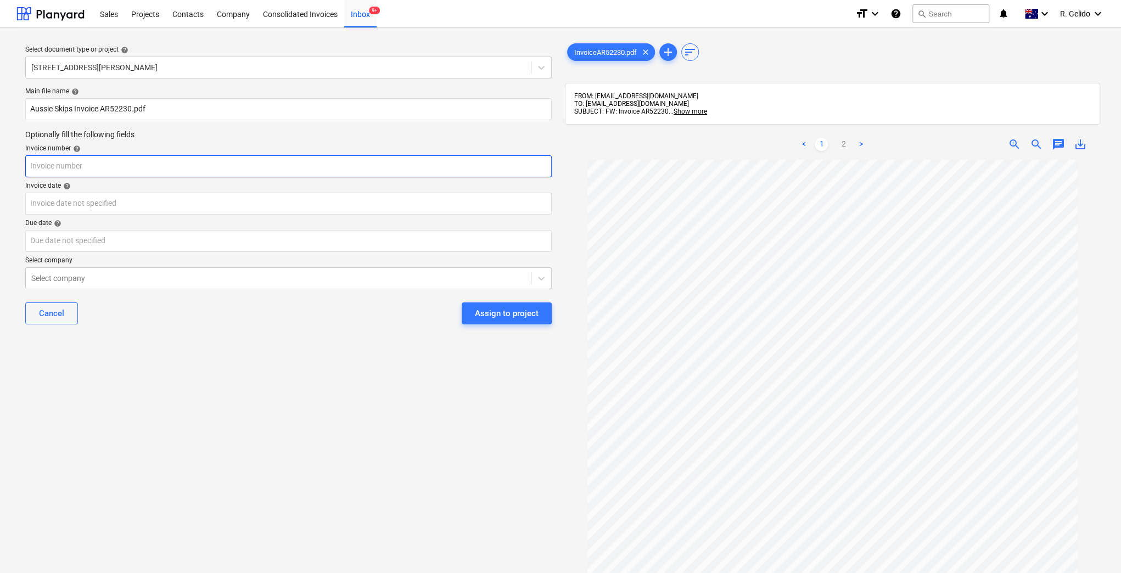
click at [97, 167] on input "text" at bounding box center [288, 166] width 526 height 22
paste input "AR52230"
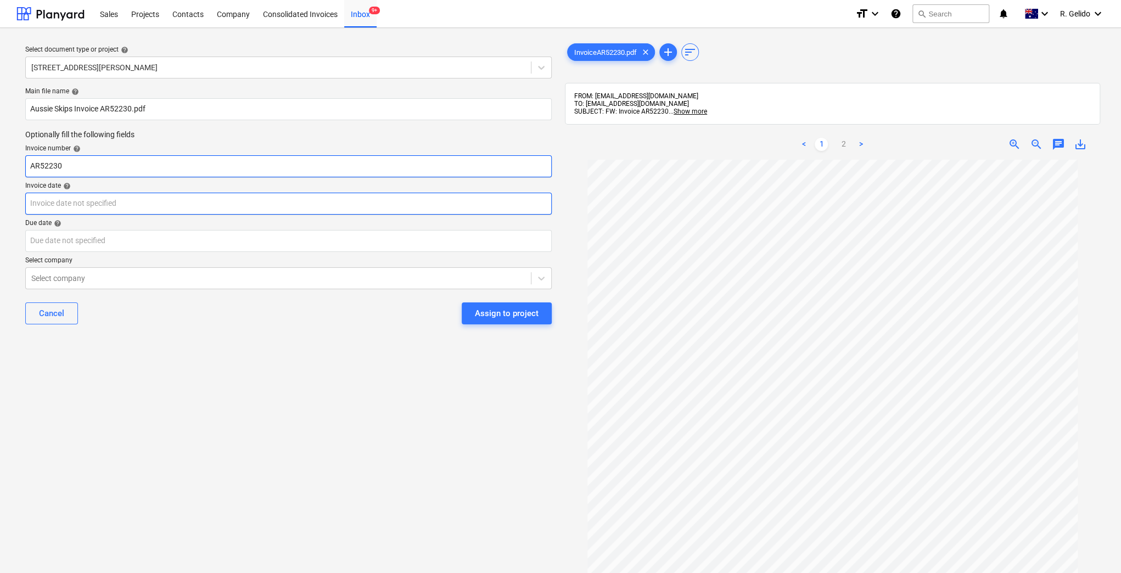
type input "AR52230"
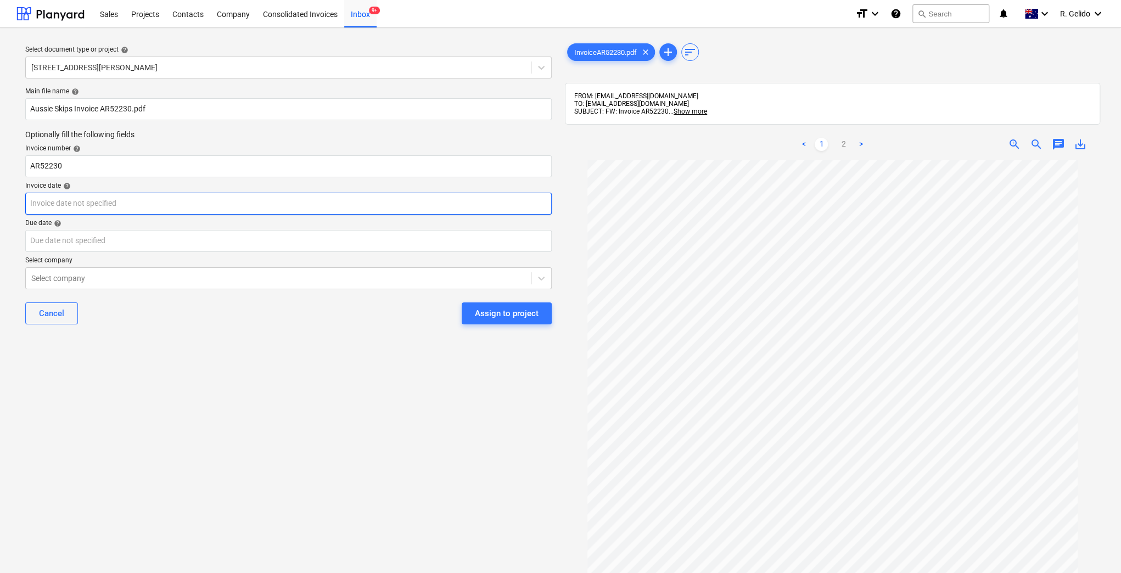
click at [94, 204] on body "Sales Projects Contacts Company Consolidated Invoices Inbox 9+ format_size keyb…" at bounding box center [560, 286] width 1121 height 573
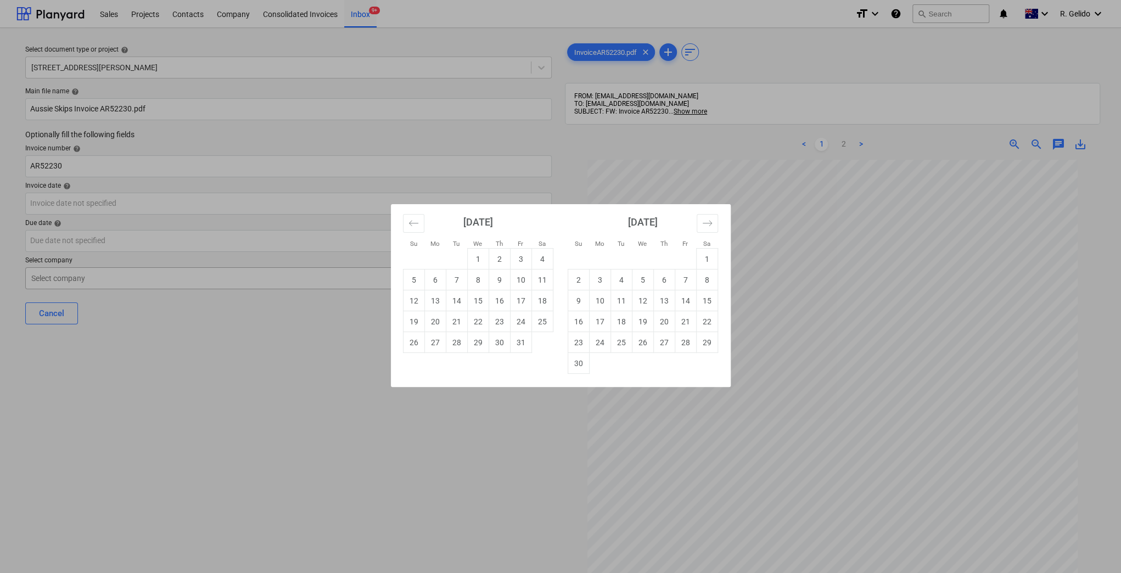
click at [479, 279] on td "8" at bounding box center [477, 279] width 21 height 21
type input "08 Oct 2025"
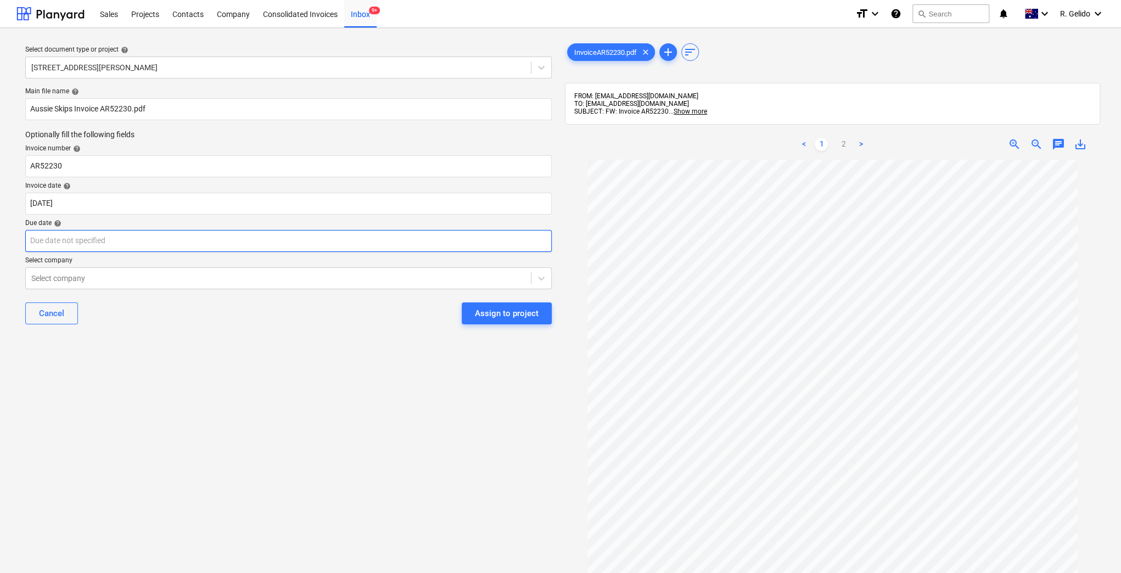
click at [195, 235] on body "Sales Projects Contacts Company Consolidated Invoices Inbox 9+ format_size keyb…" at bounding box center [560, 286] width 1121 height 573
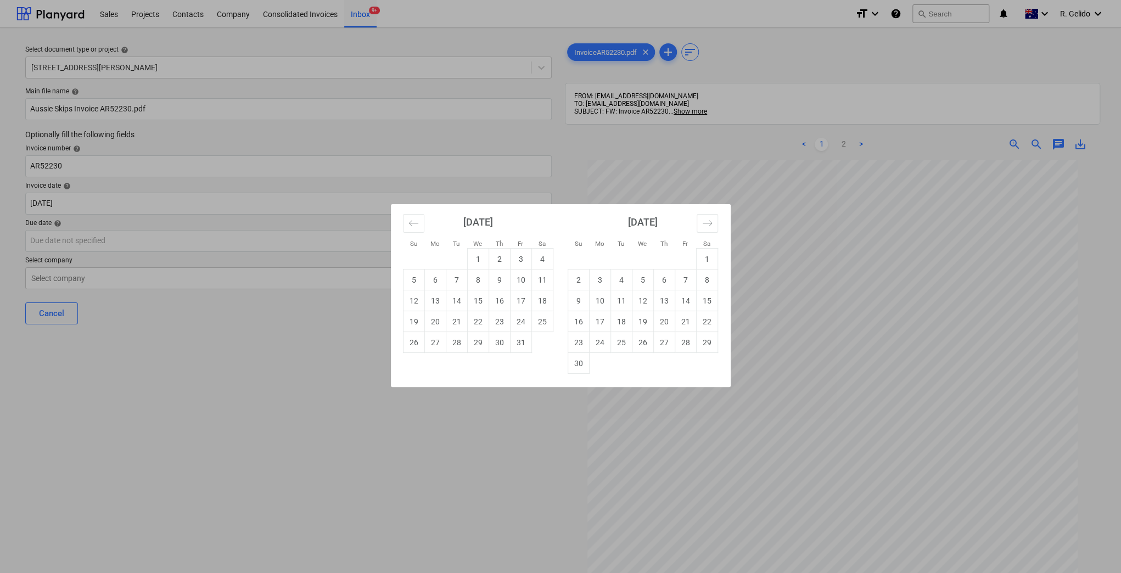
click at [568, 366] on td "30" at bounding box center [577, 363] width 21 height 21
type input "30 Nov 2025"
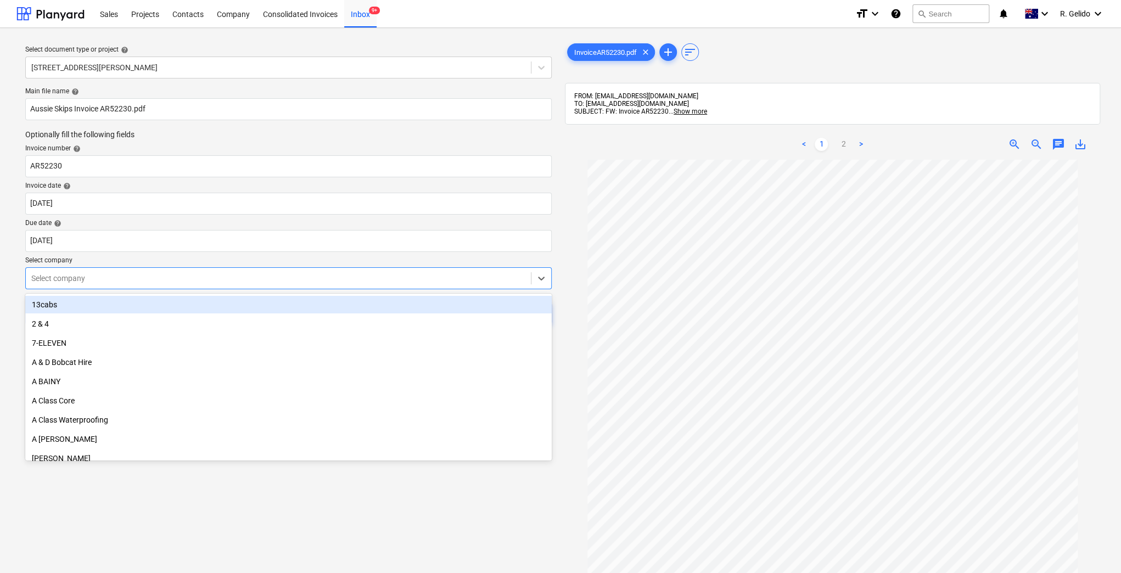
click at [147, 281] on div at bounding box center [278, 278] width 494 height 11
type input "aussi"
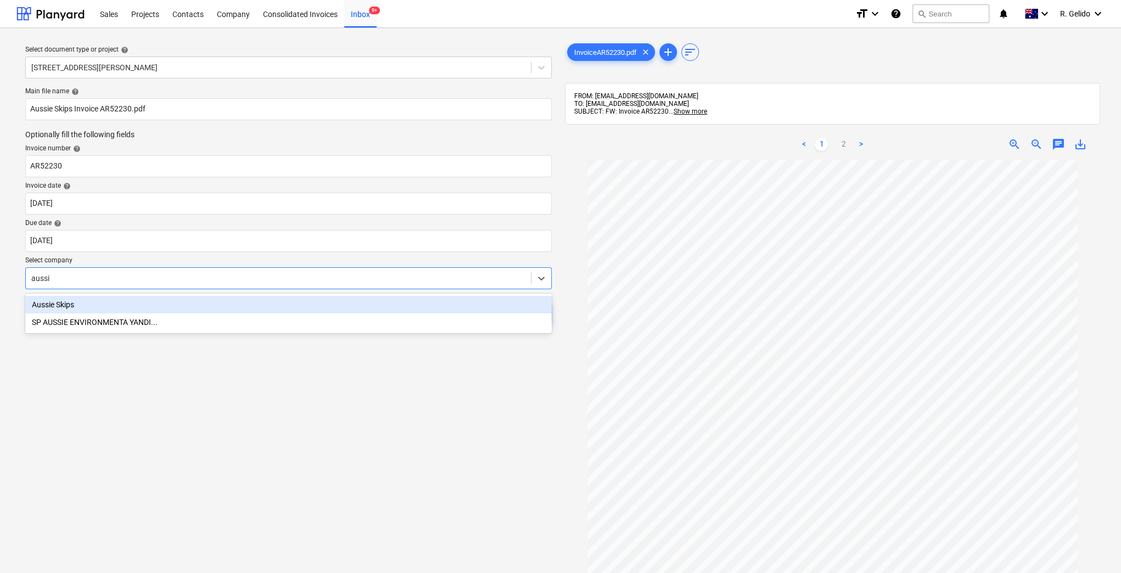
click at [192, 306] on div "Aussie Skips" at bounding box center [288, 305] width 526 height 18
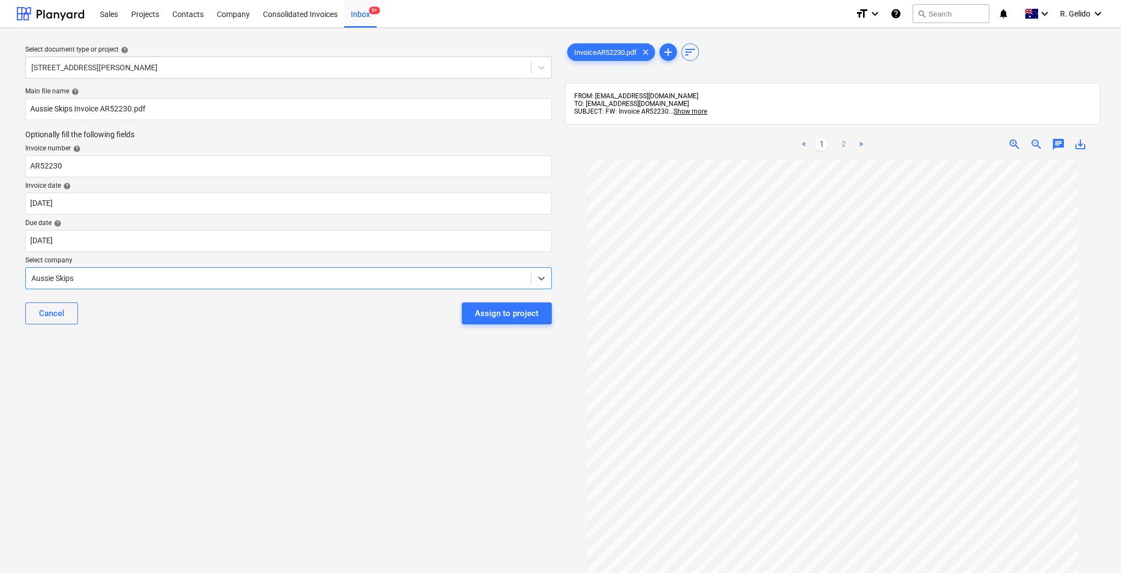
drag, startPoint x: 233, startPoint y: 324, endPoint x: 347, endPoint y: 330, distance: 114.8
click at [239, 327] on div "Cancel Assign to project" at bounding box center [288, 314] width 526 height 40
click at [539, 313] on button "Assign to project" at bounding box center [506, 313] width 90 height 22
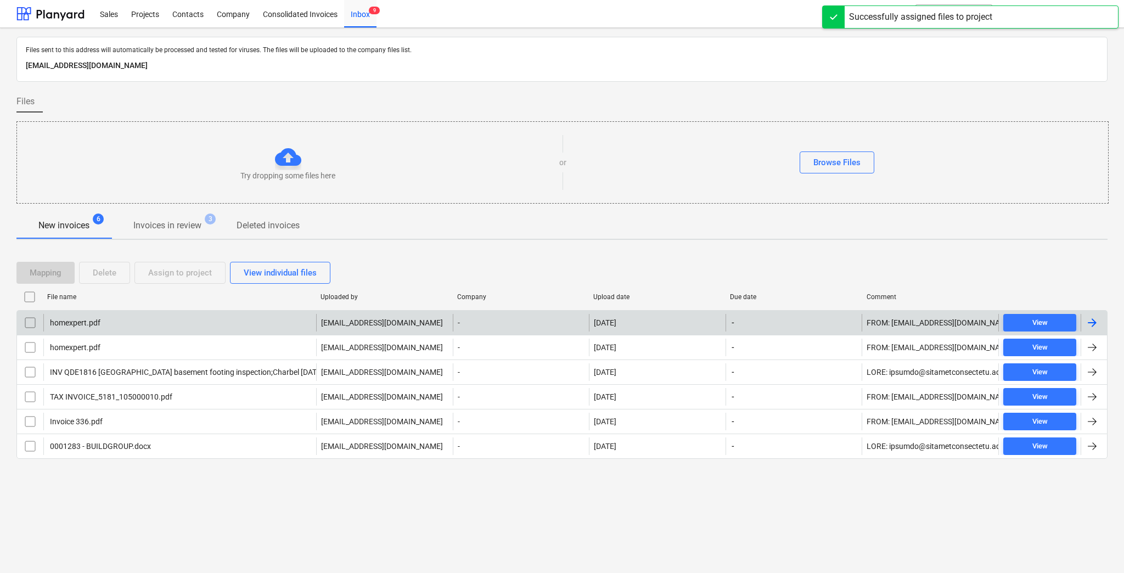
click at [121, 318] on div "homexpert.pdf" at bounding box center [179, 323] width 273 height 18
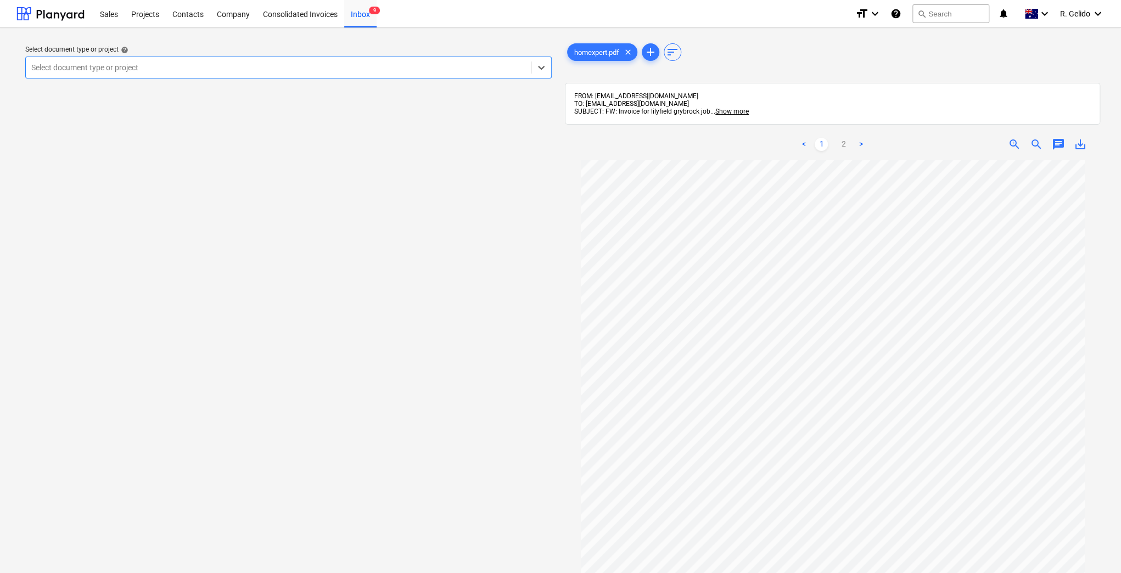
click at [251, 77] on div "Select document type or project" at bounding box center [288, 68] width 526 height 22
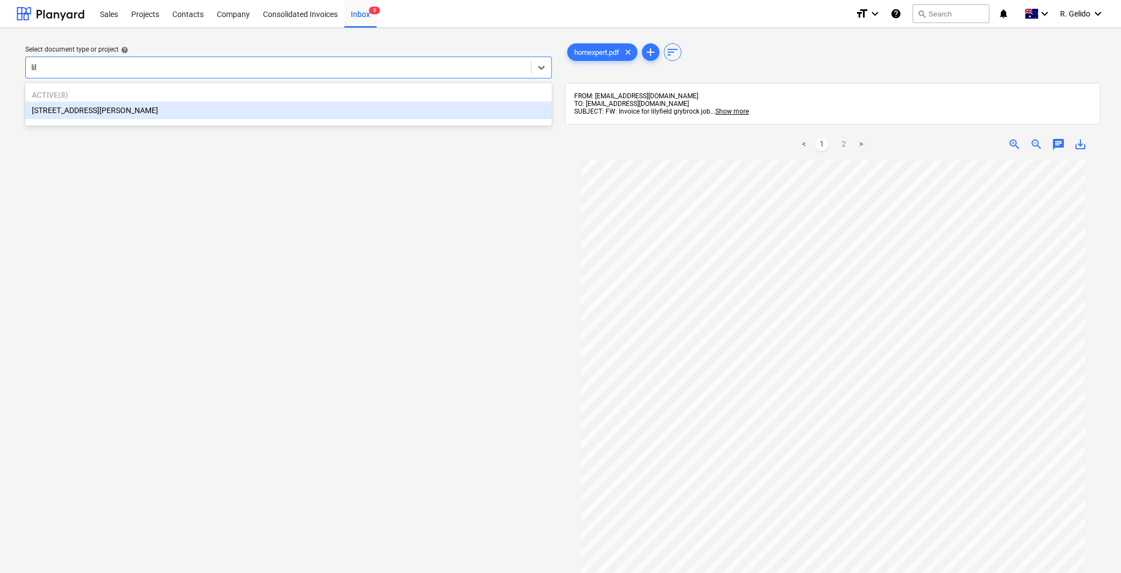
type input "lily"
click at [257, 111] on div "3 Emmerick Street, Lilyfield" at bounding box center [288, 111] width 526 height 18
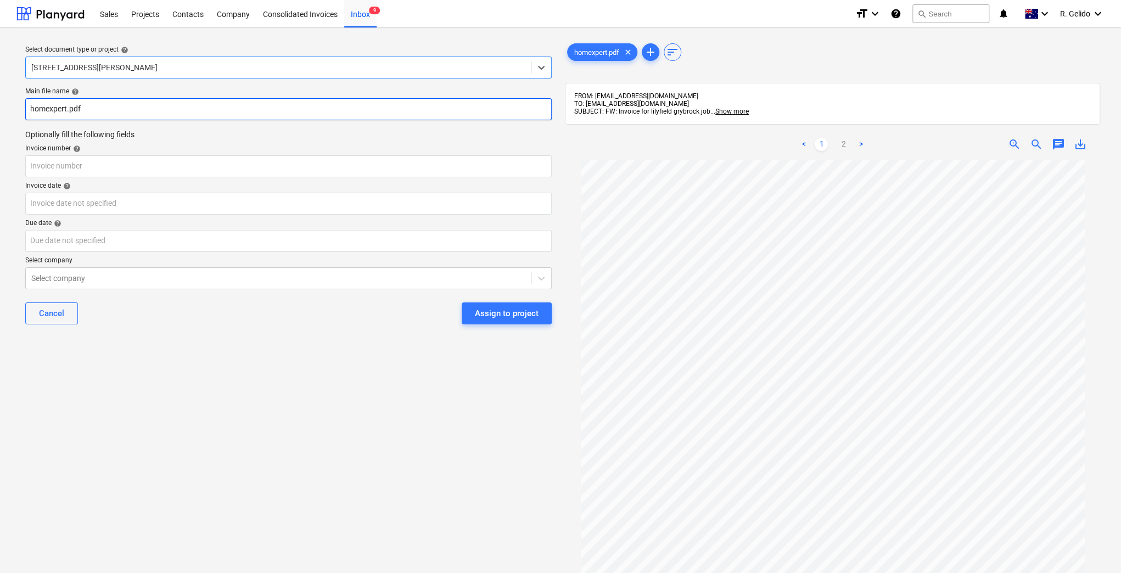
click at [57, 108] on input "homexpert.pdf" at bounding box center [288, 109] width 526 height 22
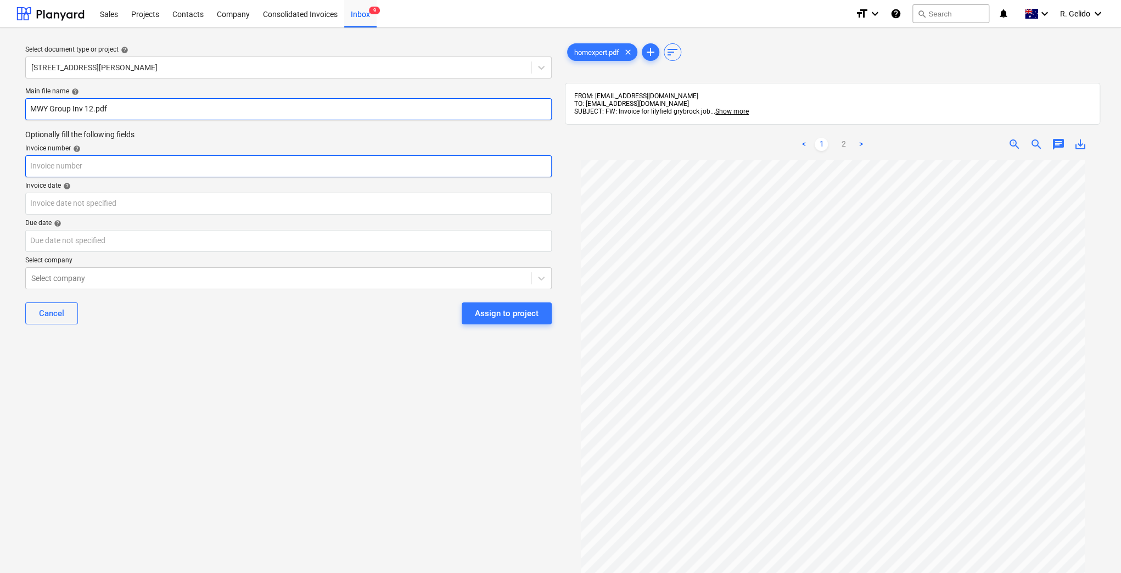
type input "MWY Group Inv 12.pdf"
click at [76, 168] on input "text" at bounding box center [288, 166] width 526 height 22
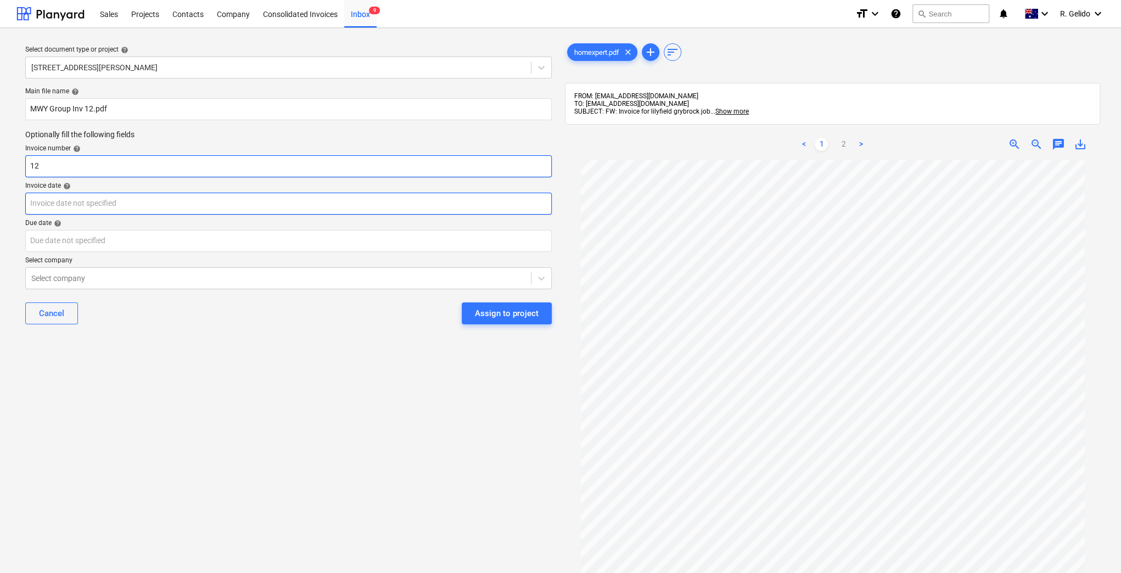
type input "12"
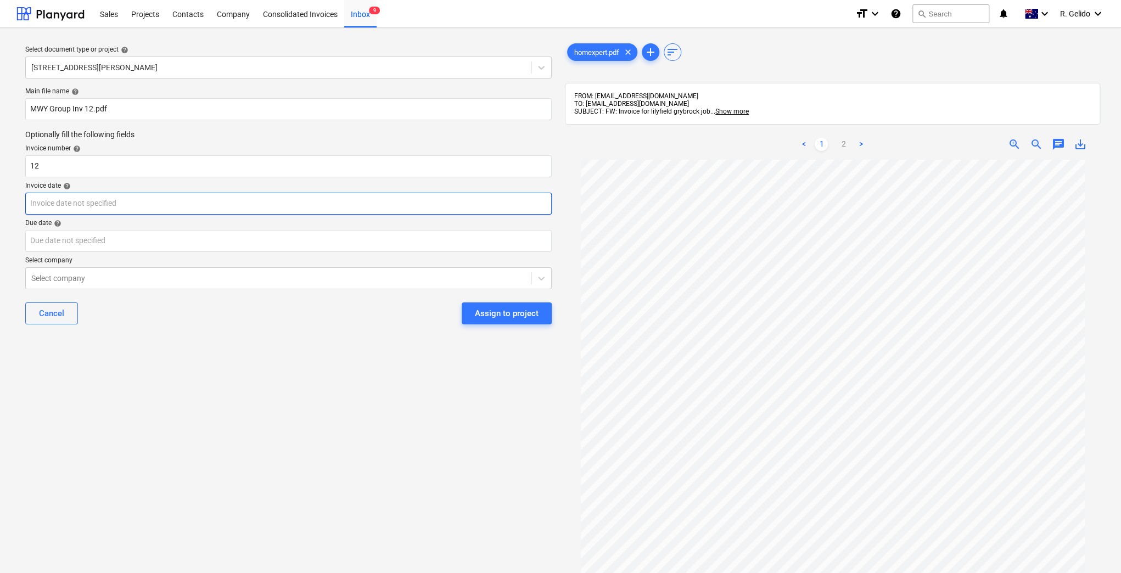
click at [66, 197] on body "Sales Projects Contacts Company Consolidated Invoices Inbox 9 format_size keybo…" at bounding box center [560, 286] width 1121 height 573
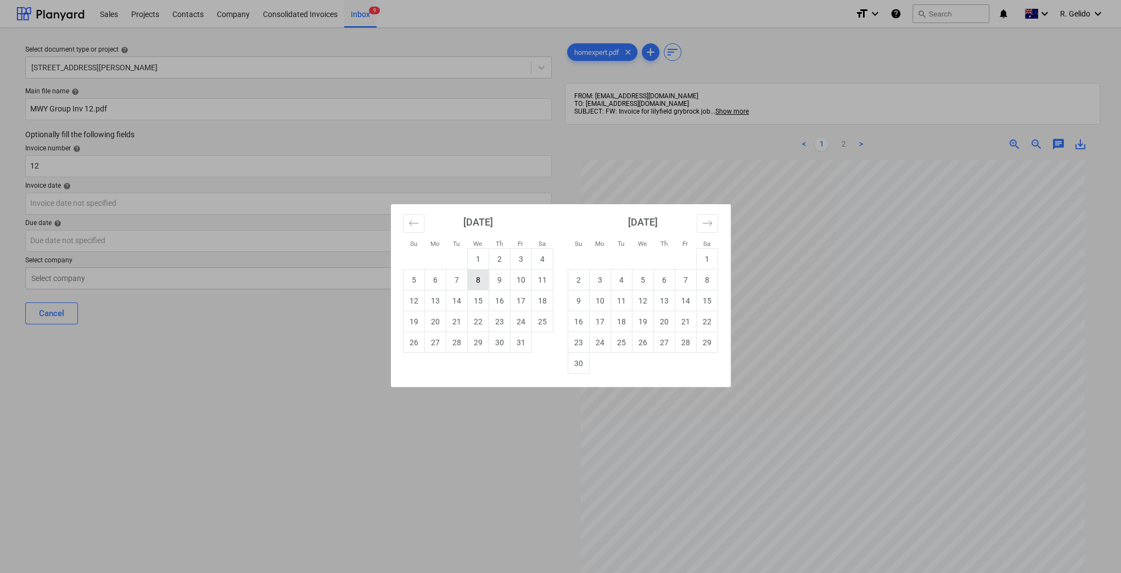
click at [483, 285] on td "8" at bounding box center [477, 279] width 21 height 21
type input "08 Oct 2025"
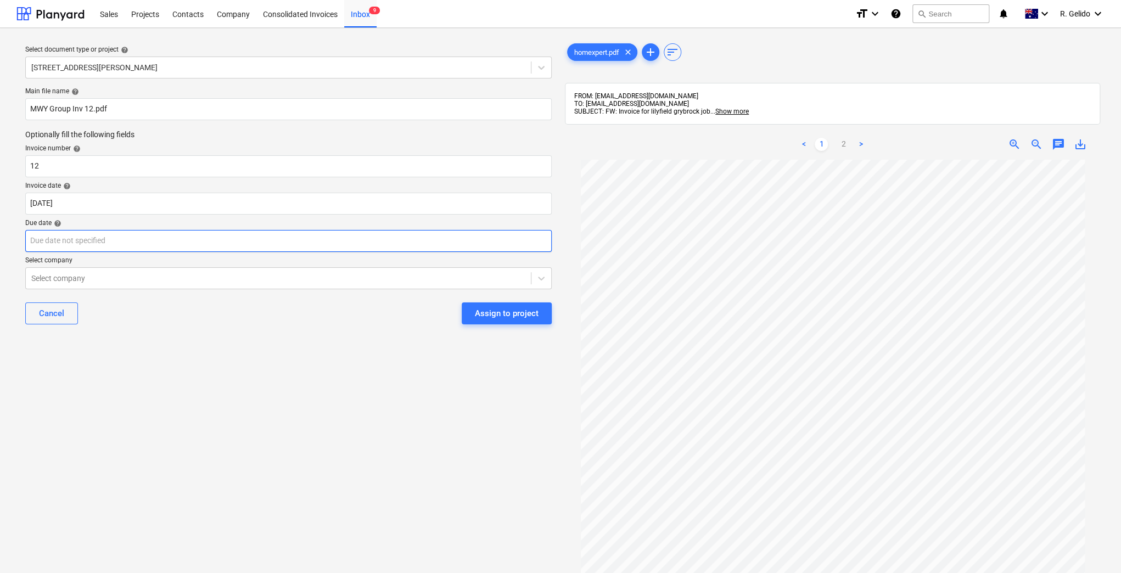
click at [93, 240] on body "Sales Projects Contacts Company Consolidated Invoices Inbox 9 format_size keybo…" at bounding box center [560, 286] width 1121 height 573
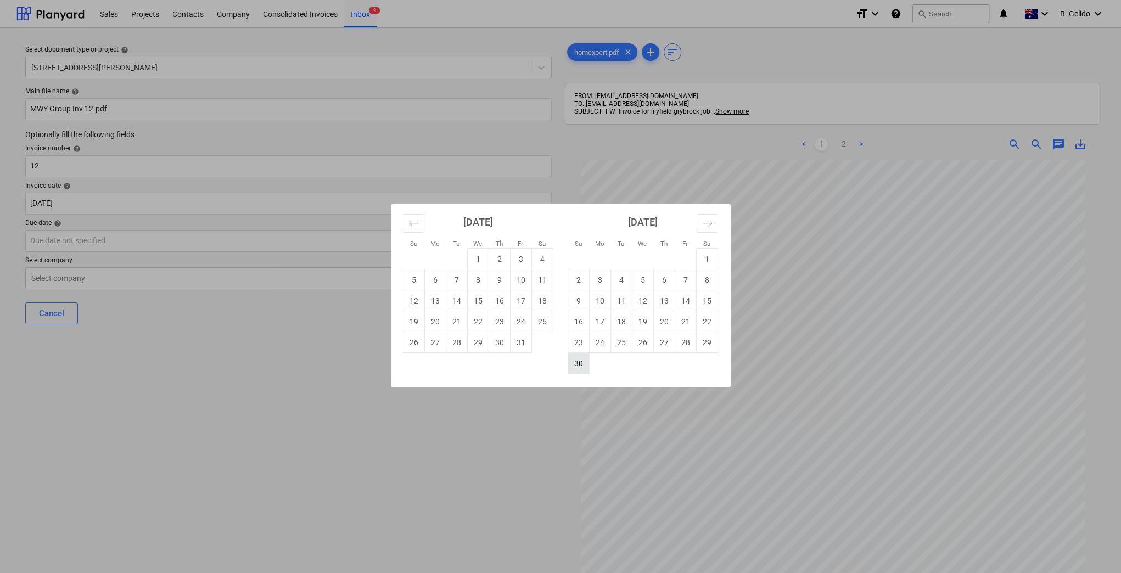
click at [579, 361] on td "30" at bounding box center [577, 363] width 21 height 21
type input "30 Nov 2025"
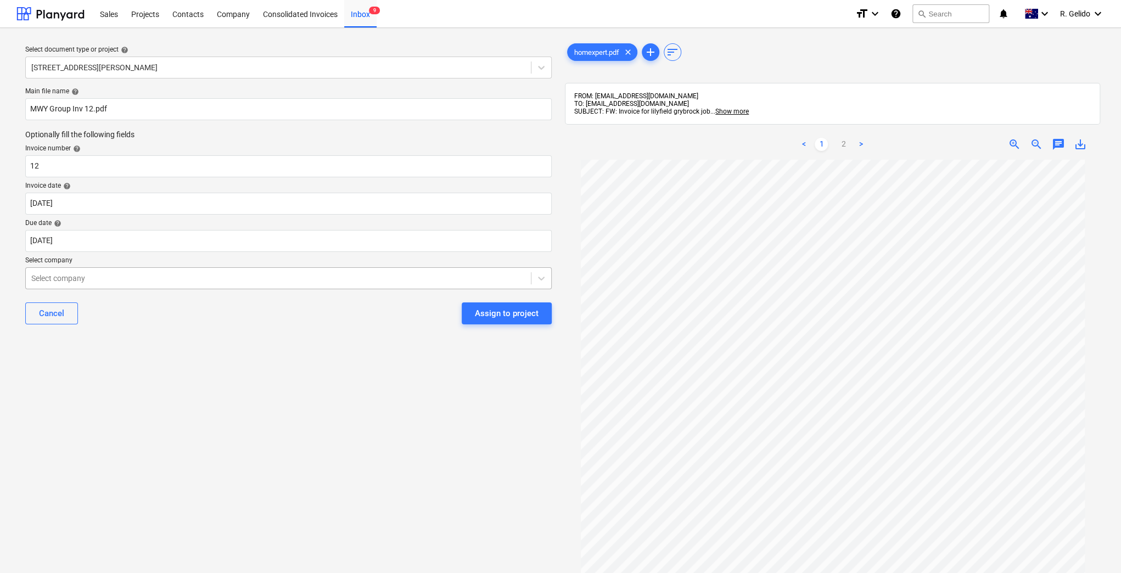
click at [147, 271] on div "Select company" at bounding box center [278, 278] width 505 height 15
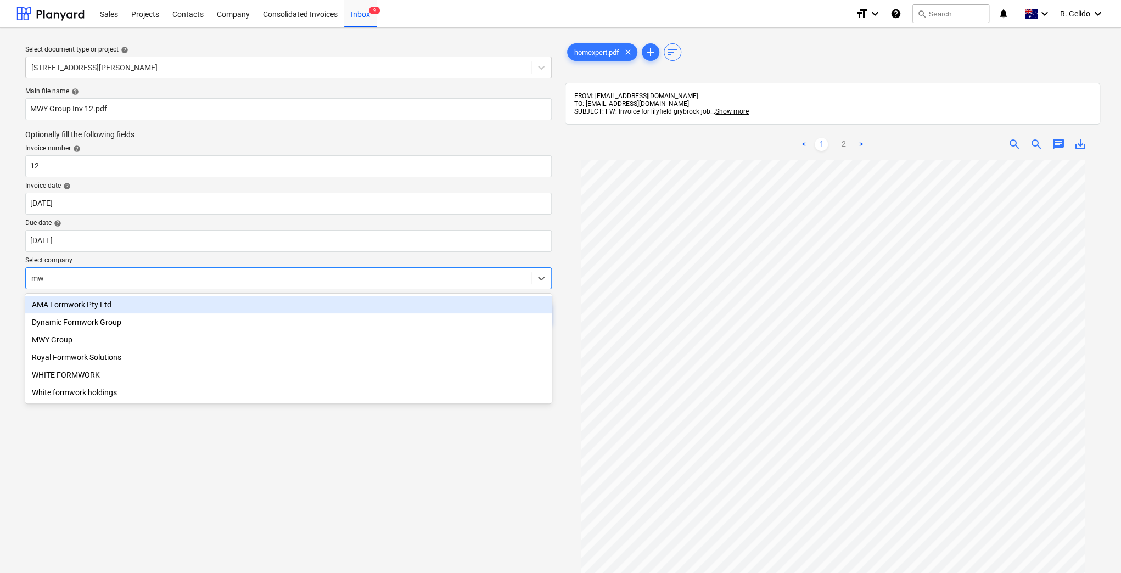
type input "mwy"
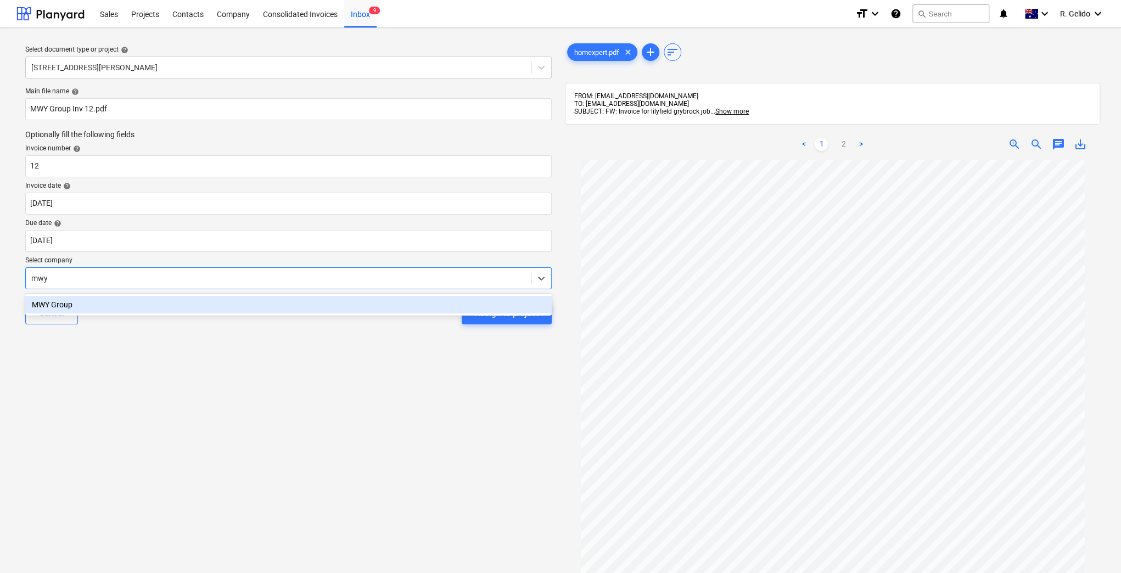
click at [193, 316] on div "MWY Group" at bounding box center [288, 305] width 526 height 22
click at [184, 296] on div "MWY Group" at bounding box center [288, 305] width 526 height 18
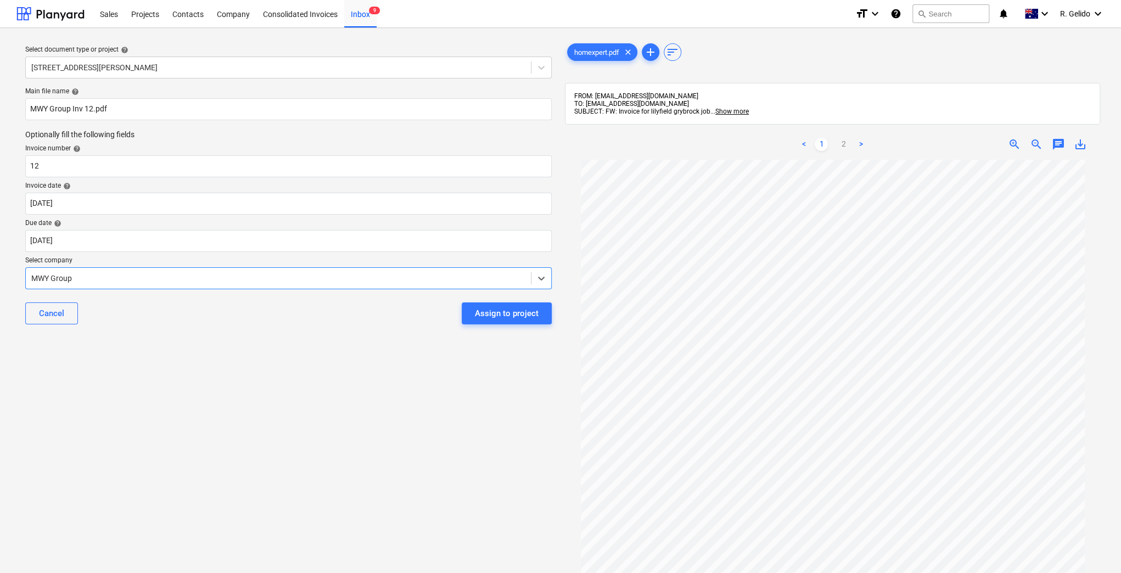
click at [228, 323] on div "Cancel Assign to project" at bounding box center [288, 314] width 526 height 40
click at [528, 313] on div "Assign to project" at bounding box center [507, 313] width 64 height 14
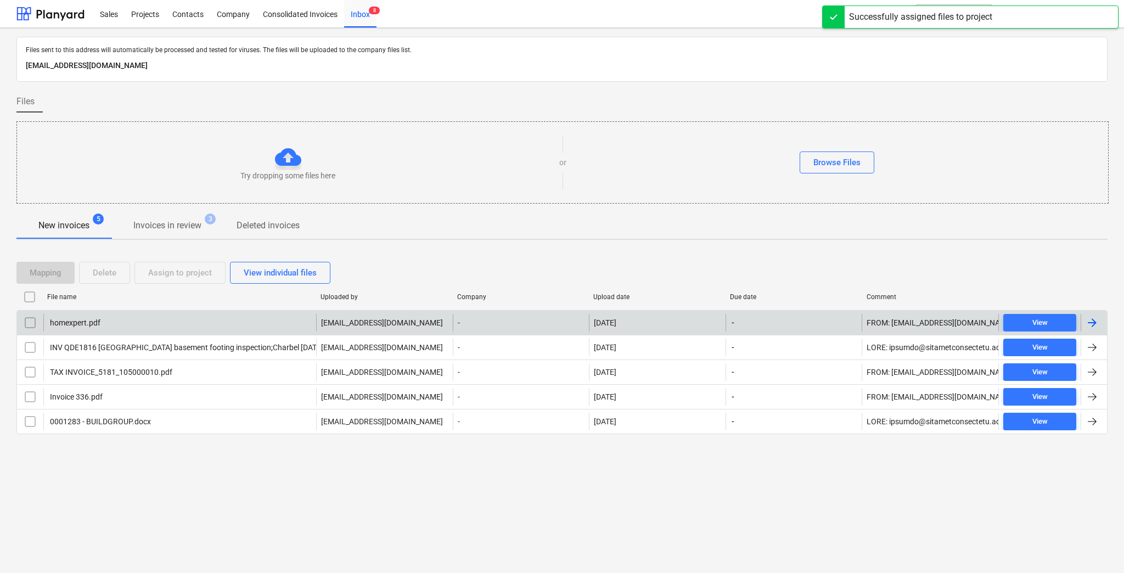
click at [156, 317] on div "homexpert.pdf" at bounding box center [179, 323] width 273 height 18
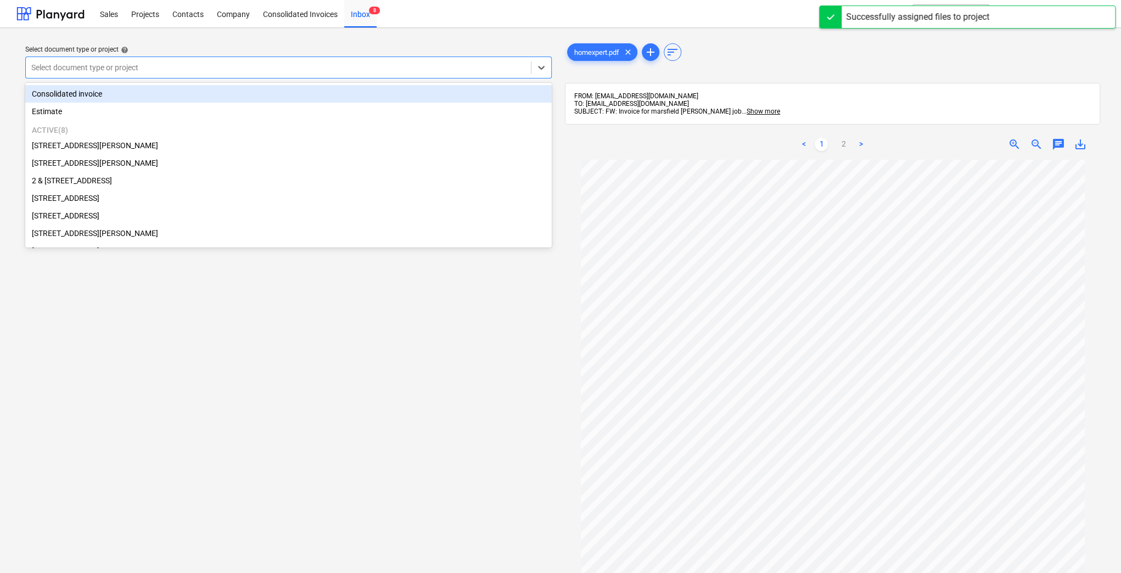
click at [227, 71] on div at bounding box center [278, 67] width 494 height 11
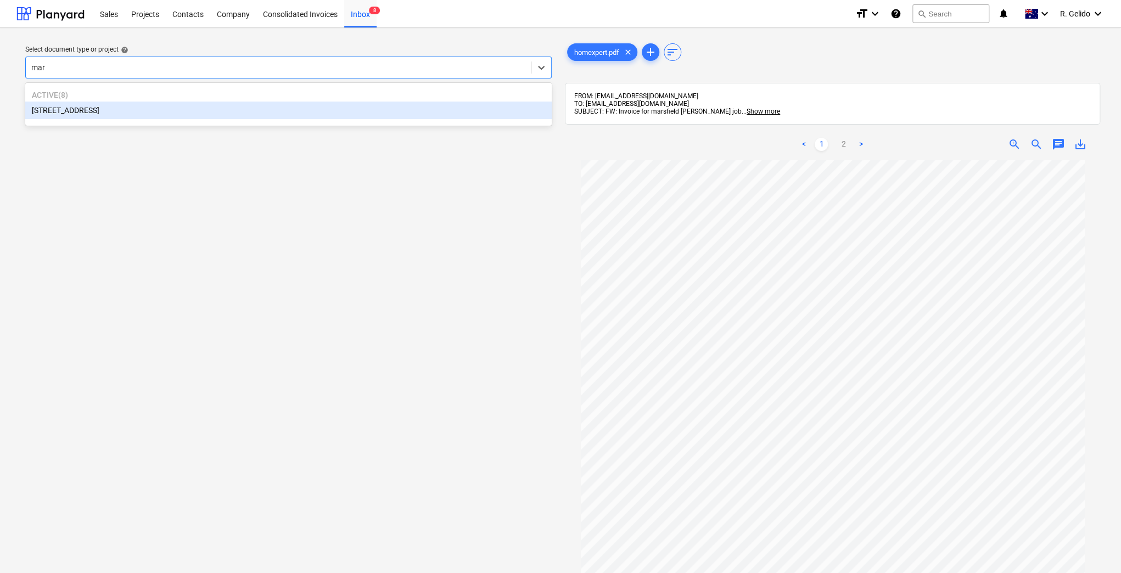
type input "mars"
click at [186, 108] on div "2 Kaga Place, Marsfield" at bounding box center [288, 111] width 526 height 18
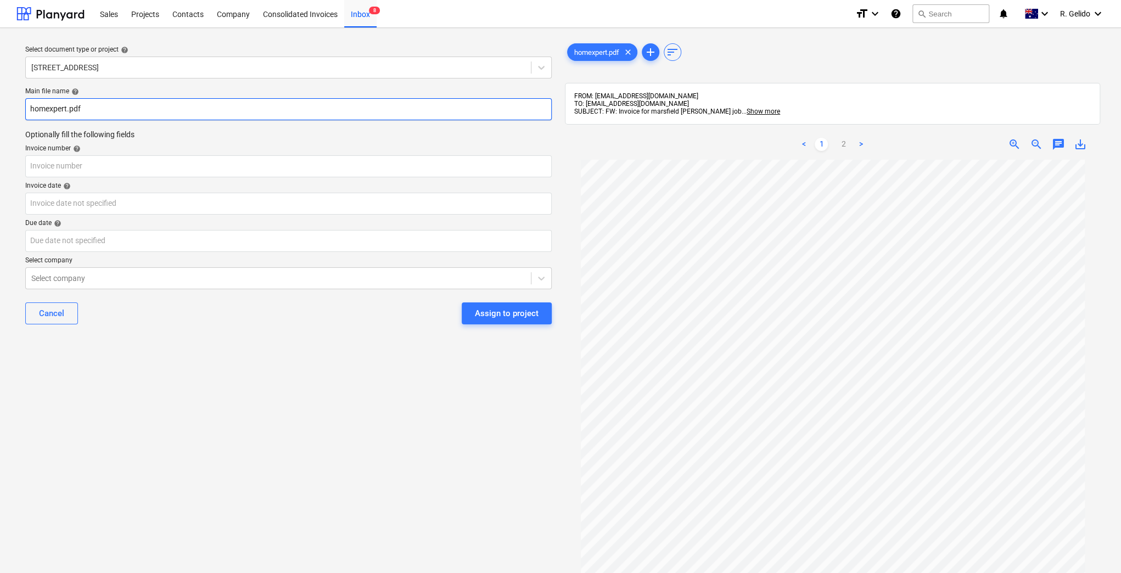
click at [59, 103] on input "homexpert.pdf" at bounding box center [288, 109] width 526 height 22
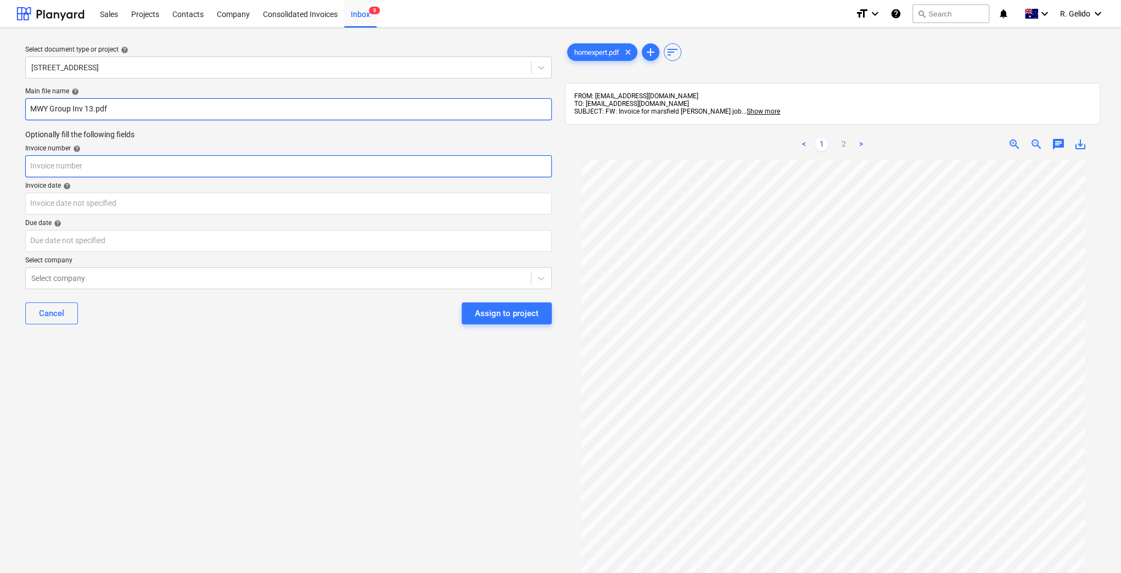
type input "MWY Group Inv 13.pdf"
click at [74, 160] on input "text" at bounding box center [288, 166] width 526 height 22
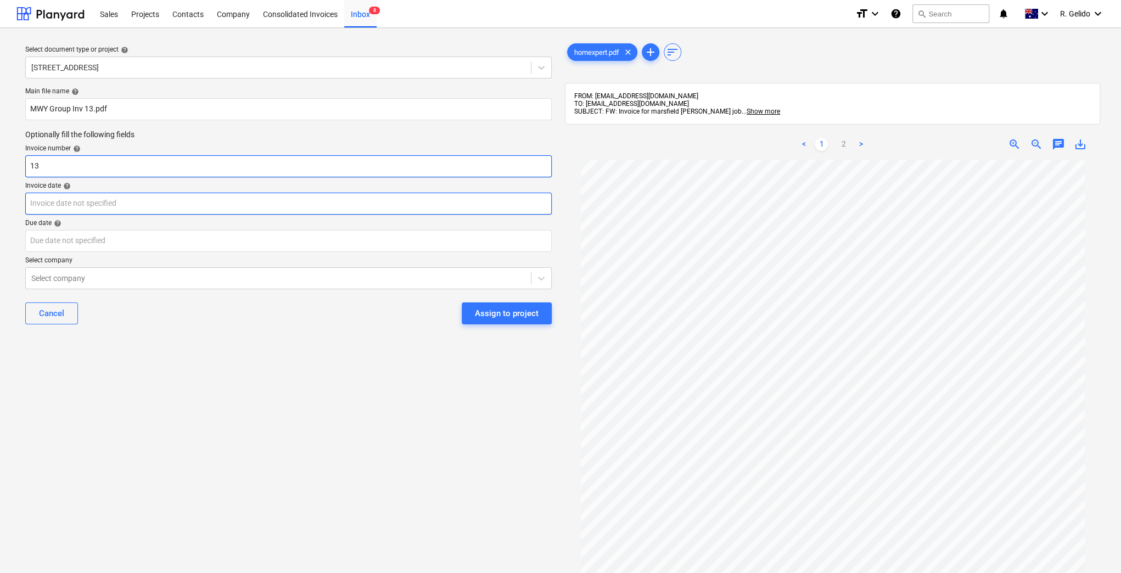
type input "13"
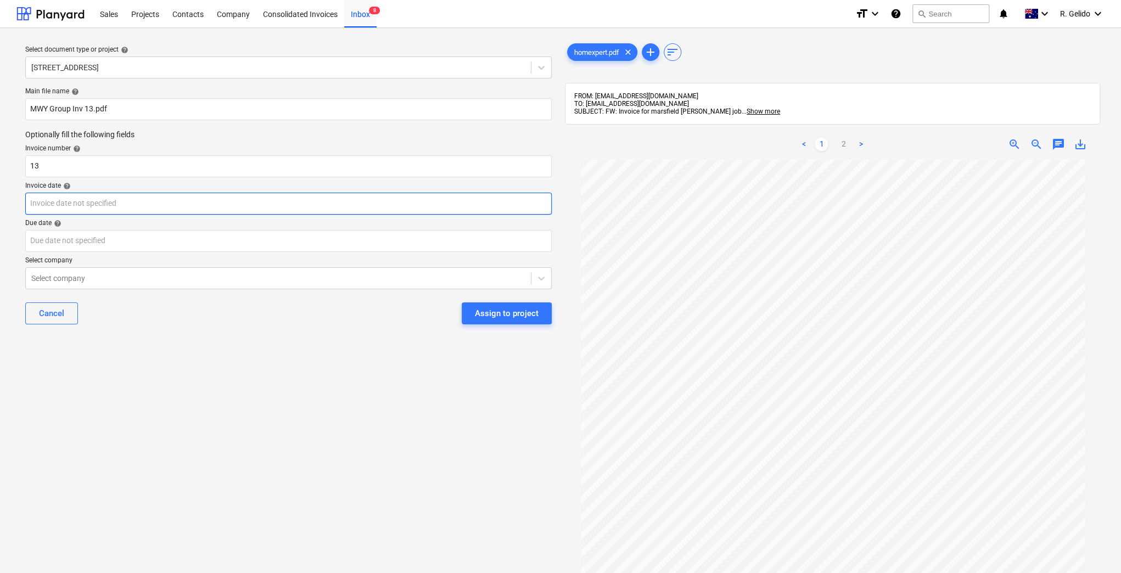
click at [91, 200] on body "Sales Projects Contacts Company Consolidated Invoices Inbox 8 format_size keybo…" at bounding box center [560, 286] width 1121 height 573
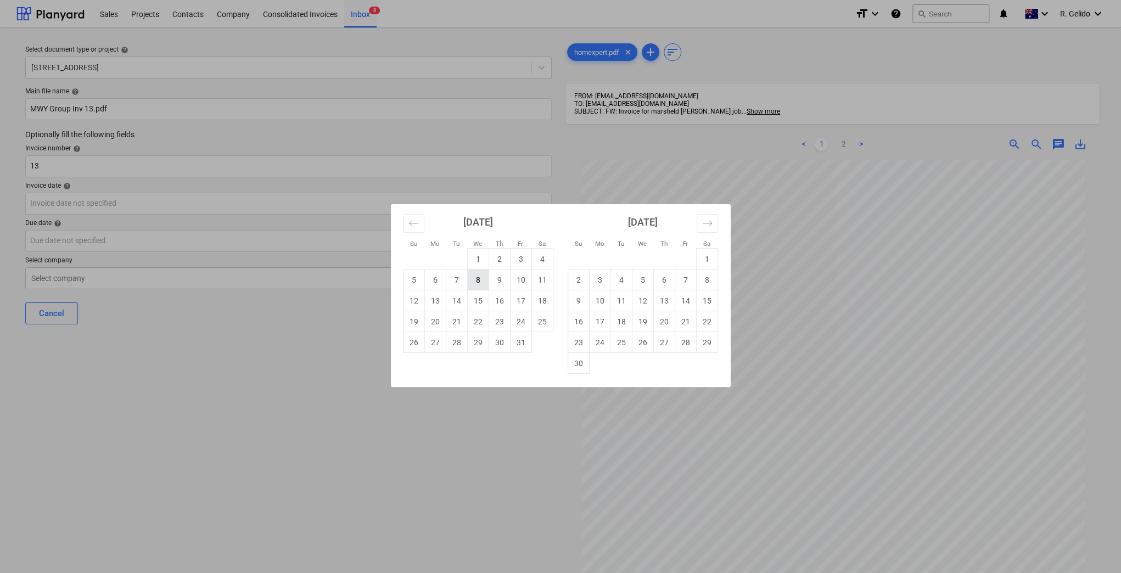
click at [485, 283] on td "8" at bounding box center [477, 279] width 21 height 21
type input "08 Oct 2025"
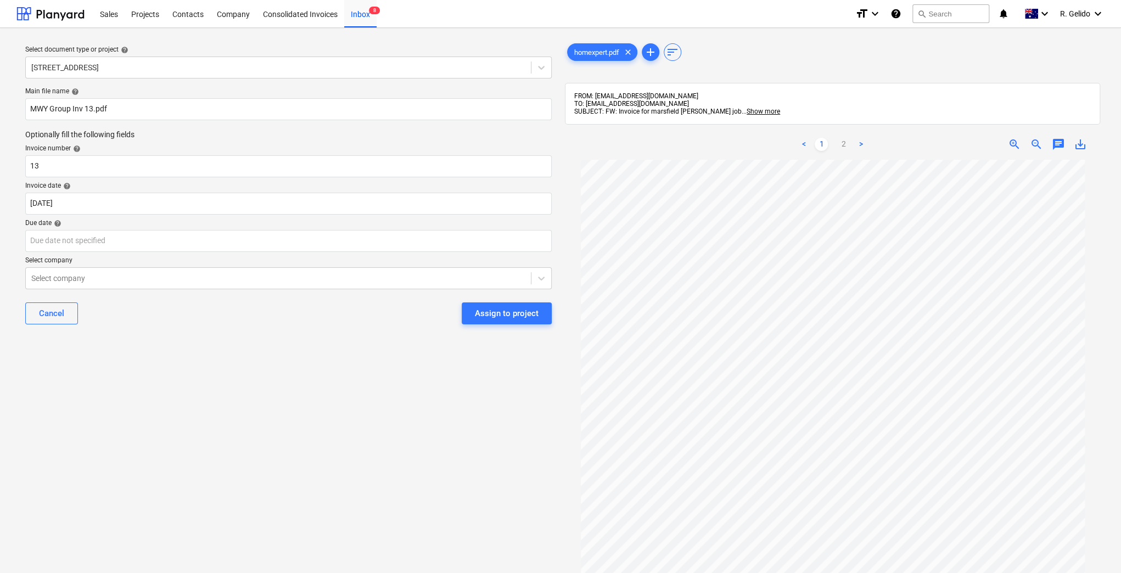
scroll to position [112, 0]
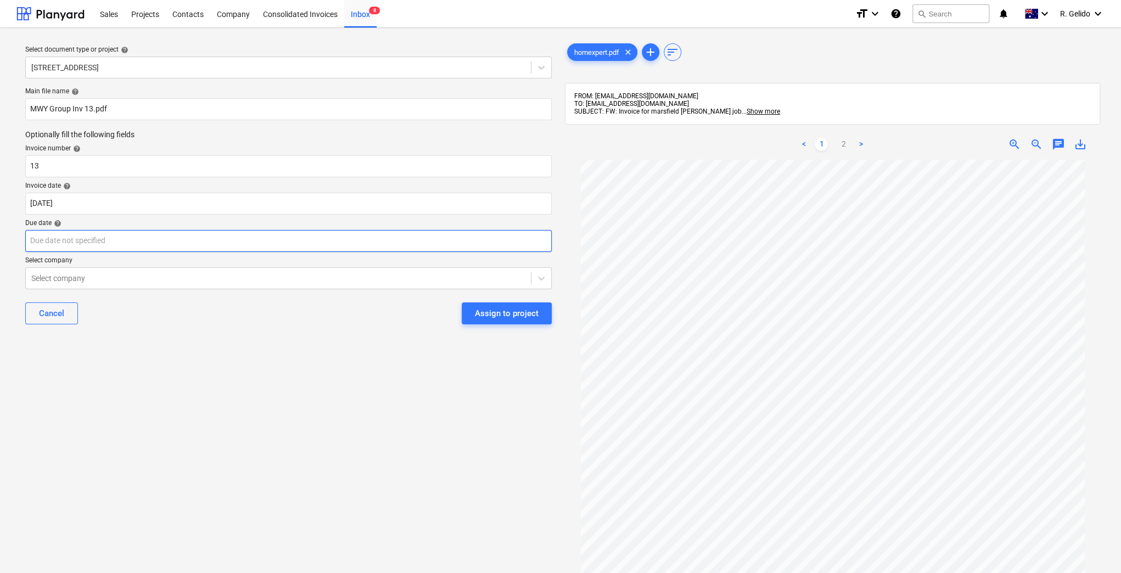
click at [94, 233] on body "Sales Projects Contacts Company Consolidated Invoices Inbox 8 format_size keybo…" at bounding box center [560, 286] width 1121 height 573
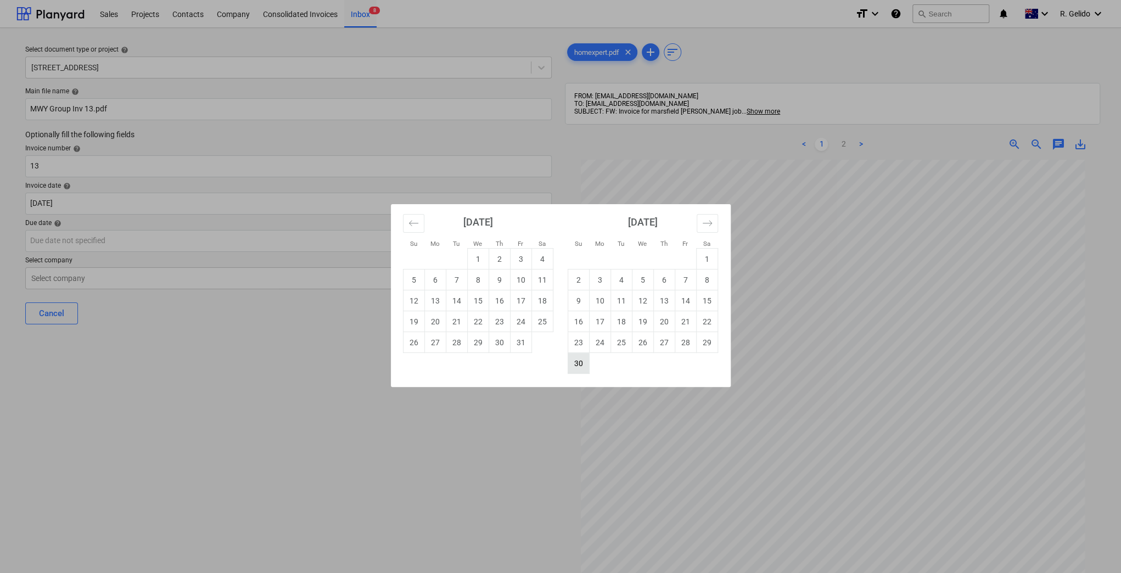
click at [580, 361] on td "30" at bounding box center [577, 363] width 21 height 21
type input "30 Nov 2025"
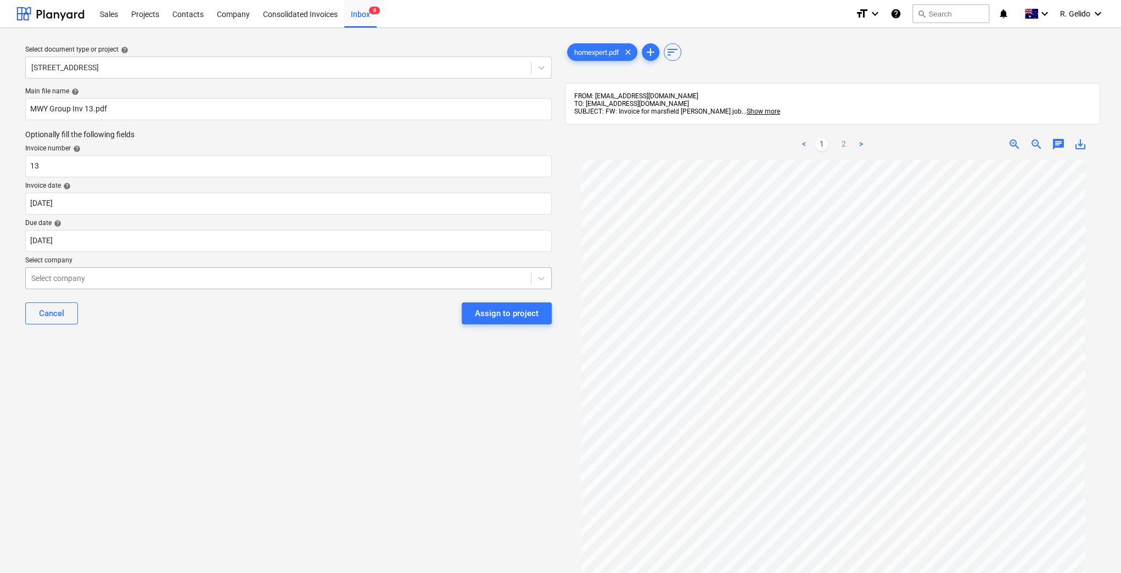
click at [127, 278] on div at bounding box center [278, 278] width 494 height 11
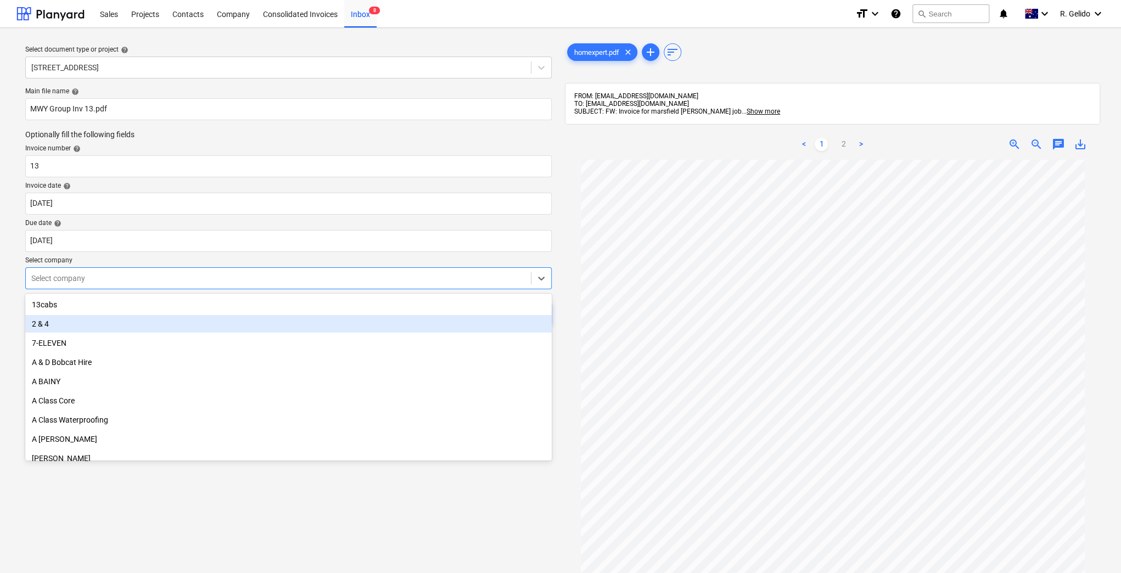
scroll to position [0, 0]
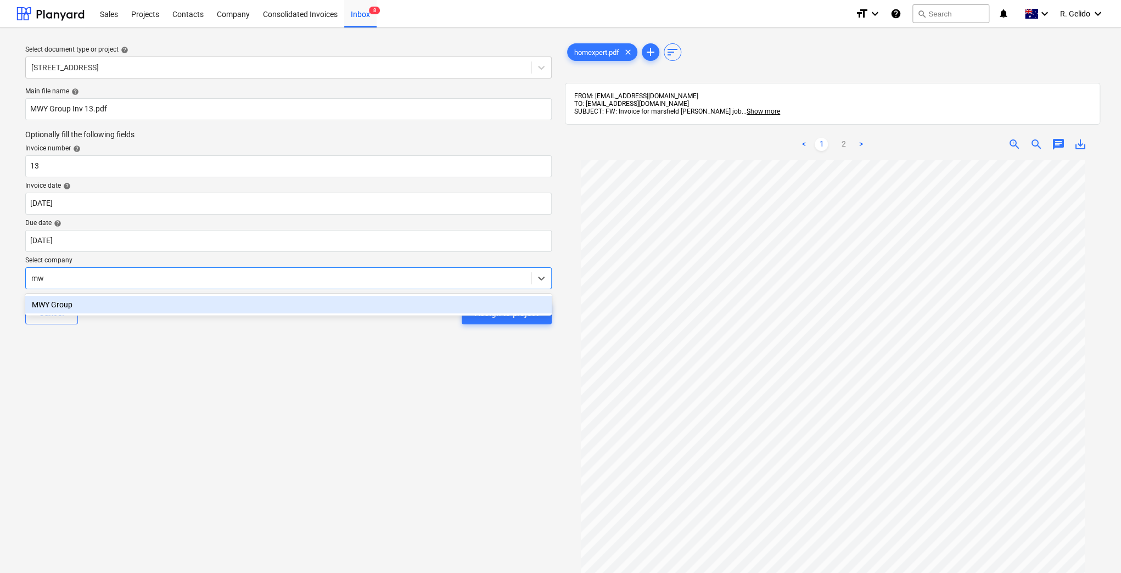
type input "mwy"
click at [322, 296] on div "MWY Group" at bounding box center [288, 305] width 526 height 18
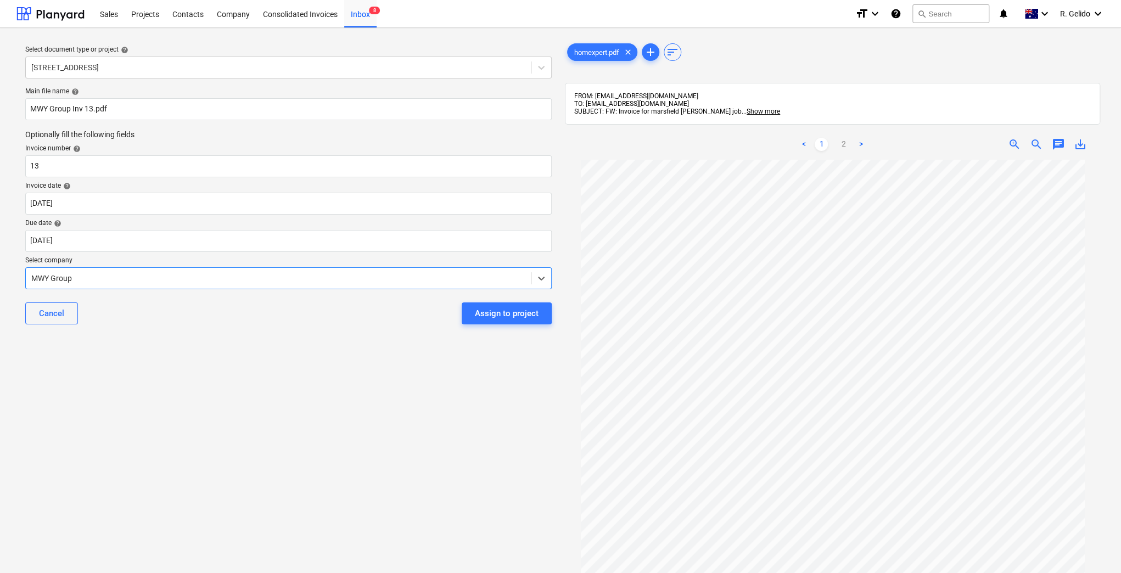
click at [356, 340] on div "Select document type or project help 2 Kaga Place, Marsfield Main file name hel…" at bounding box center [288, 371] width 544 height 669
click at [512, 312] on div "Assign to project" at bounding box center [507, 313] width 64 height 14
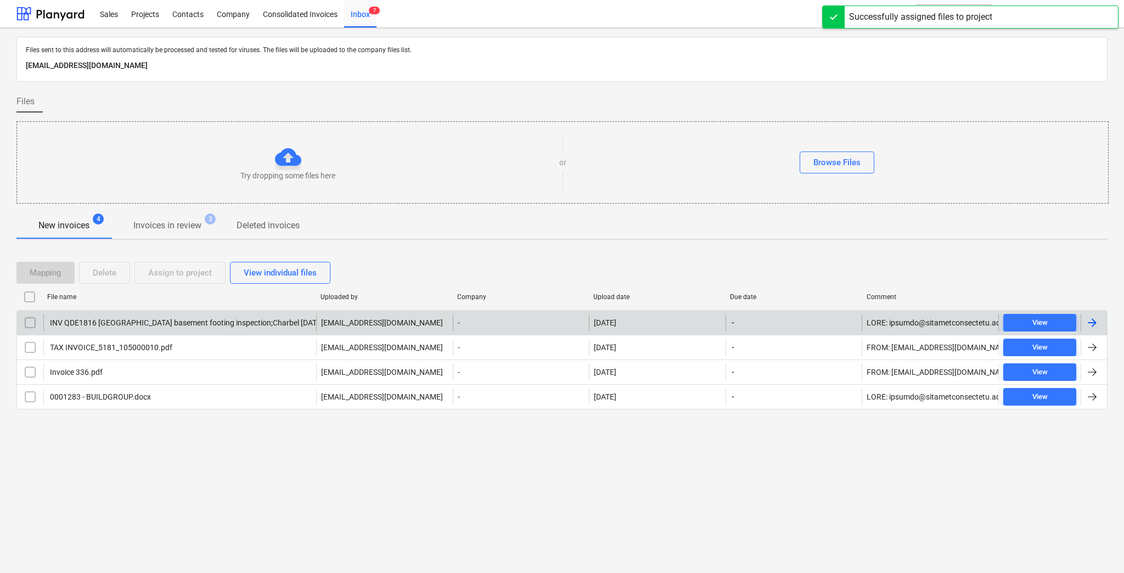
click at [190, 323] on div "INV QDE1816 27 Glenarvon St Strathfield basement footing inspection;Charbel 08.…" at bounding box center [192, 322] width 289 height 9
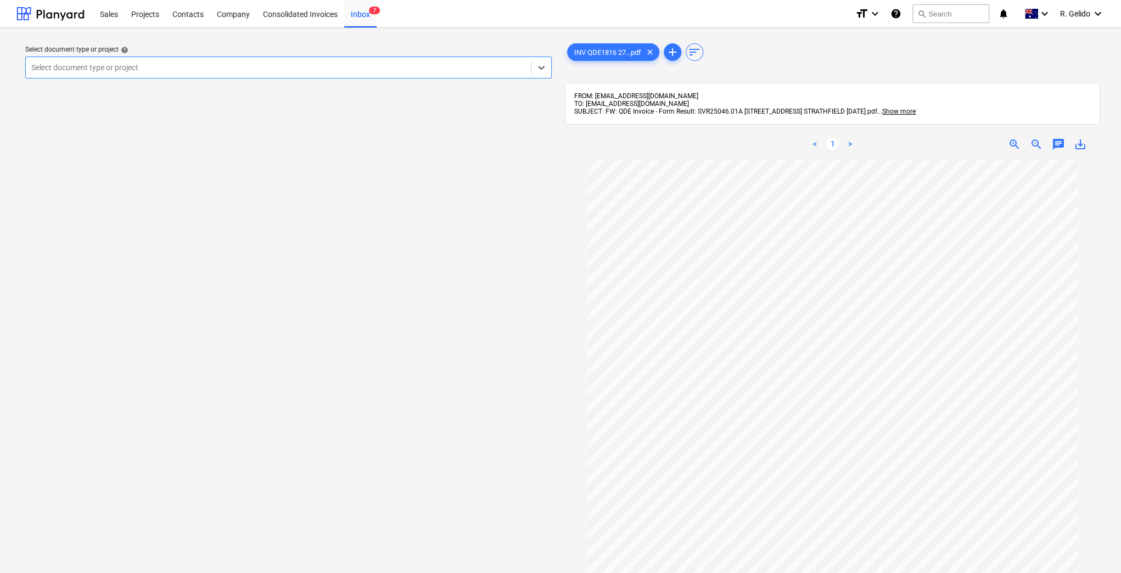
click at [427, 70] on div at bounding box center [278, 67] width 494 height 11
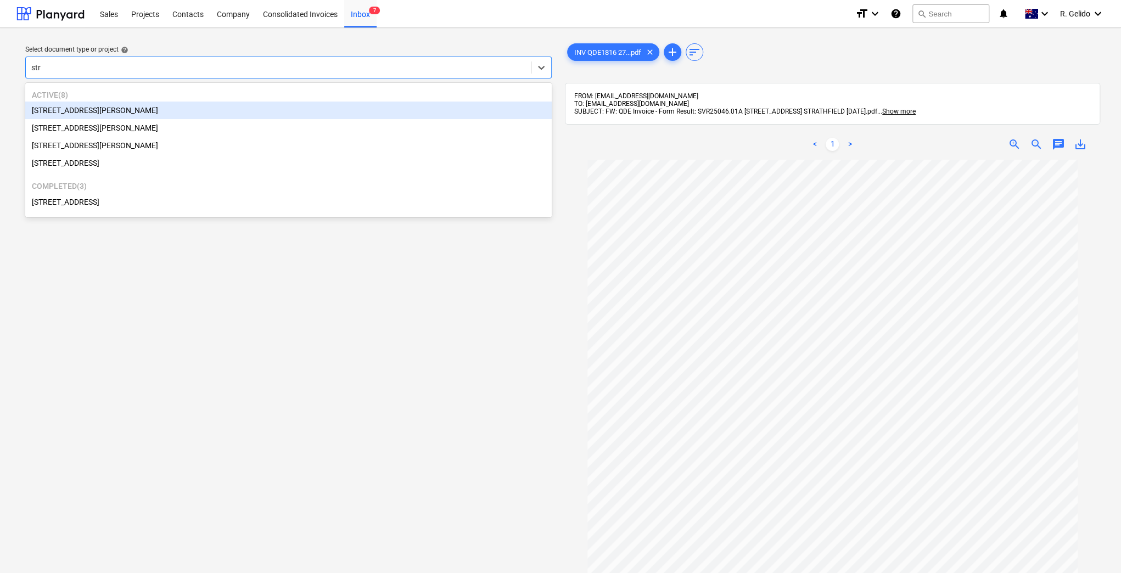
type input "stra"
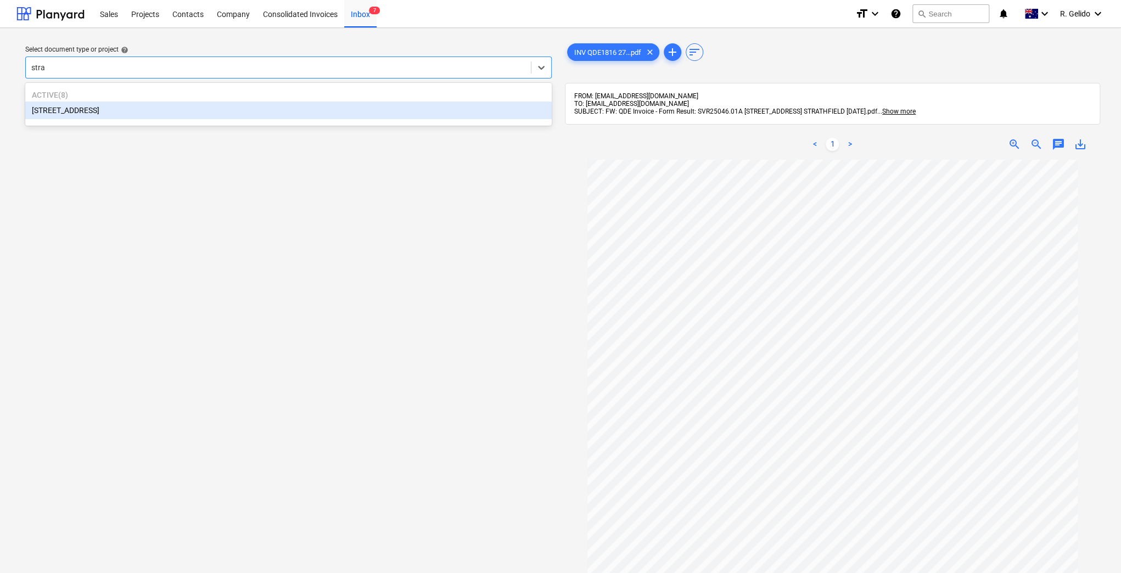
click at [165, 112] on div "27 Glenarvon Street, Strathfield" at bounding box center [288, 111] width 526 height 18
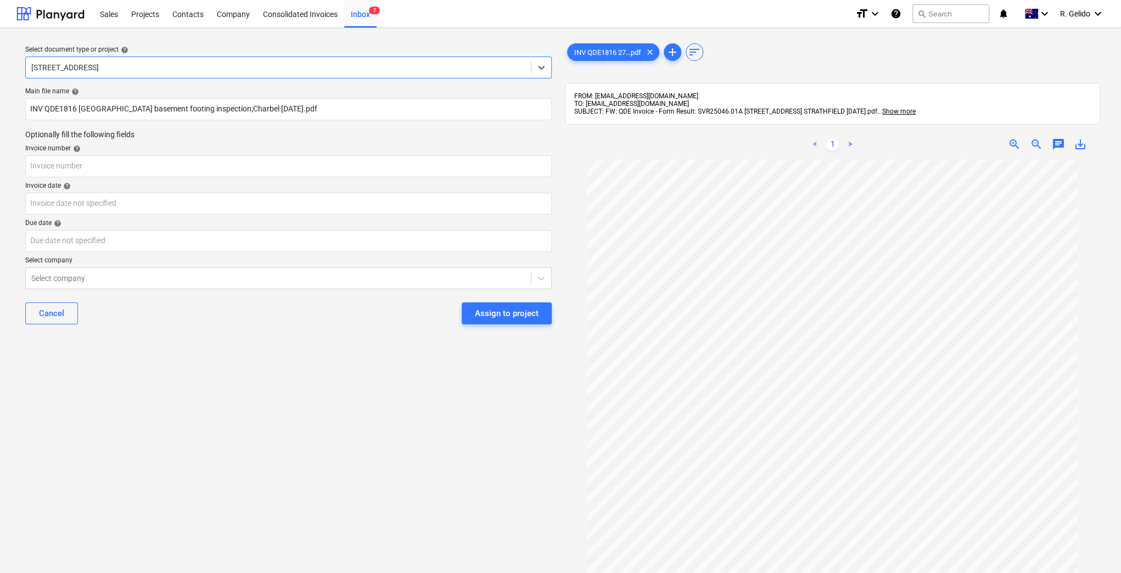
scroll to position [146, 0]
click at [133, 116] on input "INV QDE1816 27 Glenarvon St Strathfield basement footing inspection;Charbel 08.…" at bounding box center [288, 109] width 526 height 22
drag, startPoint x: 364, startPoint y: 110, endPoint x: 0, endPoint y: 106, distance: 363.8
click at [0, 106] on div "Select document type or project help 27 Glenarvon Street, Strathfield Main file…" at bounding box center [560, 371] width 1121 height 687
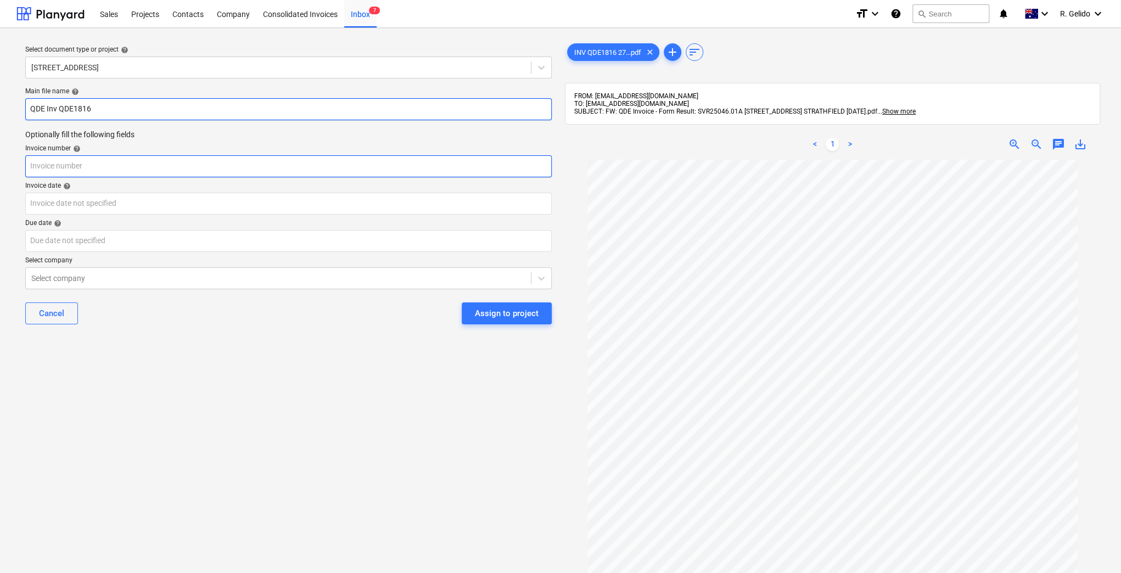
type input "QDE Inv QDE1816"
click at [97, 159] on input "text" at bounding box center [288, 166] width 526 height 22
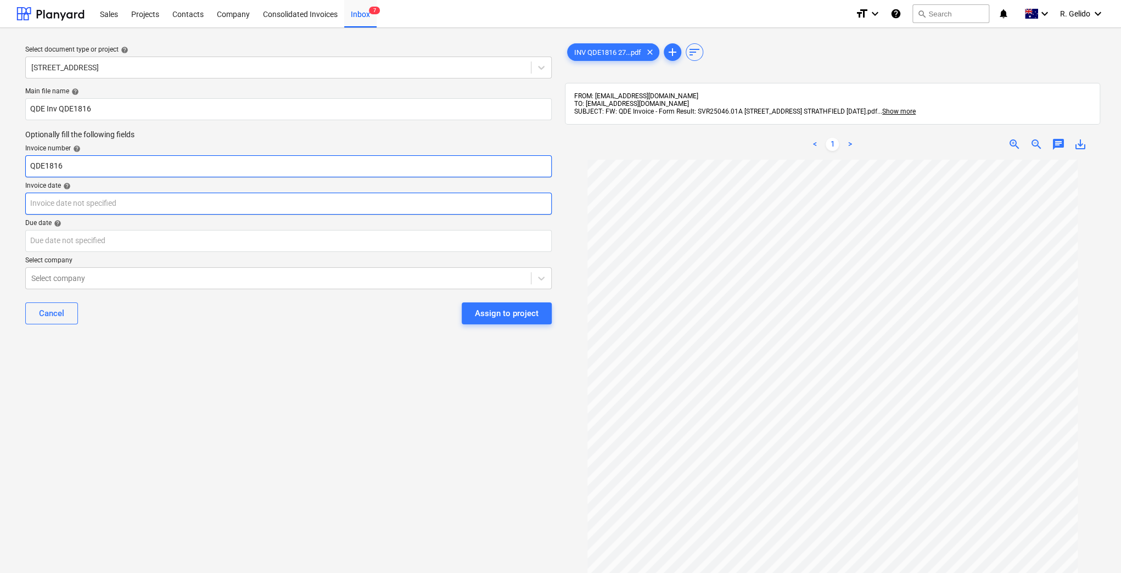
type input "QDE1816"
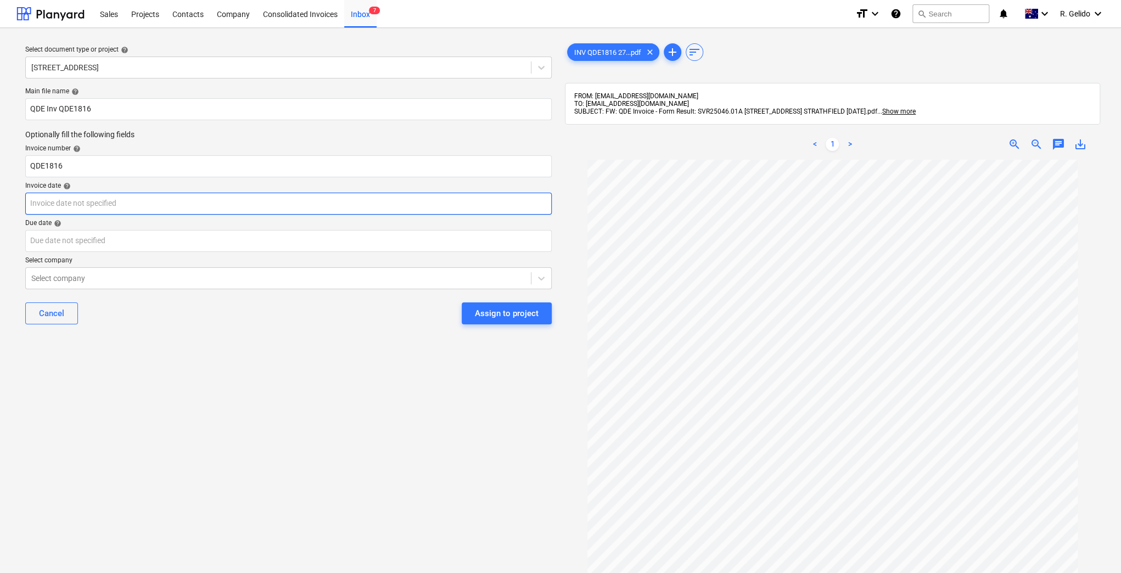
click at [87, 202] on body "Sales Projects Contacts Company Consolidated Invoices Inbox 7 format_size keybo…" at bounding box center [560, 286] width 1121 height 573
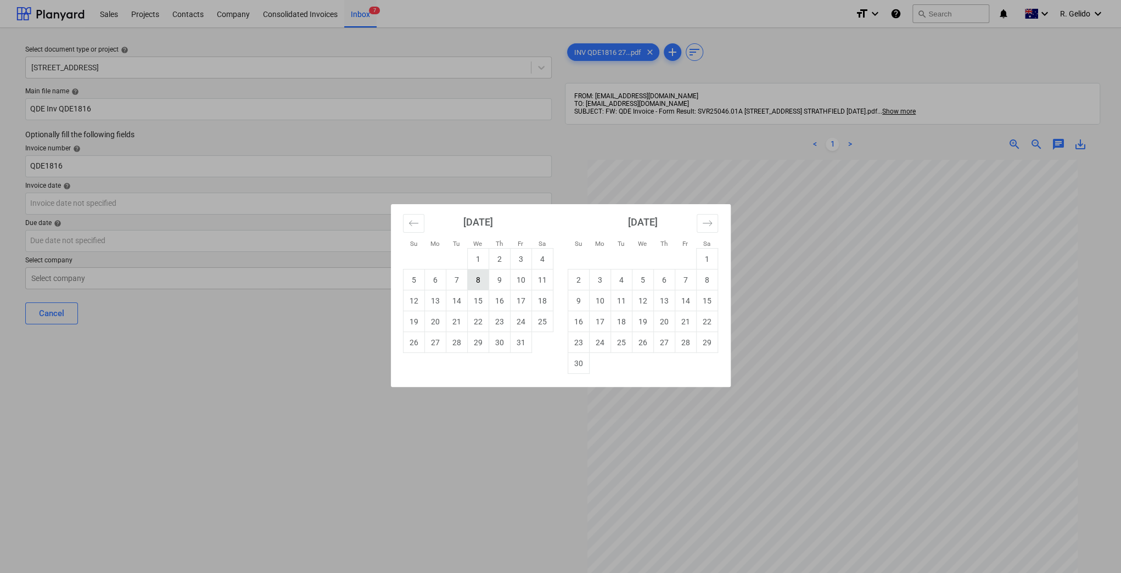
click at [473, 279] on td "8" at bounding box center [477, 279] width 21 height 21
type input "08 Oct 2025"
click at [163, 235] on body "Sales Projects Contacts Company Consolidated Invoices Inbox 7 format_size keybo…" at bounding box center [560, 286] width 1121 height 573
click at [476, 325] on td "22" at bounding box center [477, 321] width 21 height 21
type input "22 Oct 2025"
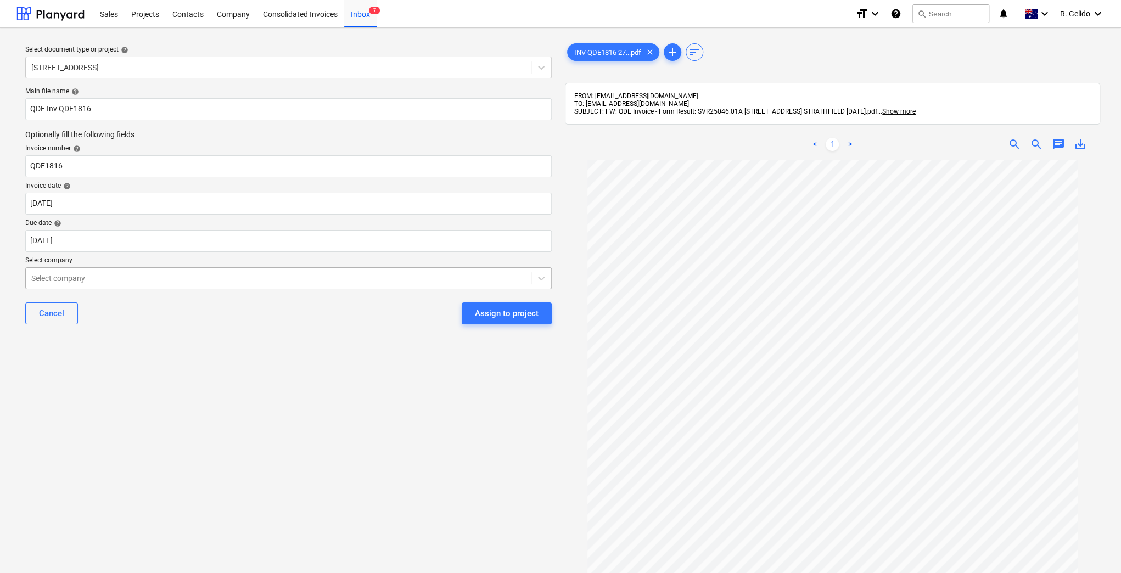
click at [368, 285] on div "Select company" at bounding box center [278, 278] width 505 height 15
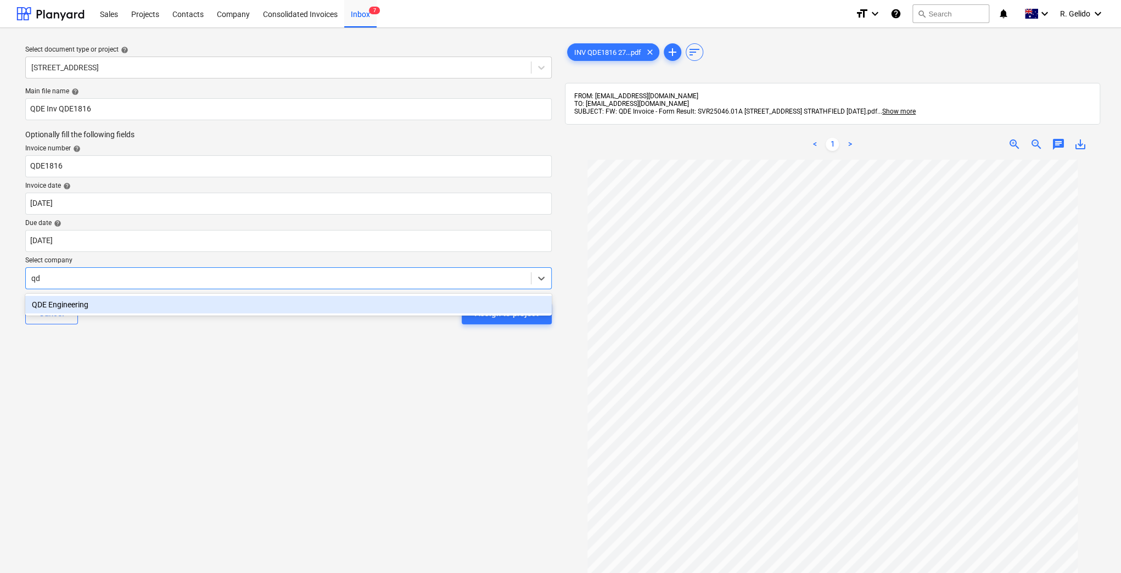
type input "qde"
click at [174, 309] on div "QDE Engineering" at bounding box center [288, 305] width 526 height 18
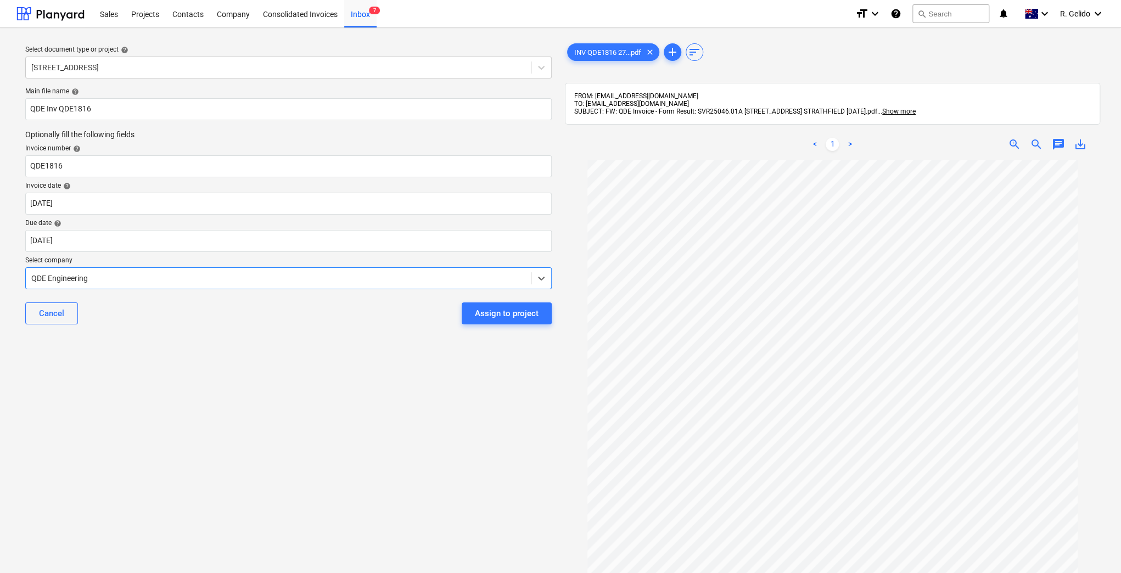
click at [213, 339] on div "Select document type or project help 27 Glenarvon Street, Strathfield Main file…" at bounding box center [288, 371] width 544 height 669
click at [476, 306] on div "Assign to project" at bounding box center [507, 313] width 64 height 14
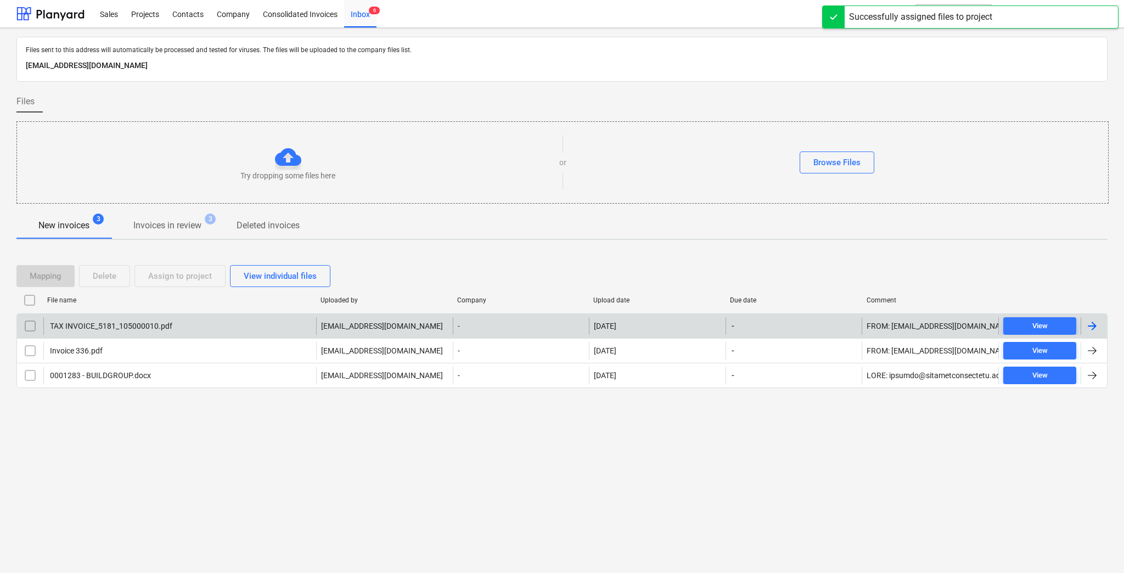
click at [145, 319] on div "TAX INVOICE_5181_105000010.pdf" at bounding box center [179, 326] width 273 height 18
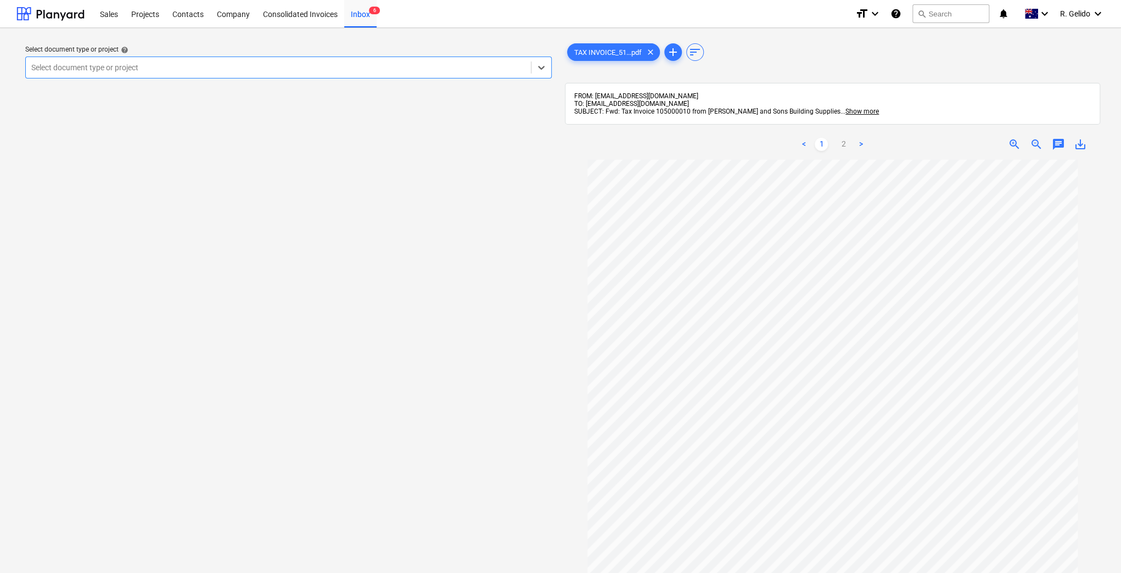
scroll to position [73, 0]
click at [320, 67] on div at bounding box center [278, 67] width 494 height 11
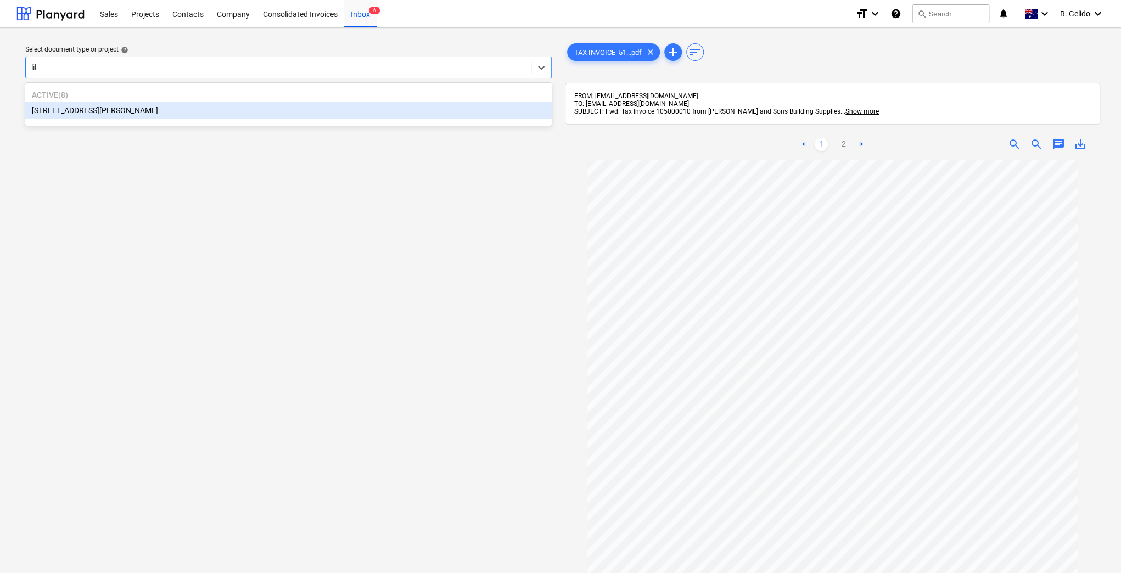
type input "lily"
click at [121, 110] on div "3 Emmerick Street, Lilyfield" at bounding box center [288, 111] width 526 height 18
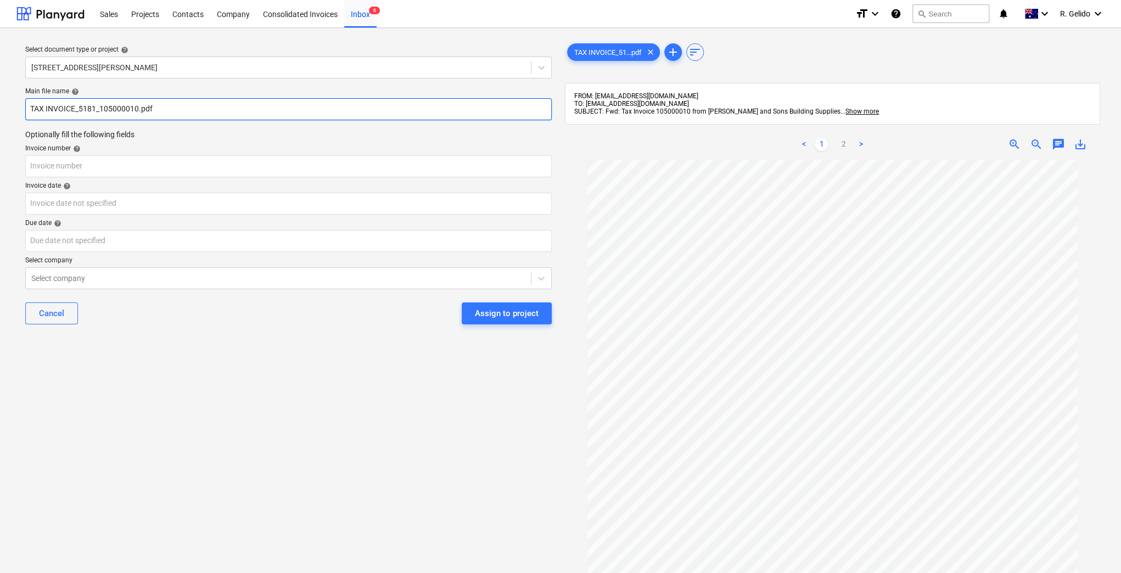
drag, startPoint x: 99, startPoint y: 108, endPoint x: 40, endPoint y: 105, distance: 59.3
click at [0, 121] on div "Select document type or project help 3 Emmerick Street, Lilyfield Main file nam…" at bounding box center [560, 371] width 1121 height 687
type input "Joe and sons 105000010.pdf"
click at [99, 110] on input "Joe and sons 105000010.pdf" at bounding box center [288, 109] width 526 height 22
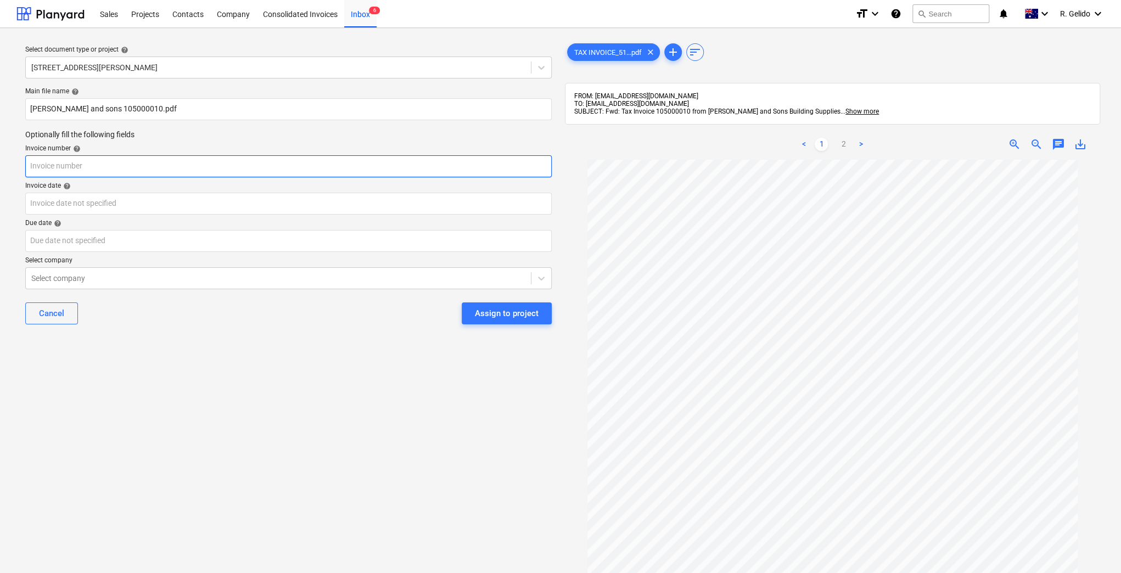
click at [102, 157] on input "text" at bounding box center [288, 166] width 526 height 22
paste input "105000010"
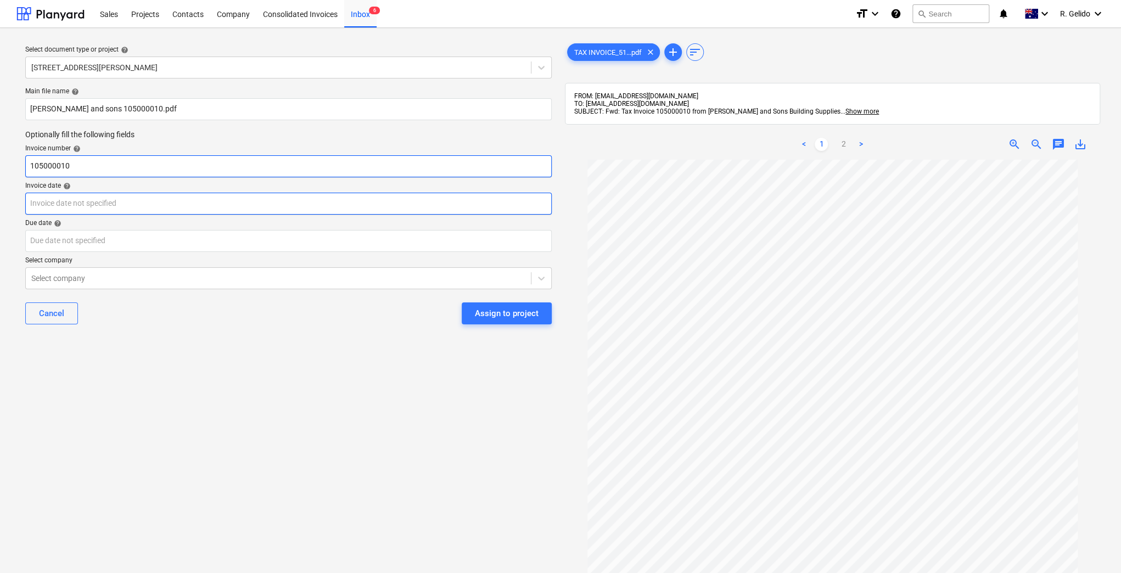
type input "105000010"
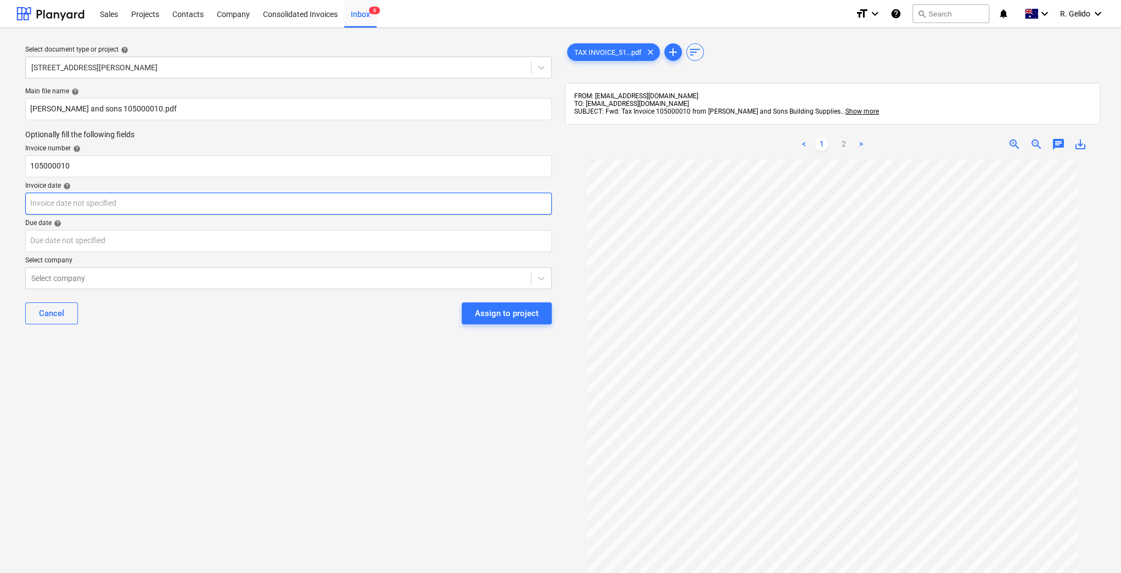
click at [128, 201] on body "Sales Projects Contacts Company Consolidated Invoices Inbox 6 format_size keybo…" at bounding box center [560, 286] width 1121 height 573
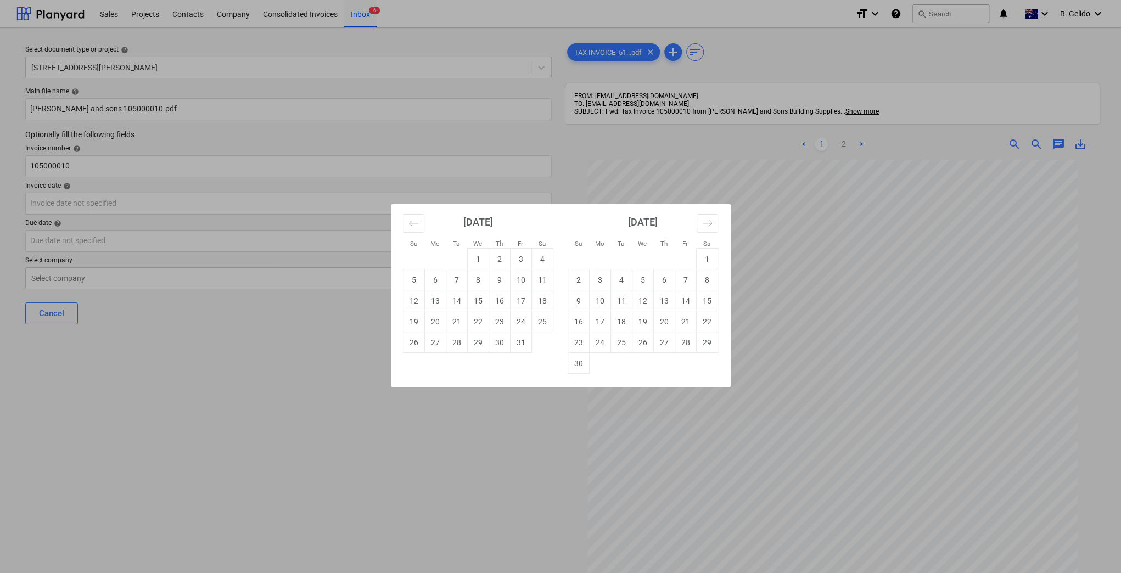
click at [312, 463] on div "Su Mo Tu We Th Fr Sa Su Mo Tu We Th Fr Sa September 2025 1 2 3 4 5 6 7 8 9 10 1…" at bounding box center [560, 286] width 1121 height 573
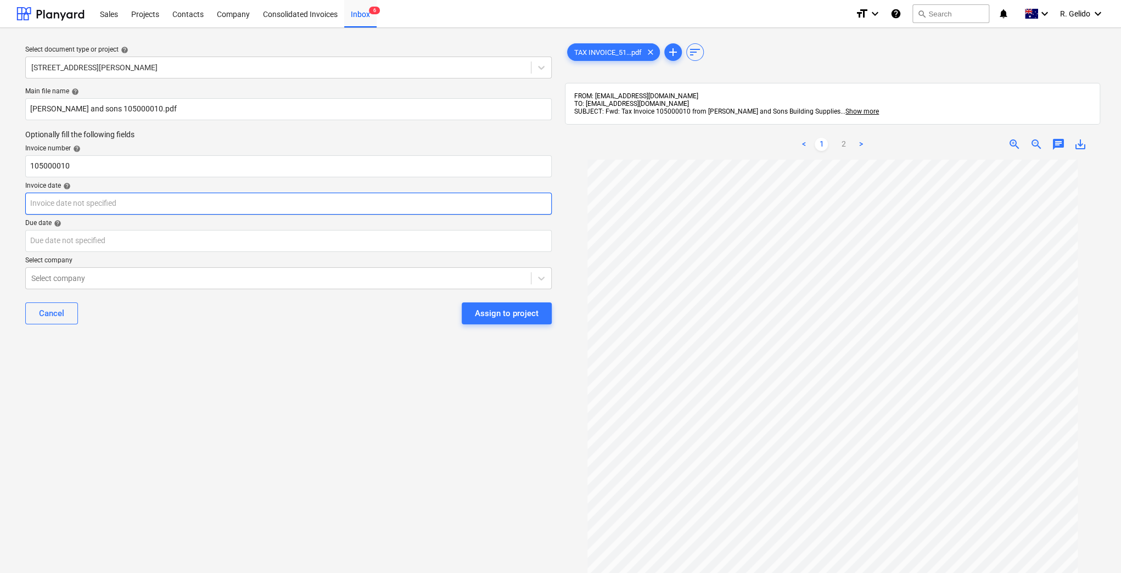
click at [46, 206] on body "Sales Projects Contacts Company Consolidated Invoices Inbox 6 format_size keybo…" at bounding box center [560, 286] width 1121 height 573
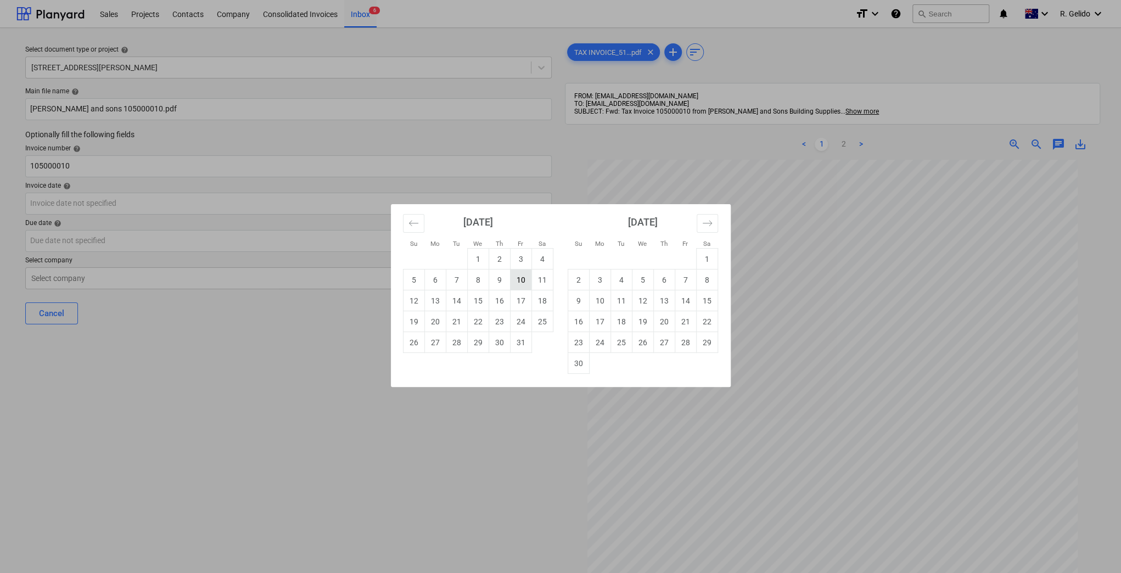
click at [518, 279] on td "10" at bounding box center [520, 279] width 21 height 21
type input "10 Oct 2025"
click at [164, 242] on body "Sales Projects Contacts Company Consolidated Invoices Inbox 6 format_size keybo…" at bounding box center [560, 286] width 1121 height 573
click at [578, 359] on td "30" at bounding box center [577, 363] width 21 height 21
type input "30 Nov 2025"
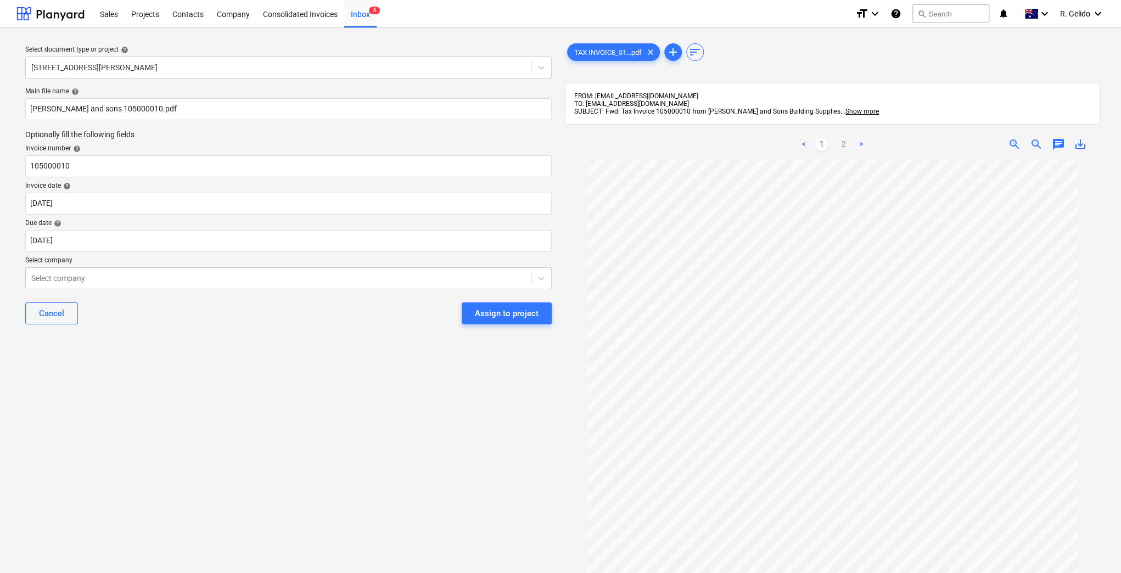
drag, startPoint x: 211, startPoint y: 386, endPoint x: 181, endPoint y: 344, distance: 51.9
click at [206, 385] on div "Select document type or project help 3 Emmerick Street, Lilyfield Main file nam…" at bounding box center [288, 371] width 544 height 669
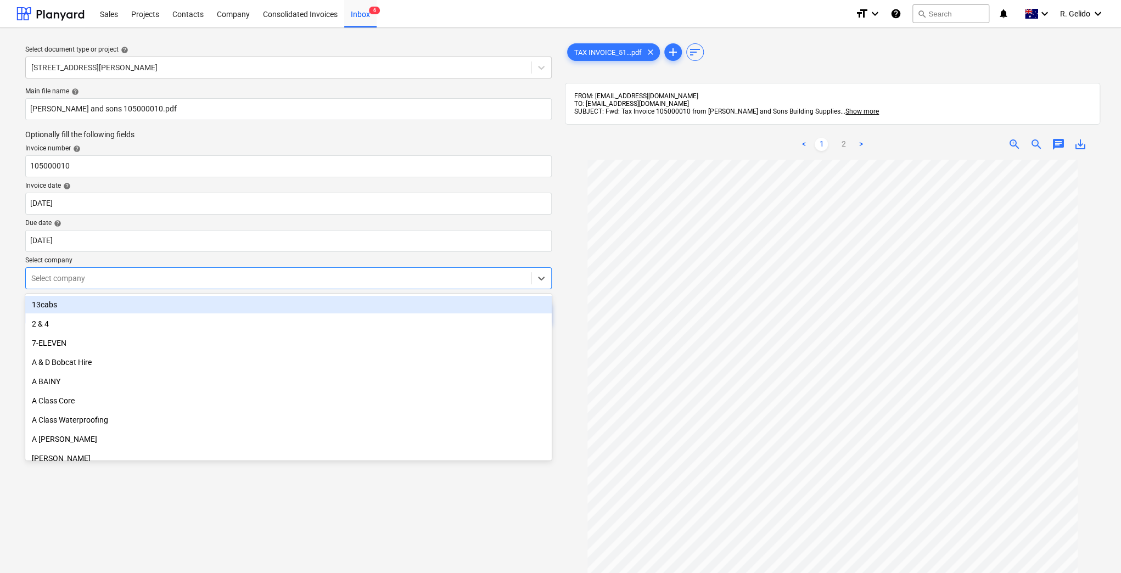
click at [148, 279] on div at bounding box center [278, 278] width 494 height 11
type input "joe"
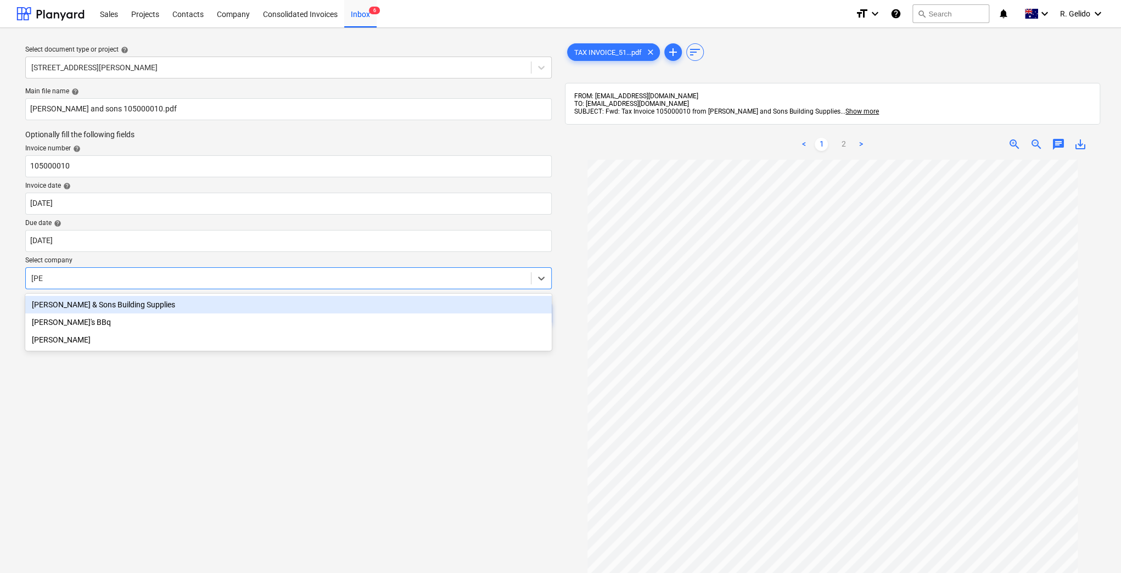
click at [272, 303] on div "Joe & Sons Building Supplies" at bounding box center [288, 305] width 526 height 18
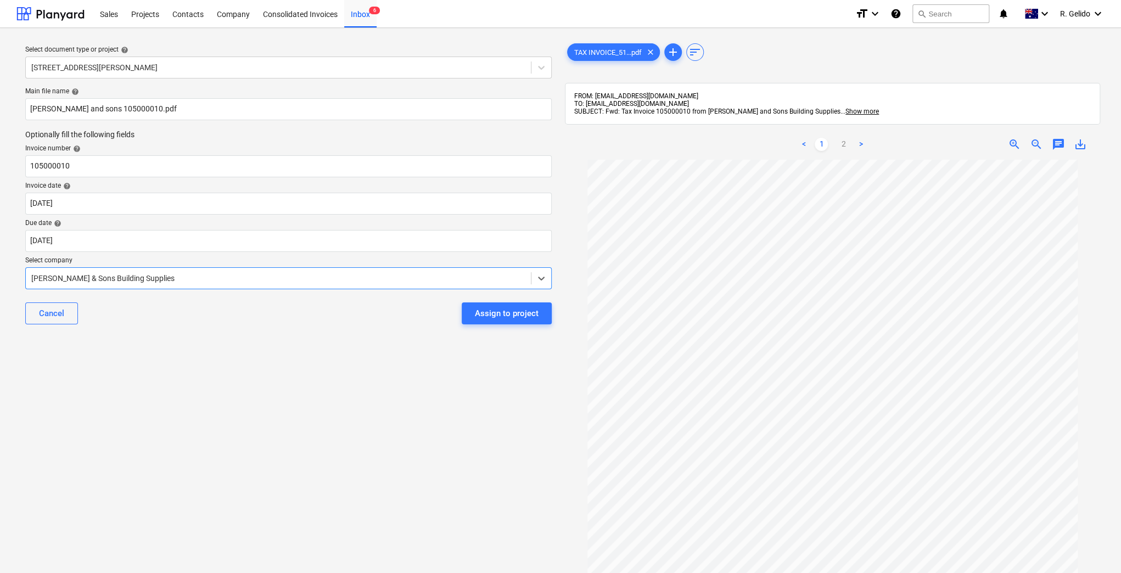
click at [275, 367] on div "Select document type or project help 3 Emmerick Street, Lilyfield Main file nam…" at bounding box center [288, 371] width 544 height 669
click at [495, 319] on div "Assign to project" at bounding box center [507, 313] width 64 height 14
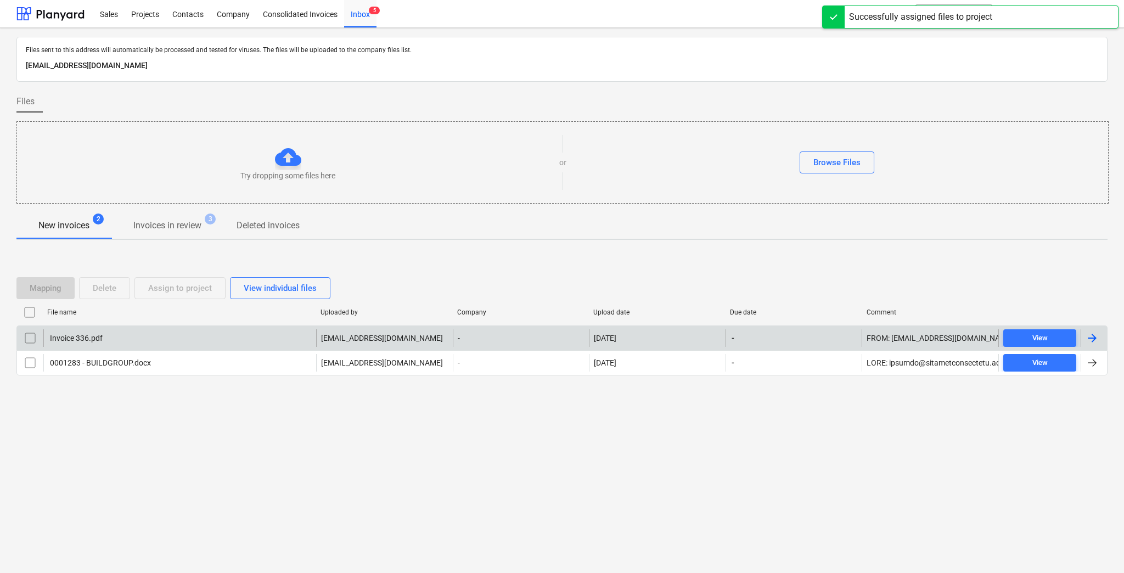
click at [156, 342] on div "Invoice 336.pdf" at bounding box center [179, 338] width 273 height 18
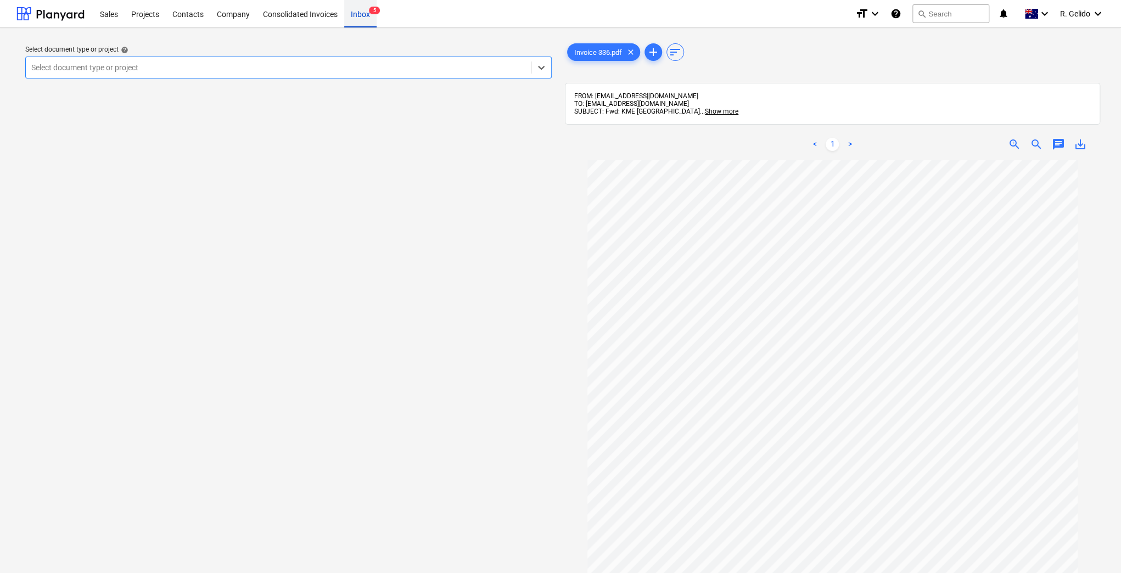
click at [359, 19] on div "Inbox 5" at bounding box center [360, 13] width 32 height 28
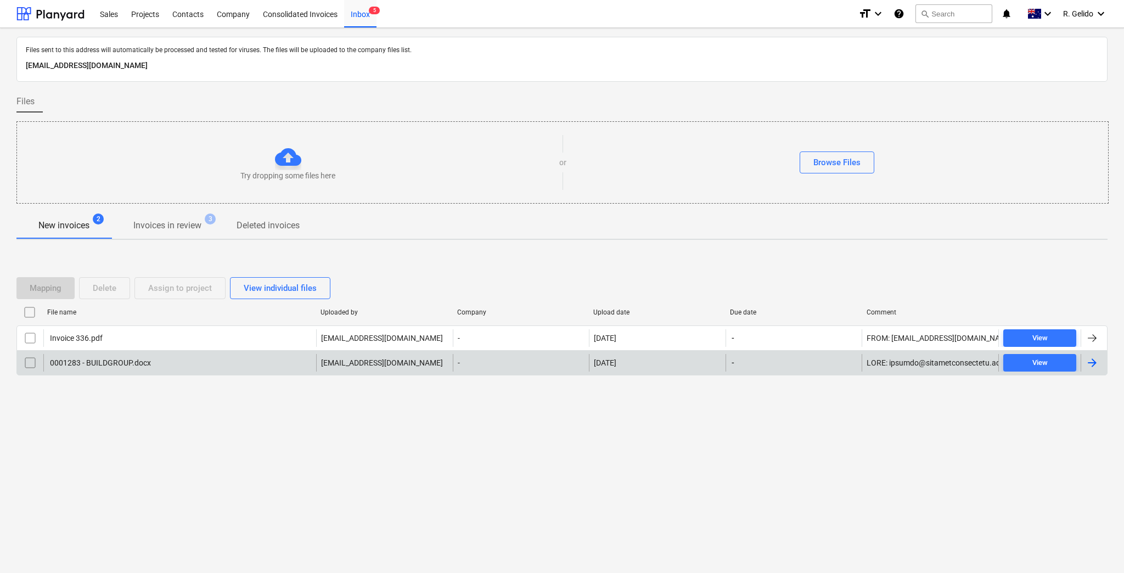
click at [169, 357] on div "0001283 - BUILDGROUP.docx" at bounding box center [179, 363] width 273 height 18
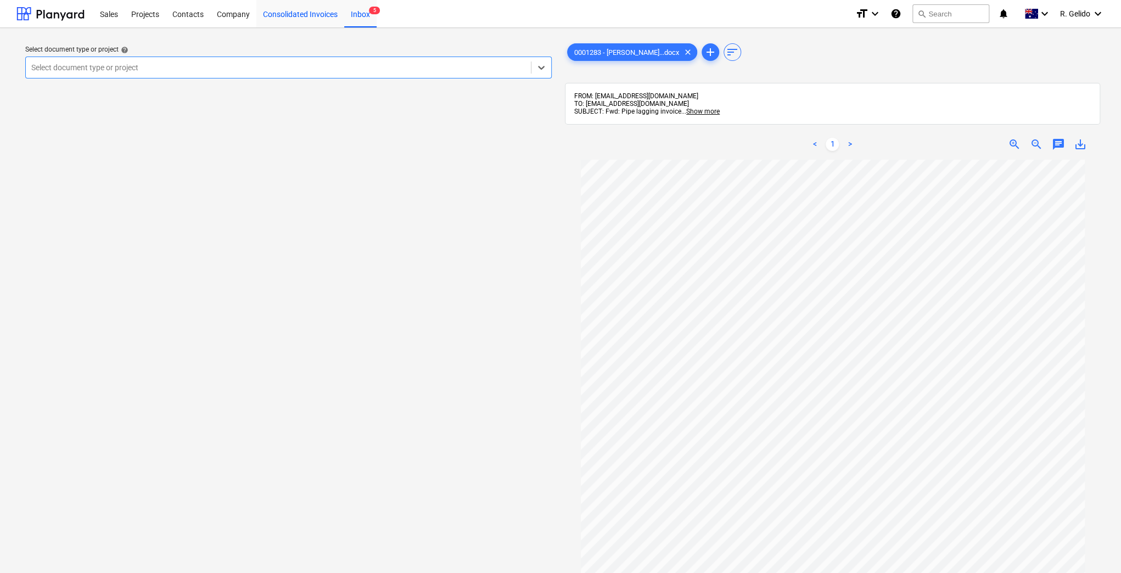
click at [298, 13] on div "Consolidated Invoices" at bounding box center [300, 13] width 88 height 28
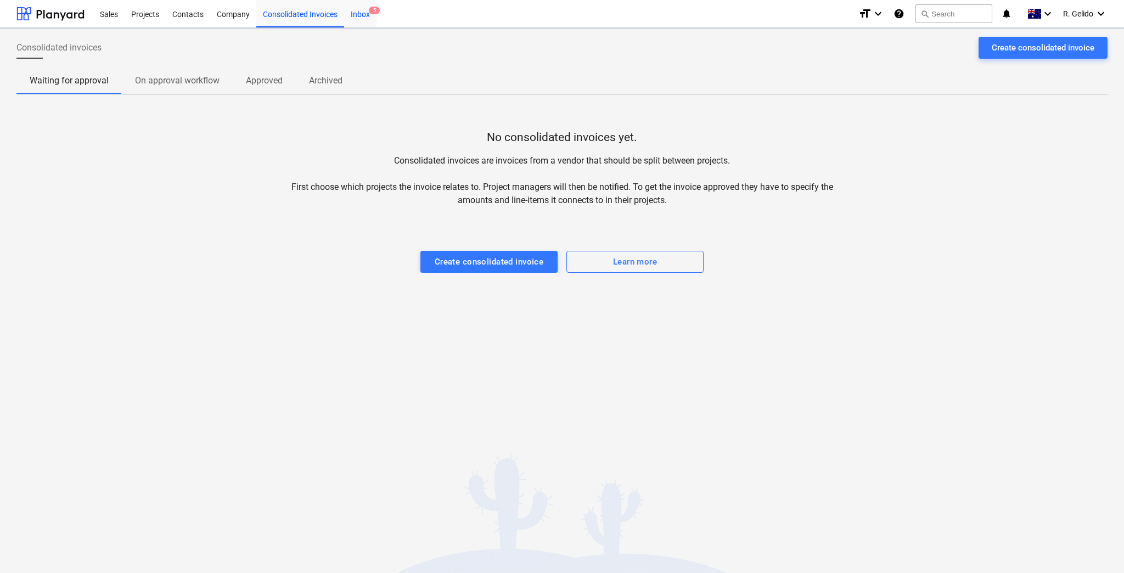
click at [362, 21] on div "Inbox 5" at bounding box center [360, 13] width 32 height 28
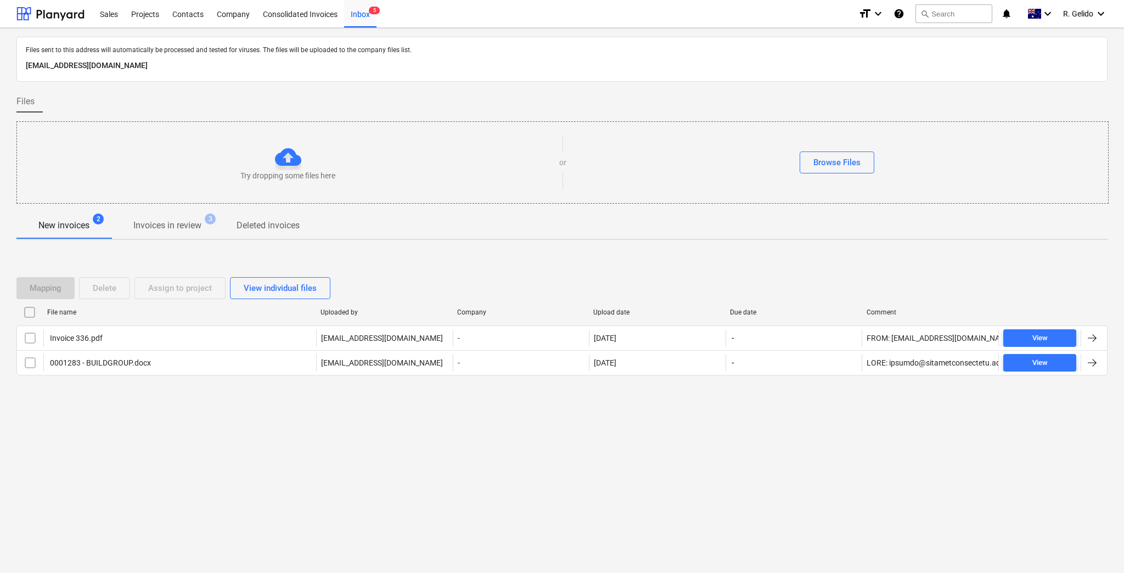
click at [299, 469] on div "Files sent to this address will automatically be processed and tested for virus…" at bounding box center [562, 300] width 1124 height 545
